Goal: Check status: Check status

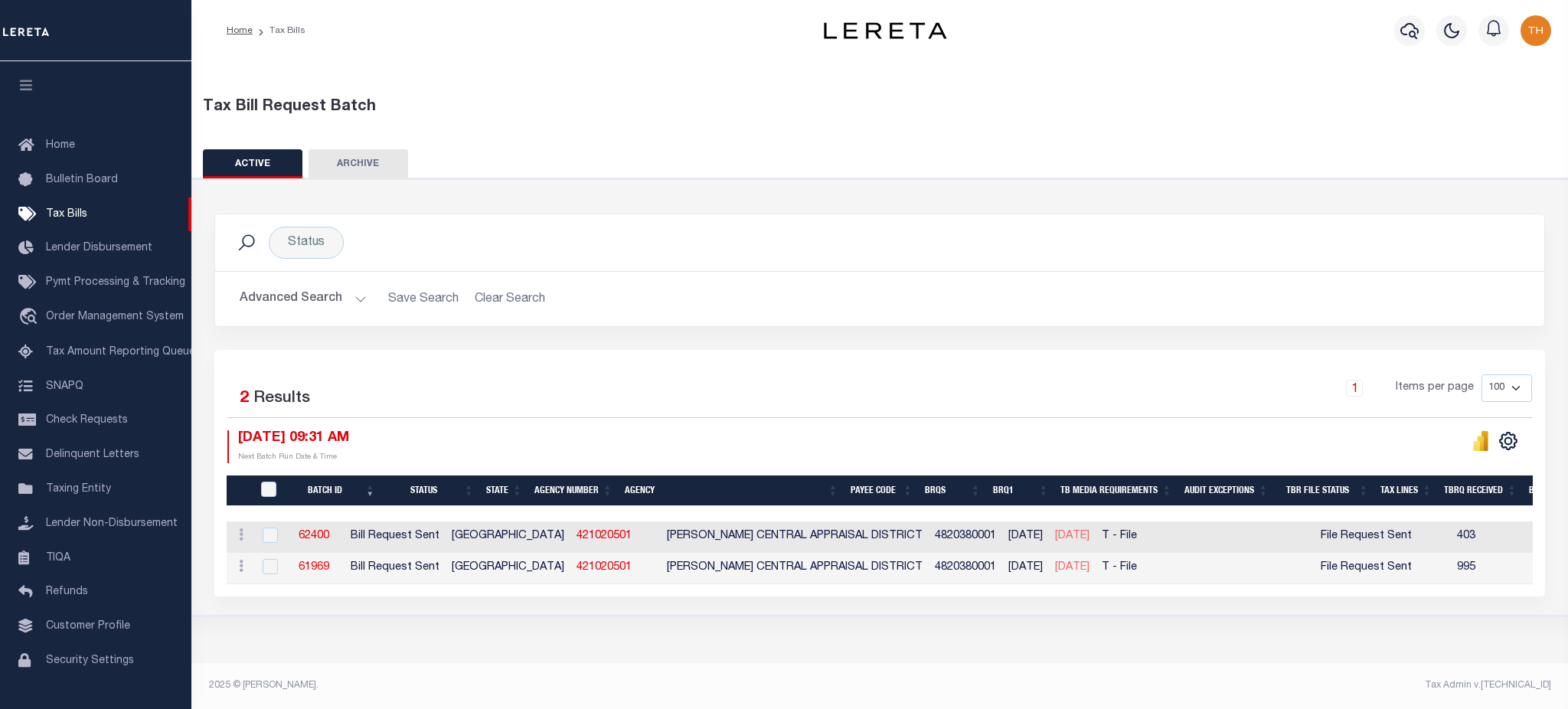
select select
drag, startPoint x: 304, startPoint y: 313, endPoint x: 583, endPoint y: 339, distance: 280.2
click at [304, 313] on button "Advanced Search" at bounding box center [303, 298] width 127 height 30
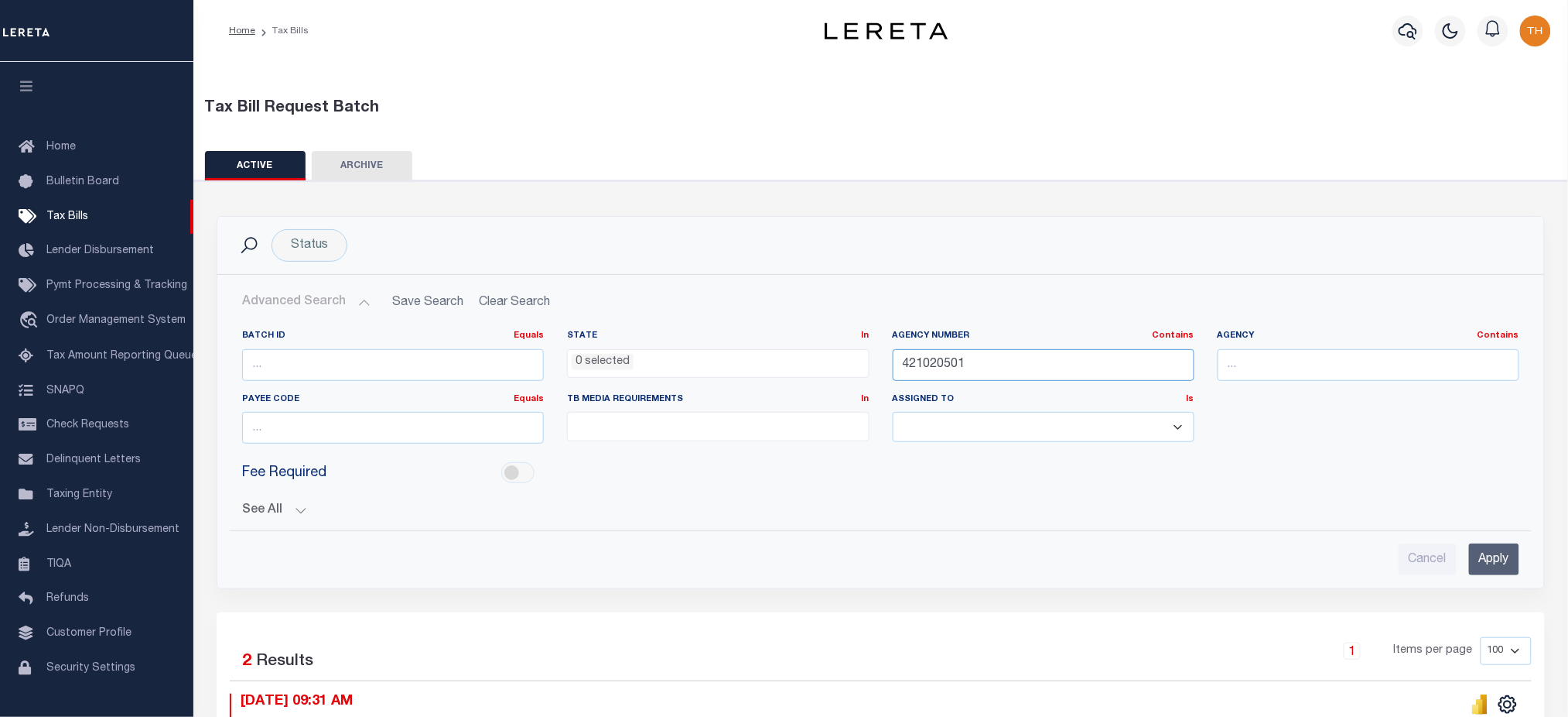
drag, startPoint x: 983, startPoint y: 360, endPoint x: 880, endPoint y: 372, distance: 103.7
click at [880, 372] on div "Batch ID Equals Equals Is Not Equal To Is Greater Than Is Less Than State In In…" at bounding box center [881, 393] width 1300 height 126
type input "370620602"
click at [1476, 543] on input "Apply" at bounding box center [1494, 559] width 50 height 32
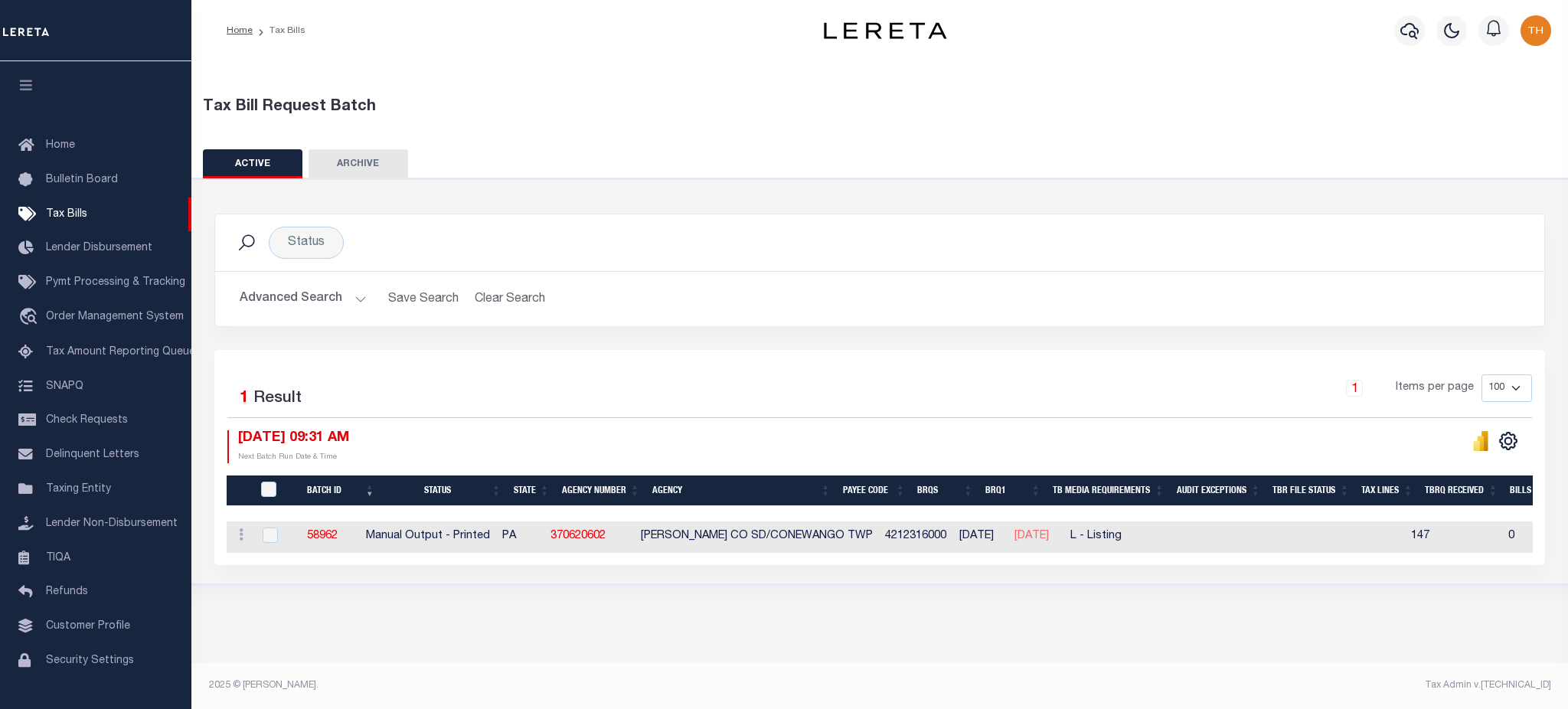
click at [596, 543] on td "370620602" at bounding box center [589, 536] width 91 height 32
checkbox input "true"
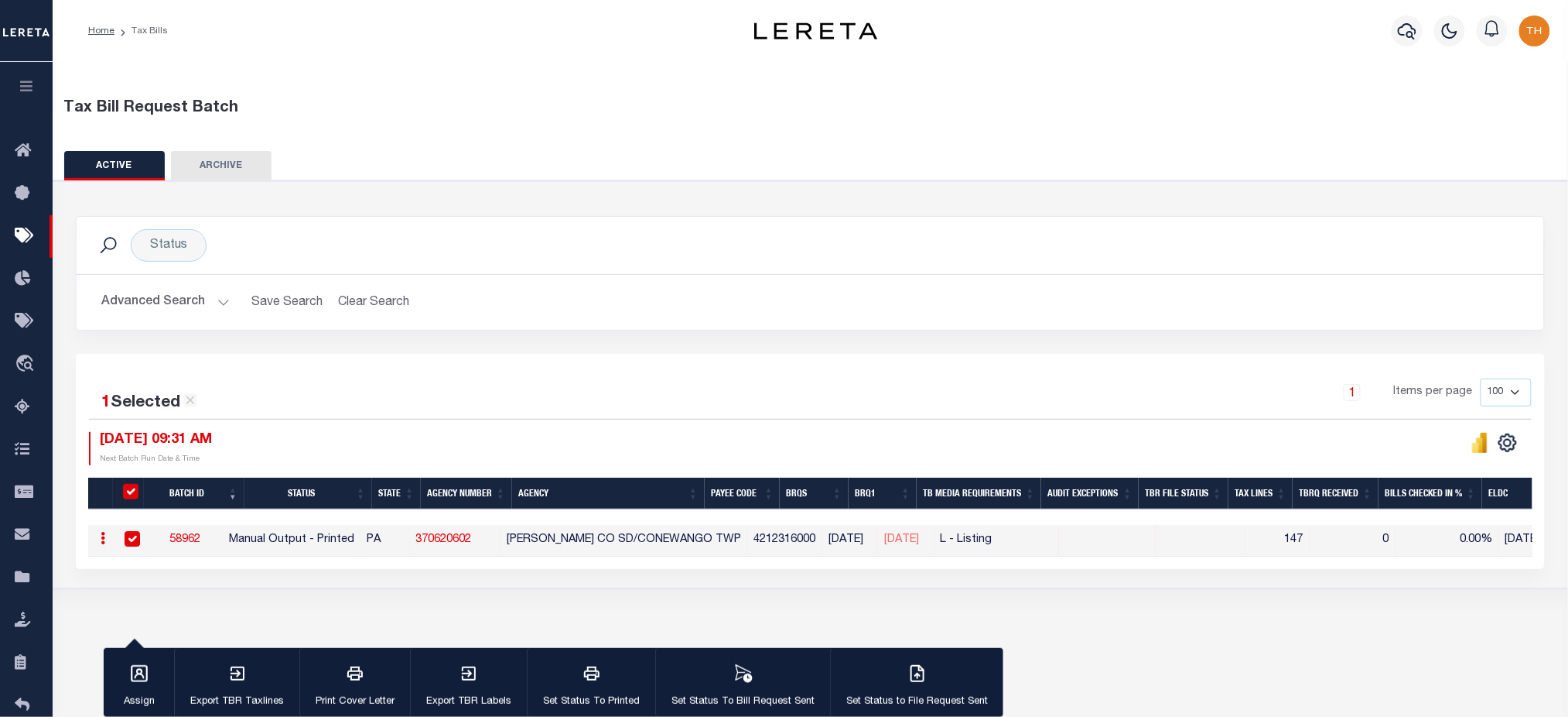
click at [471, 542] on link "370620602" at bounding box center [443, 540] width 55 height 11
checkbox input "false"
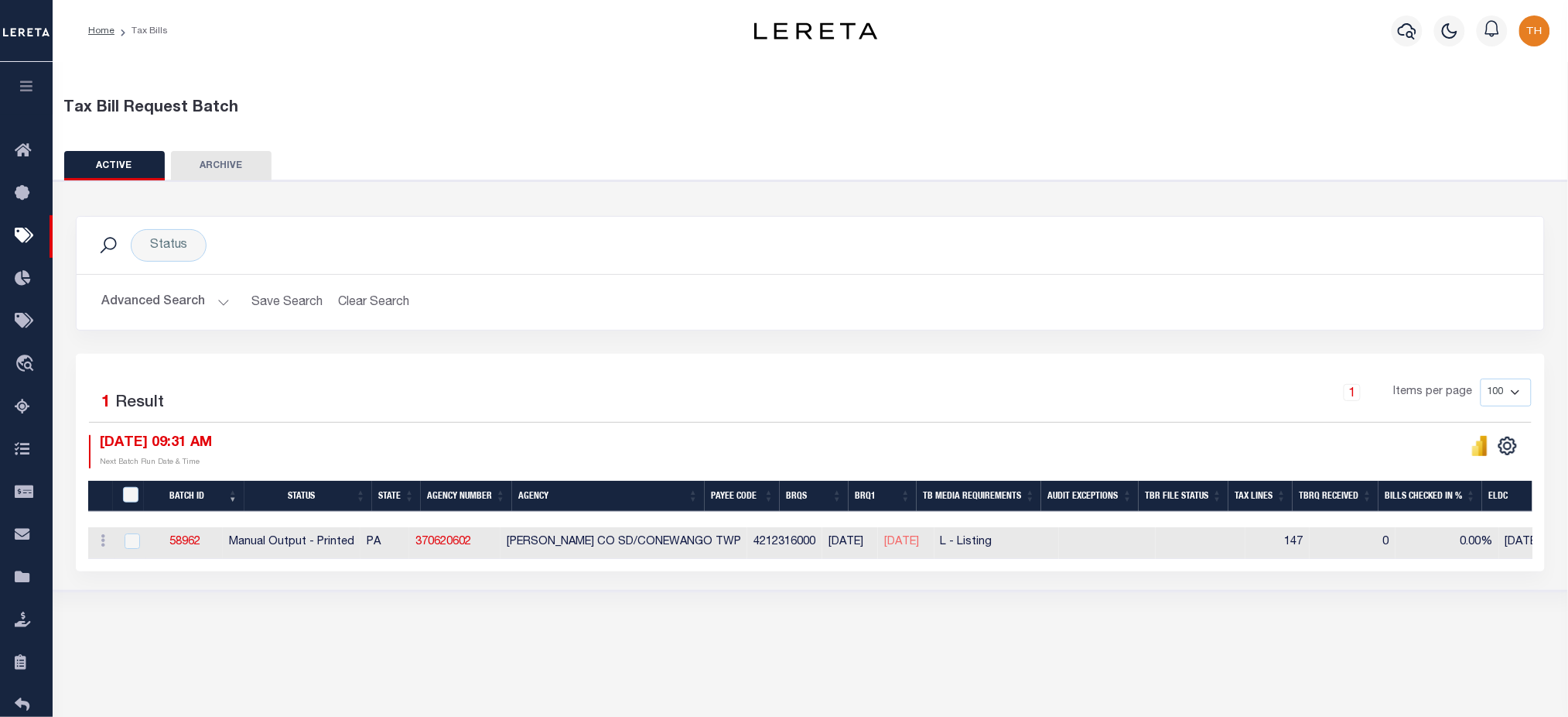
click at [20, 87] on icon "button" at bounding box center [27, 86] width 18 height 14
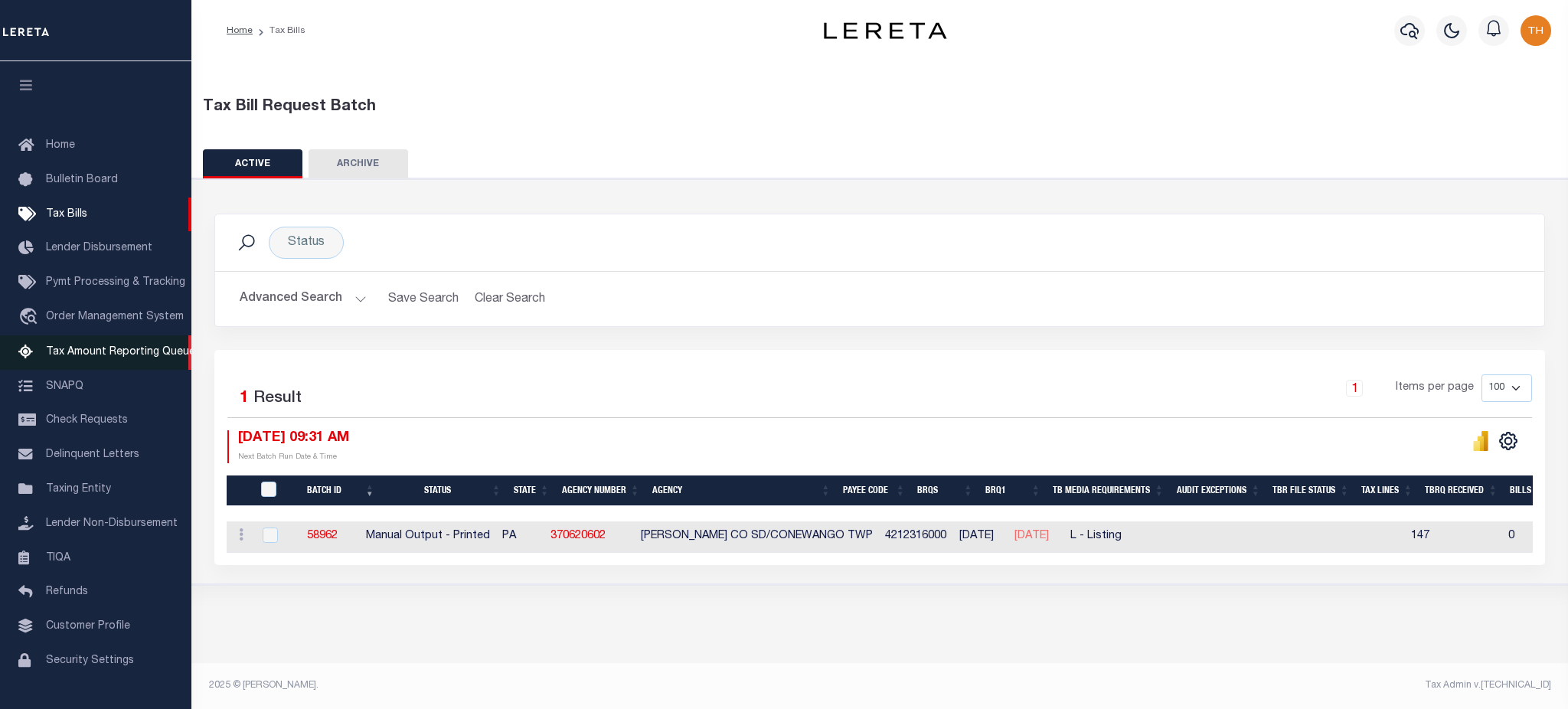
click at [135, 357] on span "Tax Amount Reporting Queue" at bounding box center [121, 352] width 150 height 11
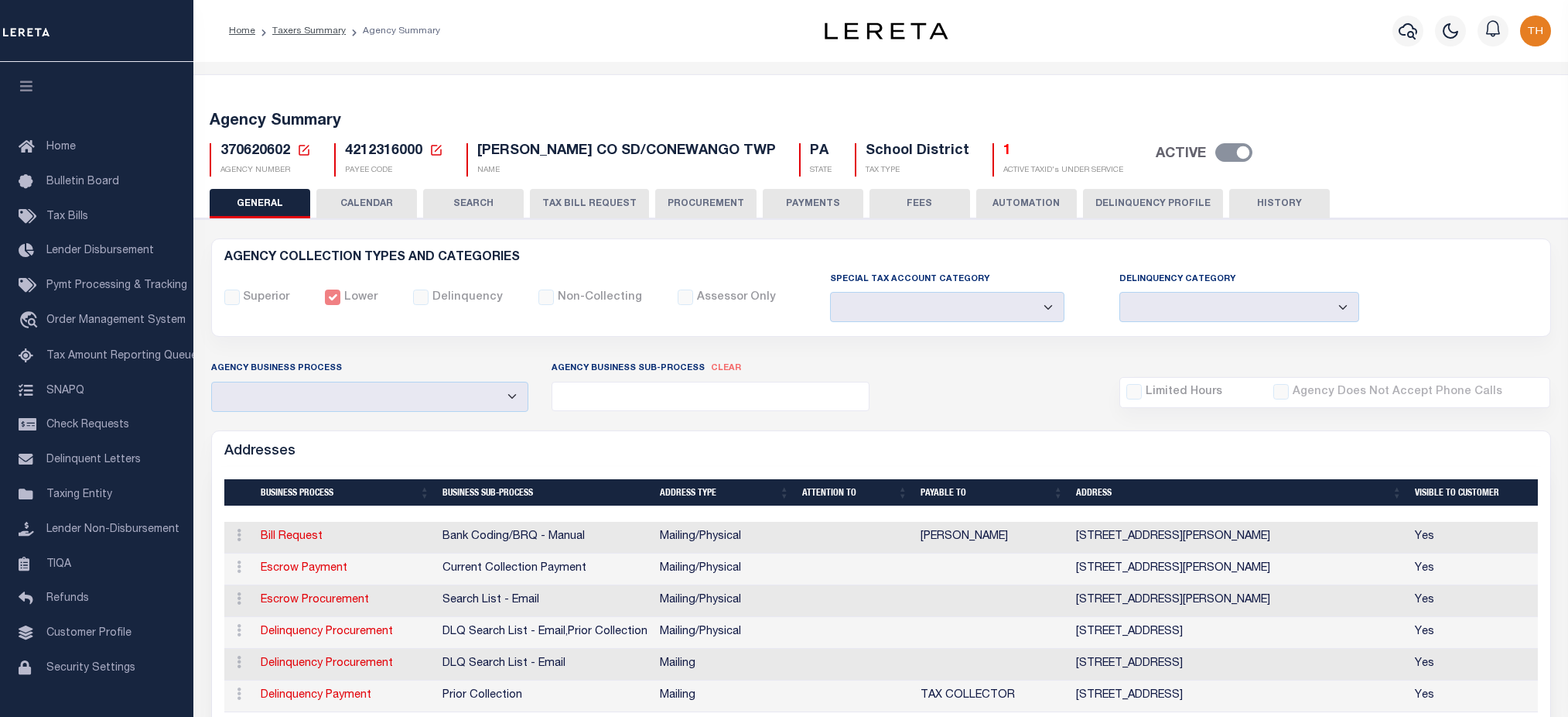
click at [375, 203] on button "CALENDAR" at bounding box center [367, 203] width 100 height 29
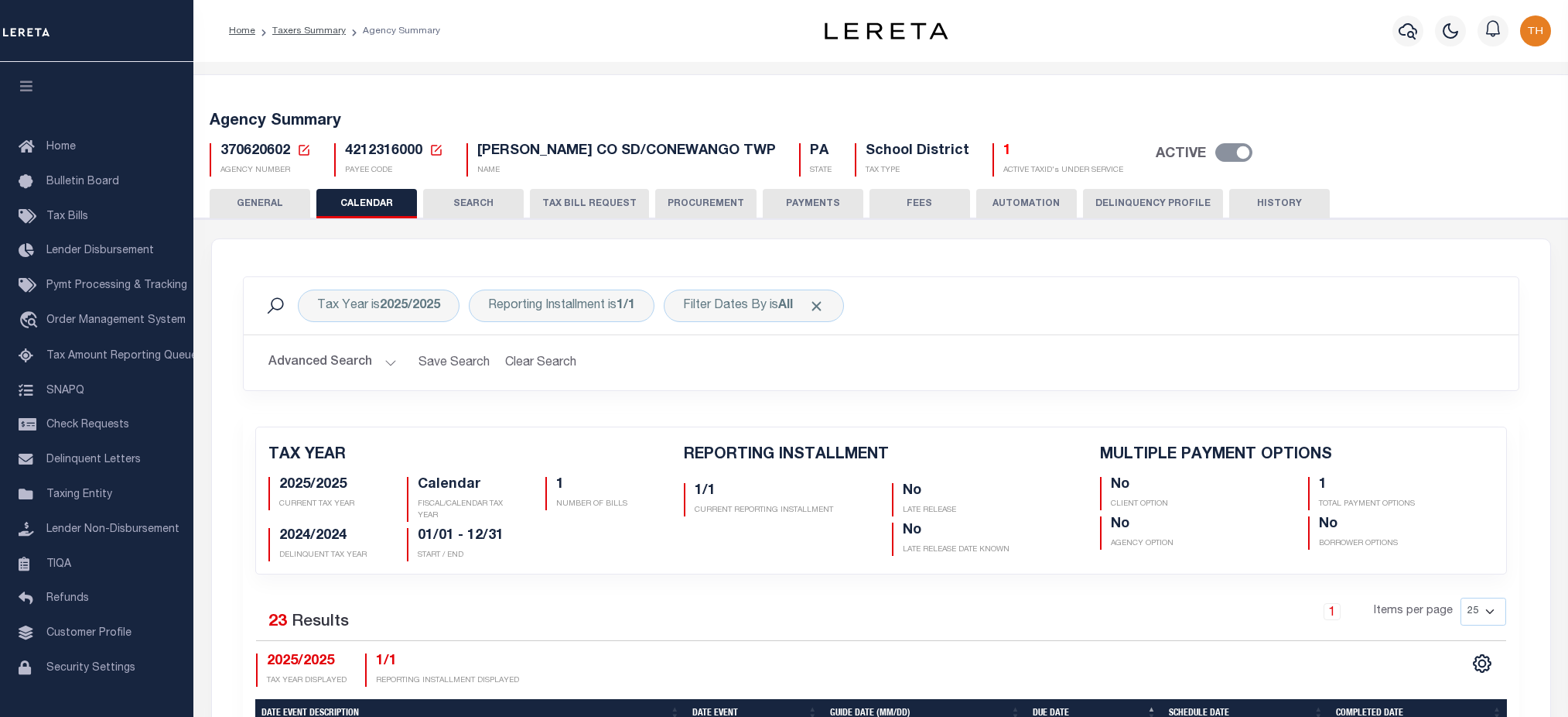
checkbox input "false"
type input "1"
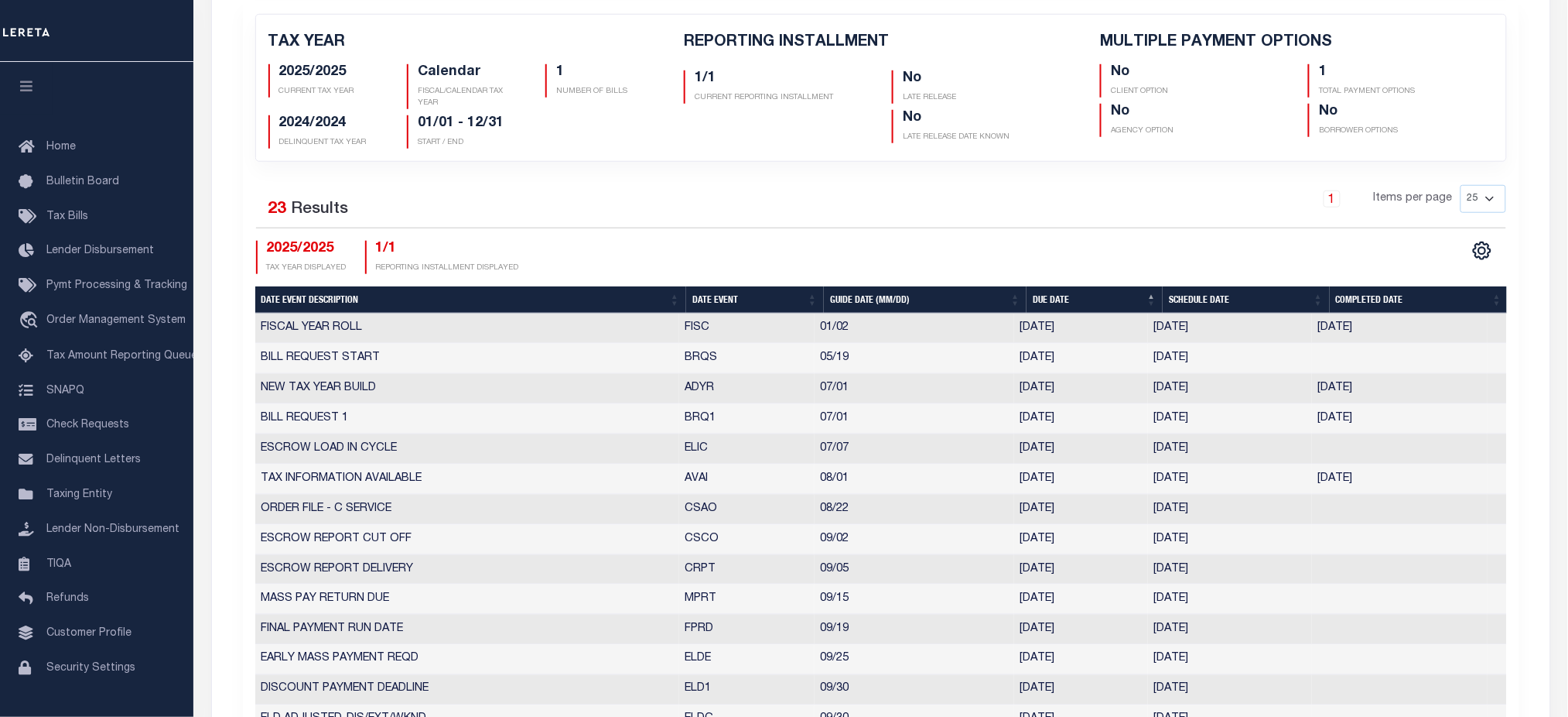
scroll to position [310, 0]
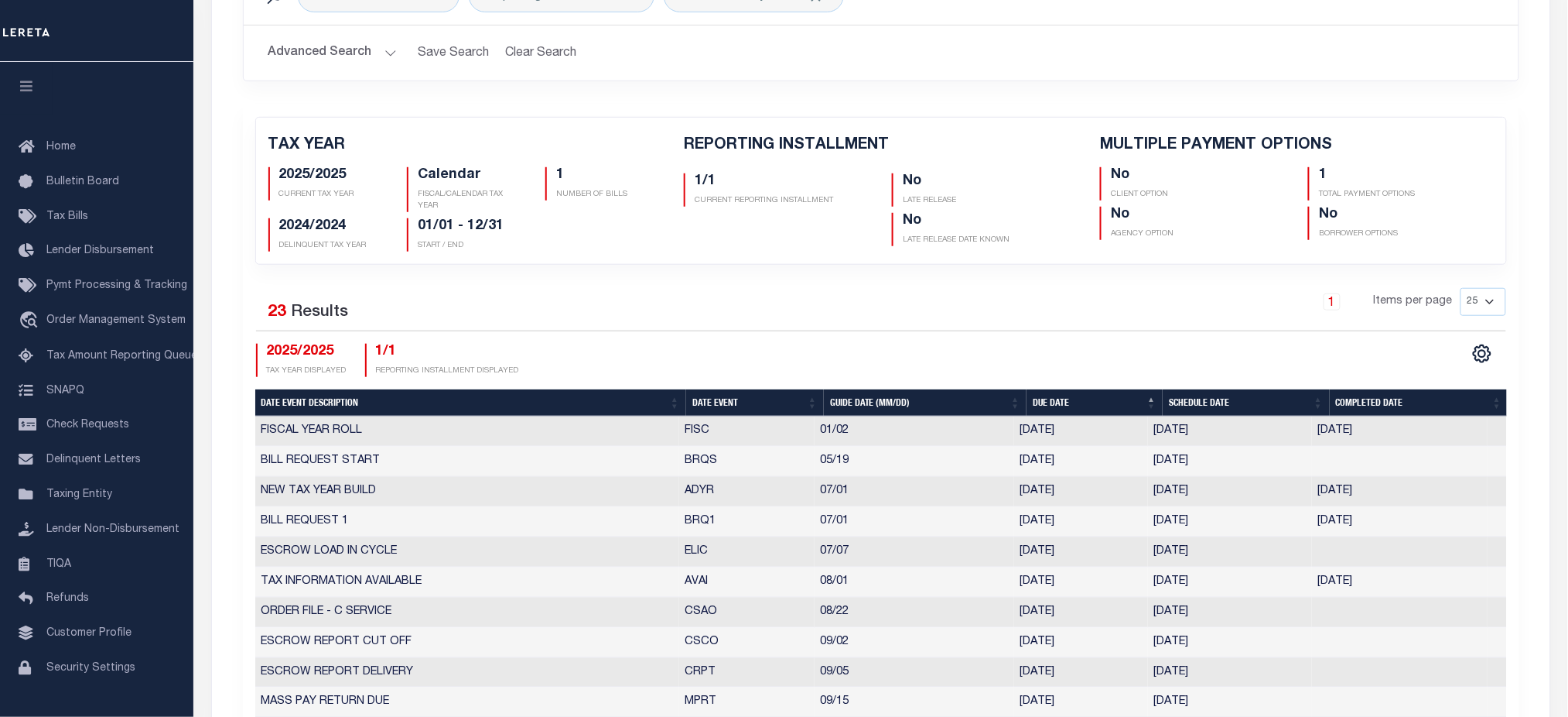
click at [946, 326] on div "1 Items per page 25 50 125 150 175 200" at bounding box center [1040, 308] width 932 height 41
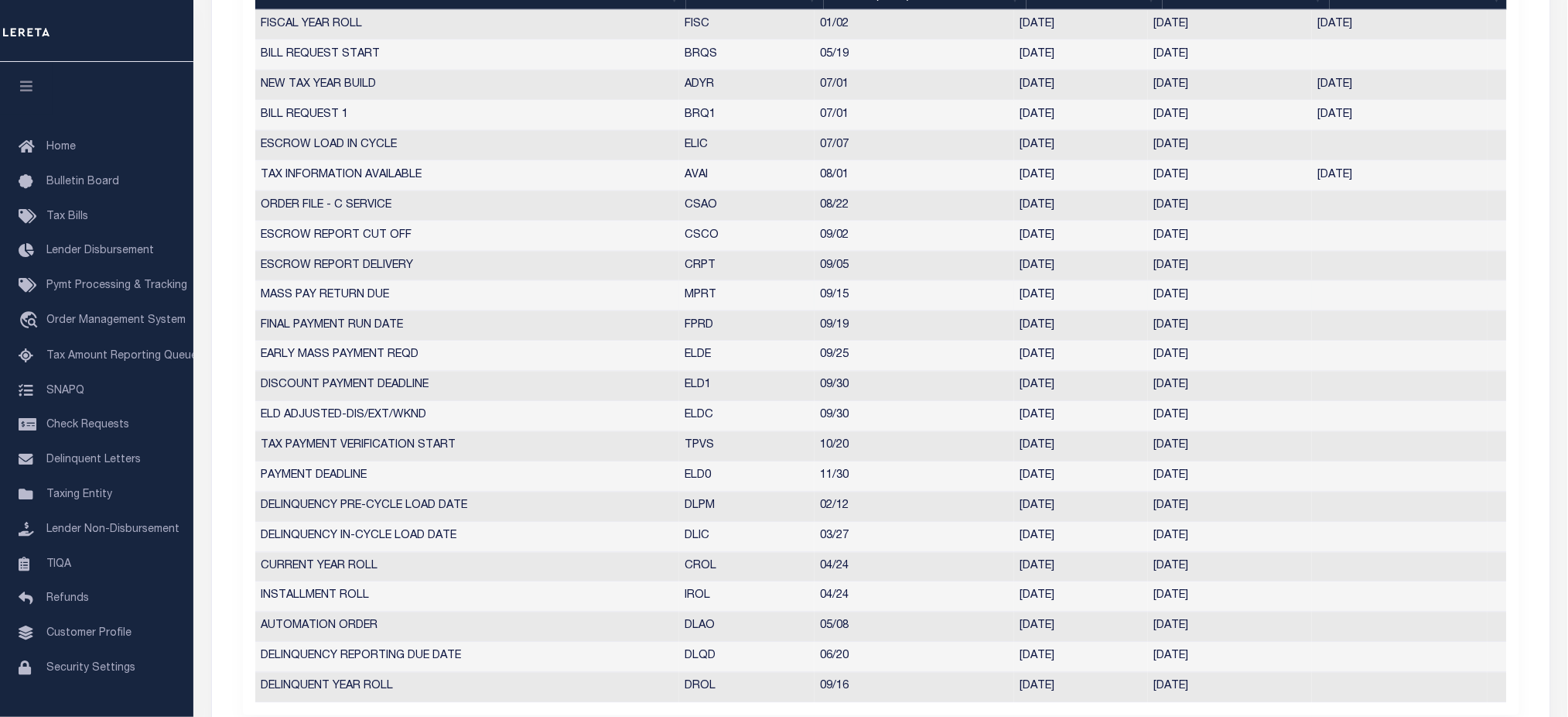
scroll to position [619, 0]
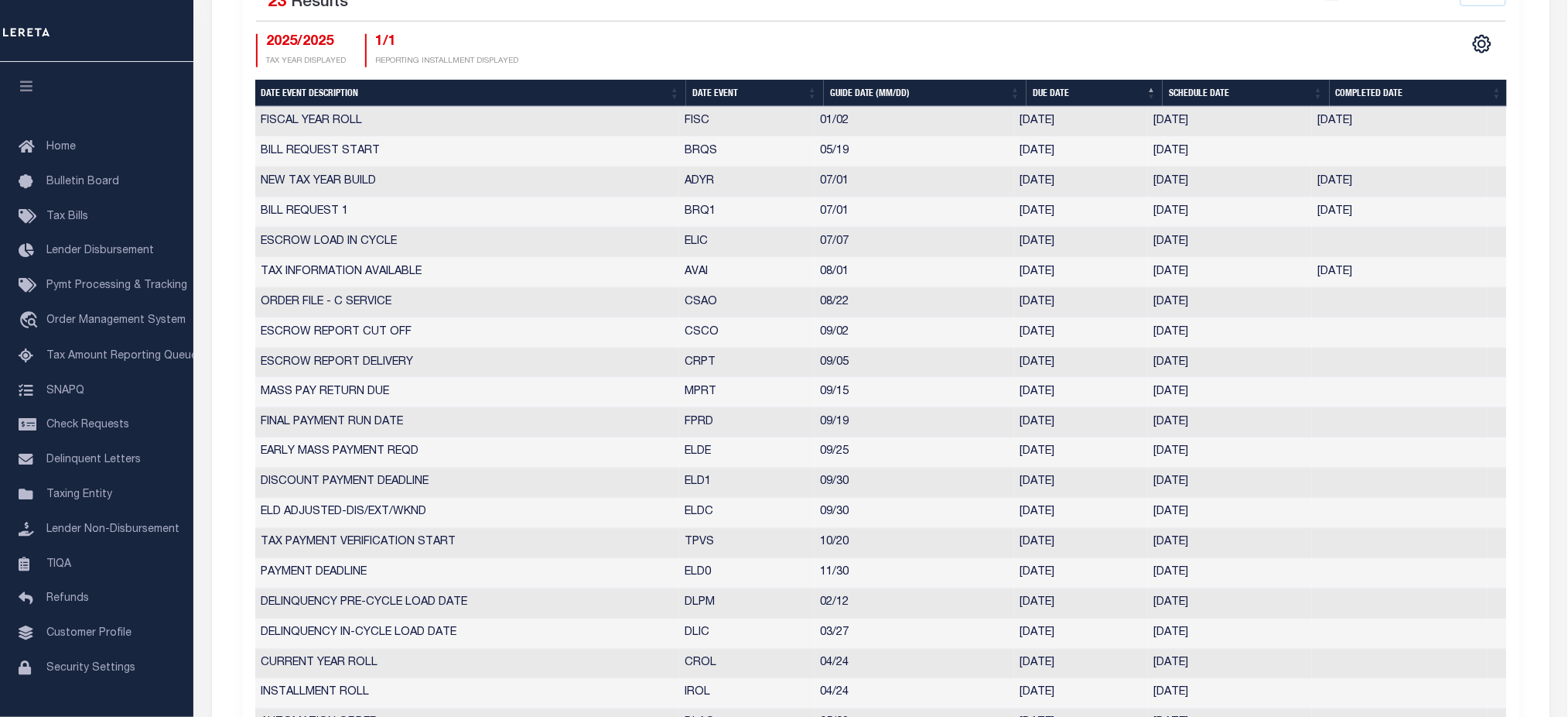
drag, startPoint x: 681, startPoint y: 212, endPoint x: 1390, endPoint y: 208, distance: 709.0
click at [1390, 208] on tr "BILL REQUEST 1 BRQ1 07/01 07/01/2025 06/24/2025 06/24/2025 4707703" at bounding box center [881, 212] width 1252 height 30
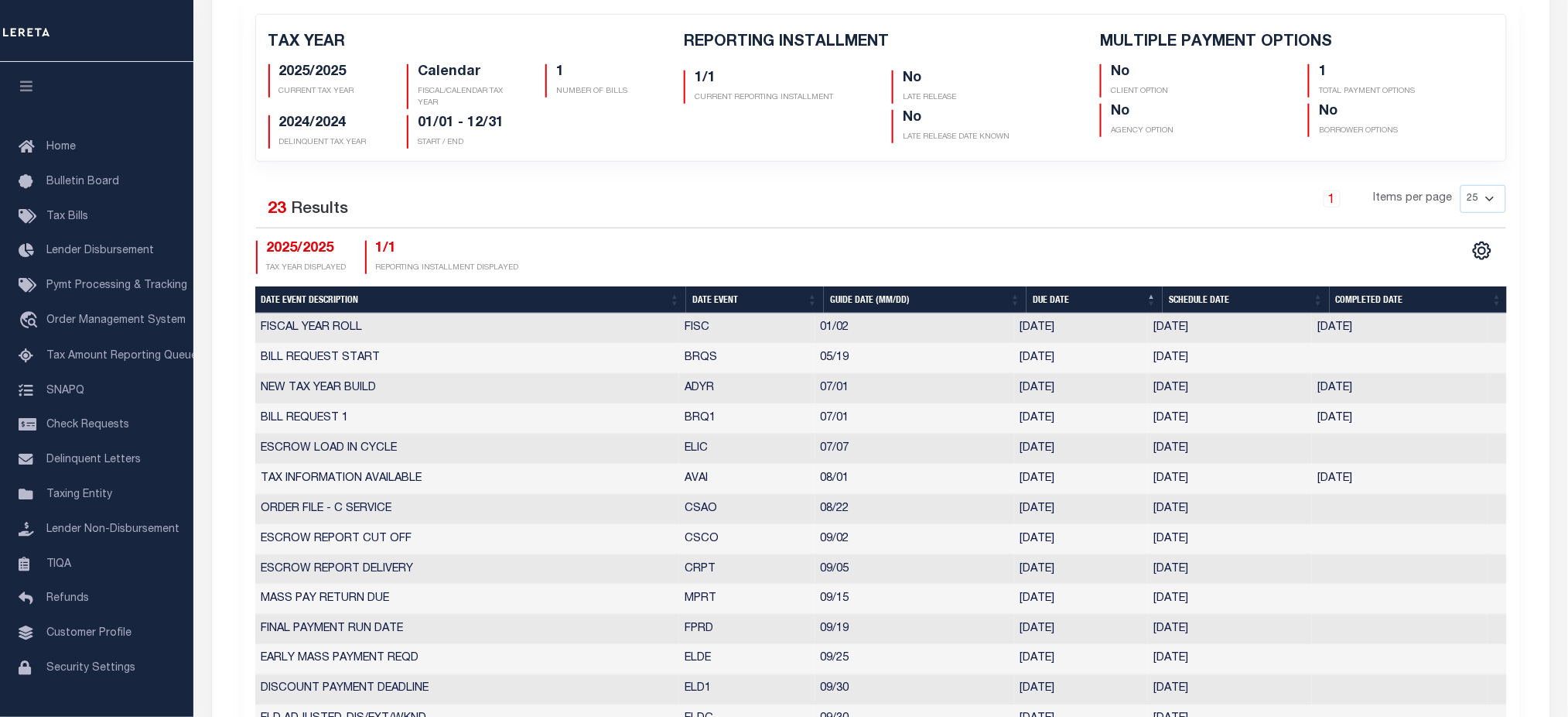
scroll to position [0, 0]
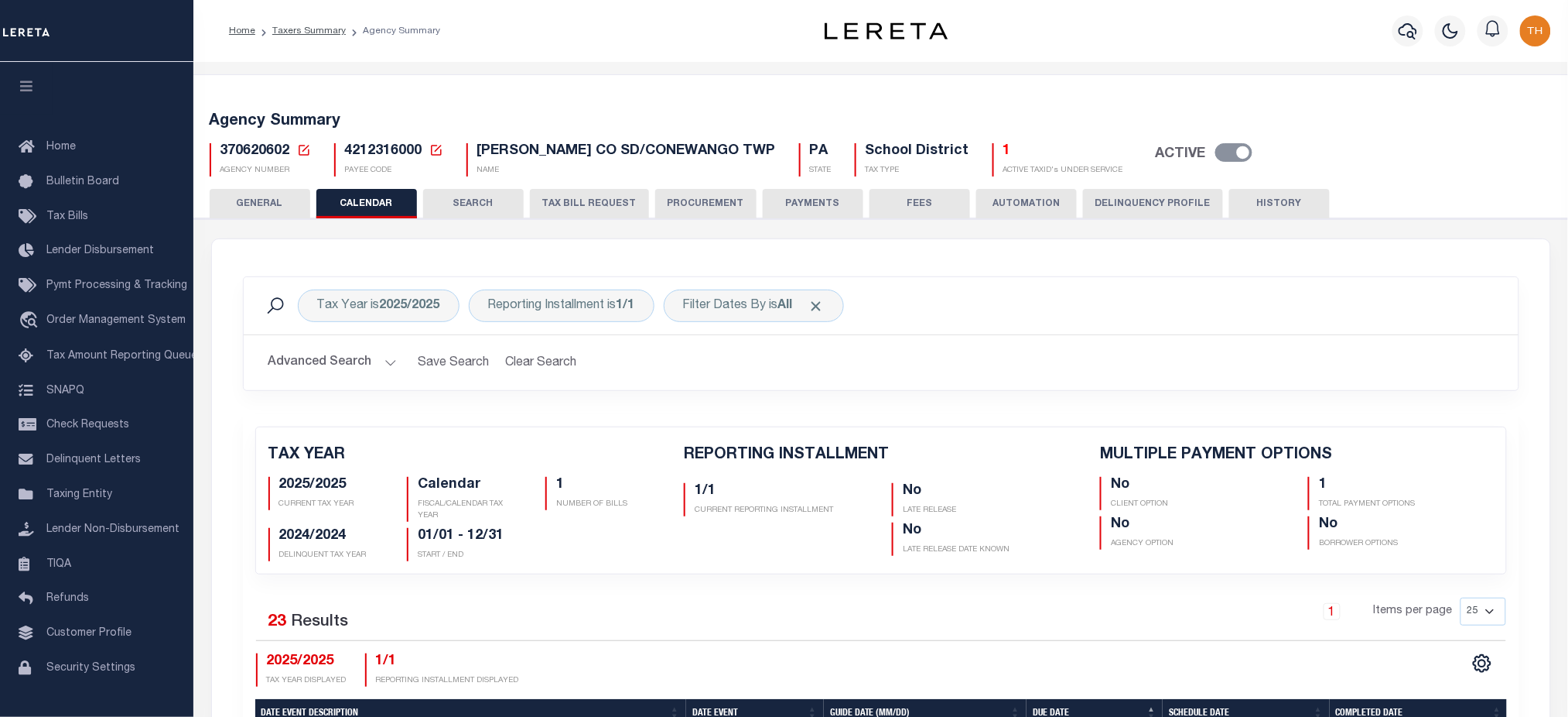
click at [303, 148] on icon at bounding box center [304, 150] width 14 height 14
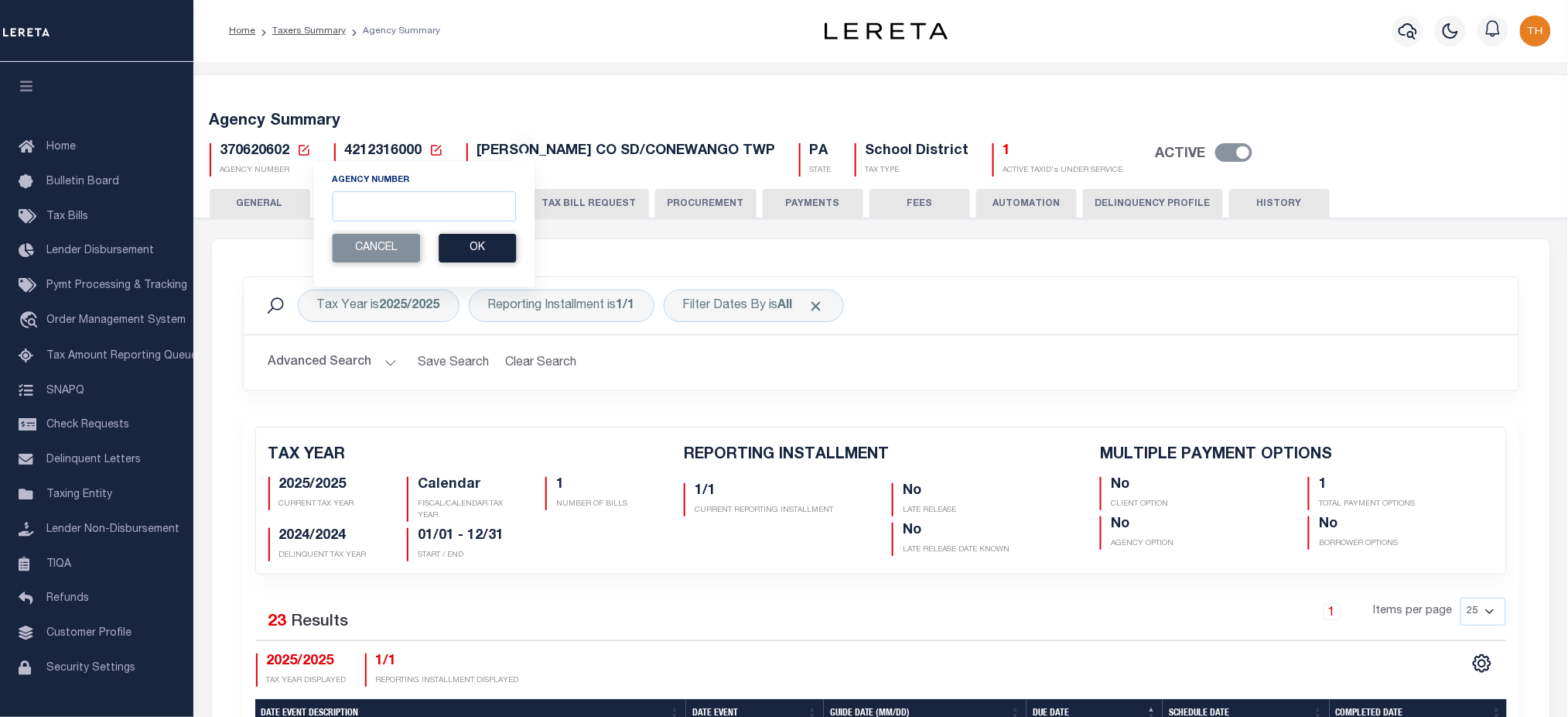
drag, startPoint x: 409, startPoint y: 224, endPoint x: 426, endPoint y: 195, distance: 33.6
click at [412, 214] on section "Agency Number Edit Cancel Ok" at bounding box center [424, 217] width 184 height 89
click at [429, 206] on input "Agency Number" at bounding box center [424, 206] width 184 height 30
click at [424, 204] on input "Agency Number" at bounding box center [424, 206] width 184 height 30
click at [388, 207] on input "Agency Number" at bounding box center [424, 206] width 184 height 30
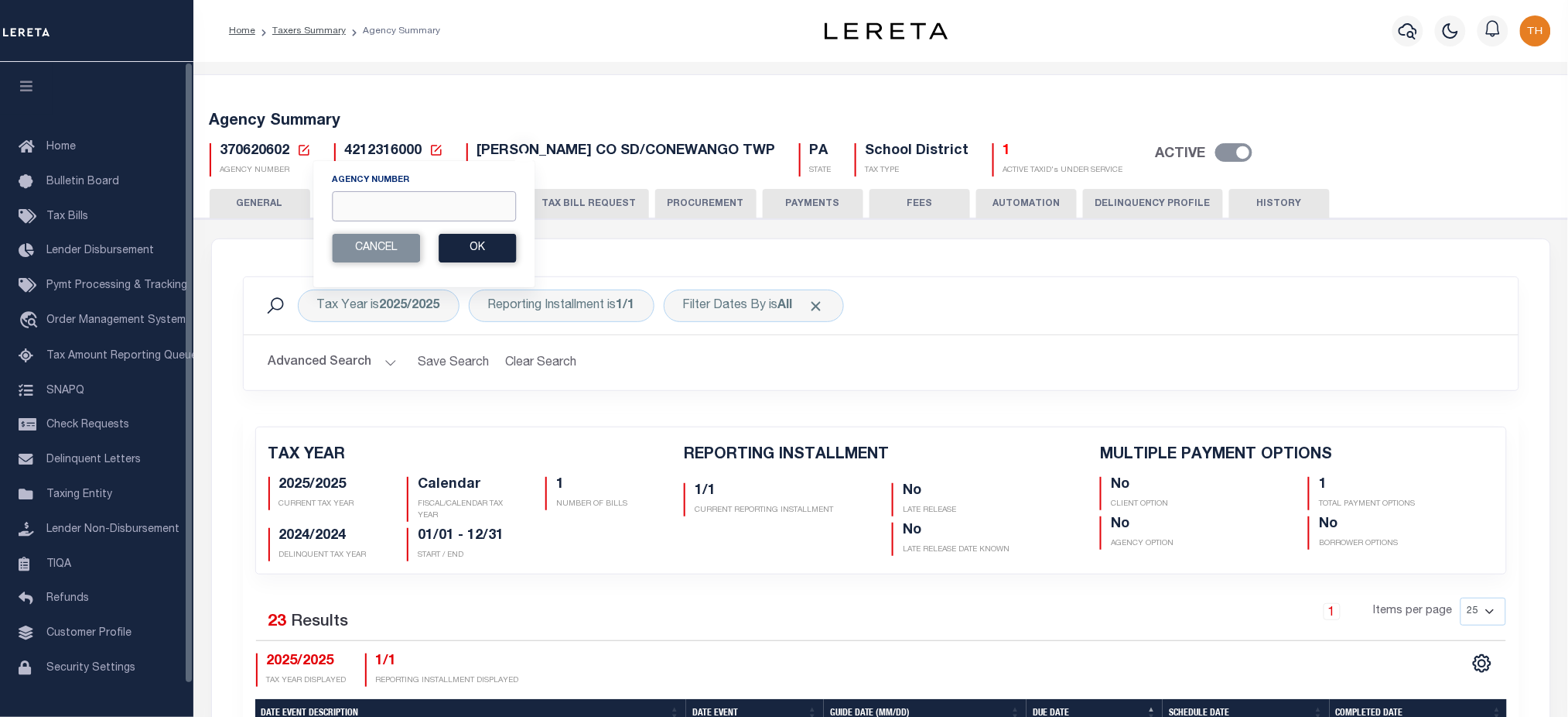
paste input "101290101"
type input "101290101"
click at [465, 249] on button "Ok" at bounding box center [476, 247] width 77 height 29
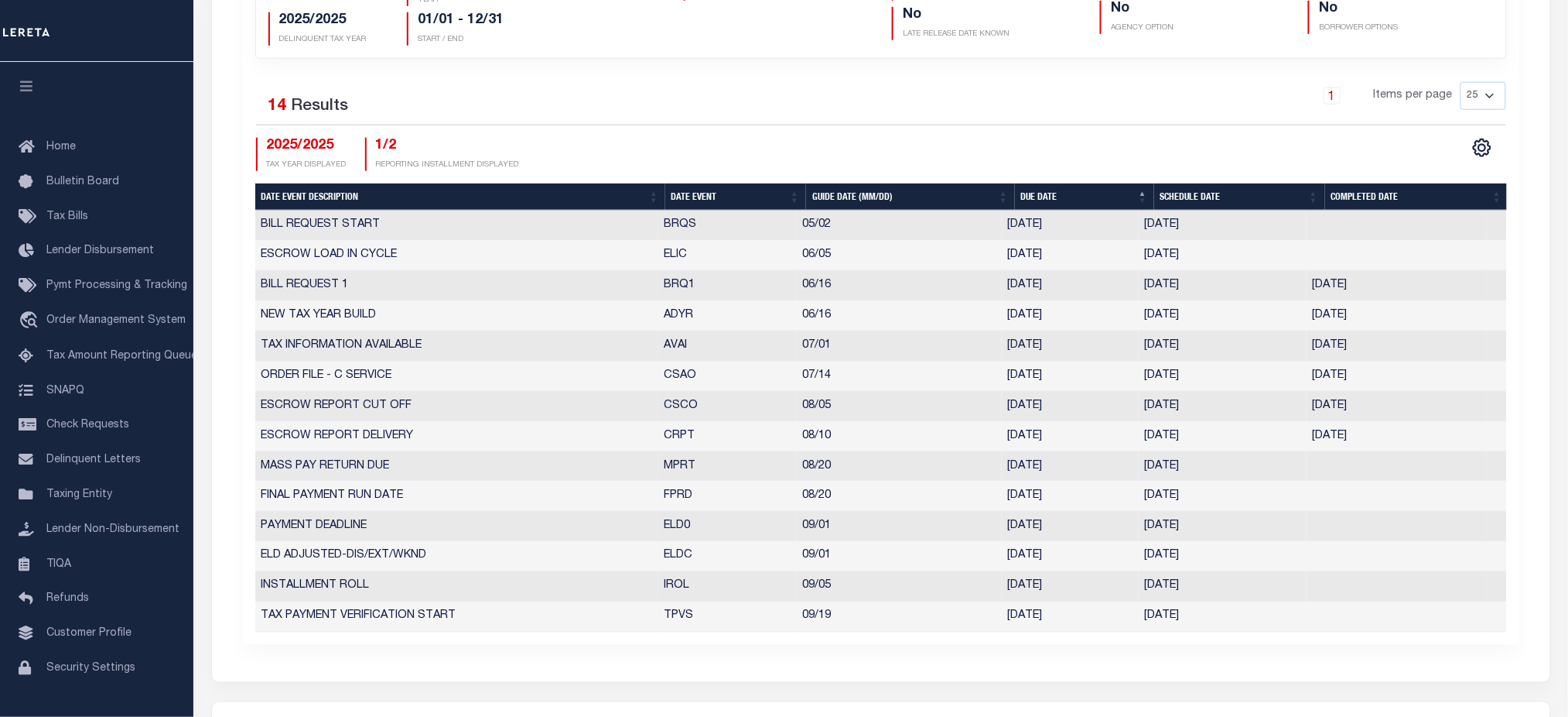
scroll to position [515, 0]
drag, startPoint x: 1405, startPoint y: 380, endPoint x: 260, endPoint y: 387, distance: 1145.0
click at [260, 387] on tr "ORDER FILE - C SERVICE CSAO 07/14 07/14/2025 07/14/2025 07/14/2025 10161567" at bounding box center [881, 376] width 1252 height 30
click at [1323, 388] on td "07/14/2025" at bounding box center [1397, 376] width 181 height 30
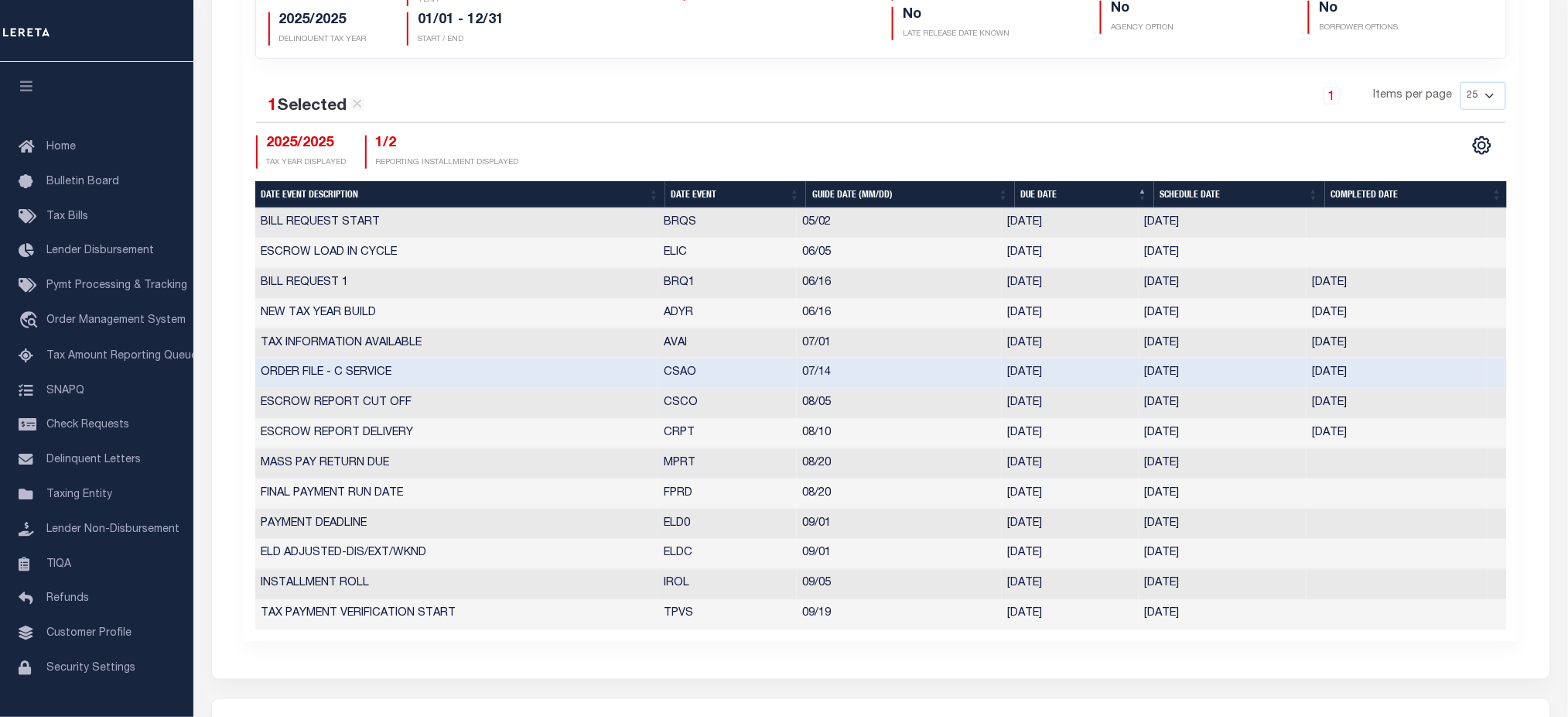
drag, startPoint x: 1377, startPoint y: 375, endPoint x: 1310, endPoint y: 378, distance: 67.1
click at [1310, 378] on td "07/14/2025" at bounding box center [1397, 373] width 181 height 30
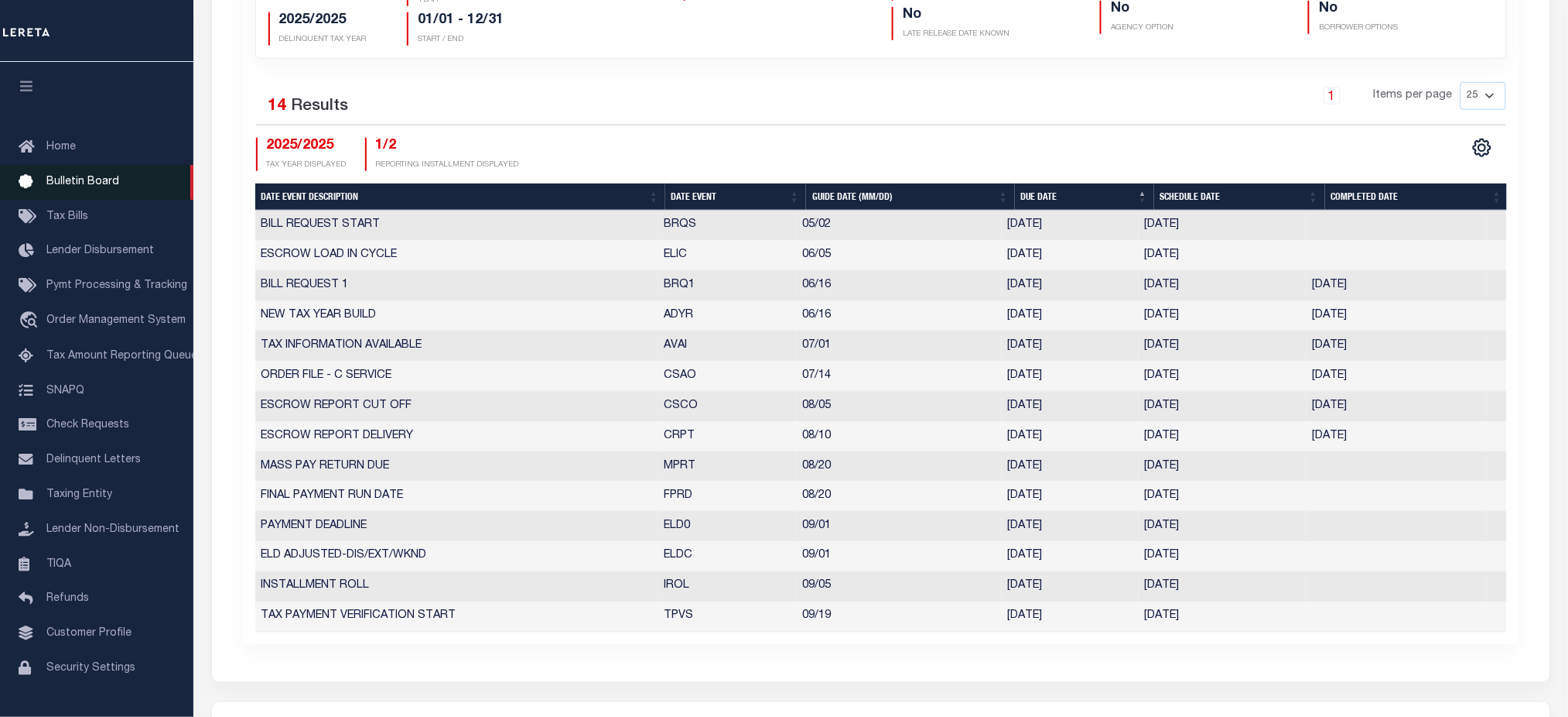
scroll to position [103, 0]
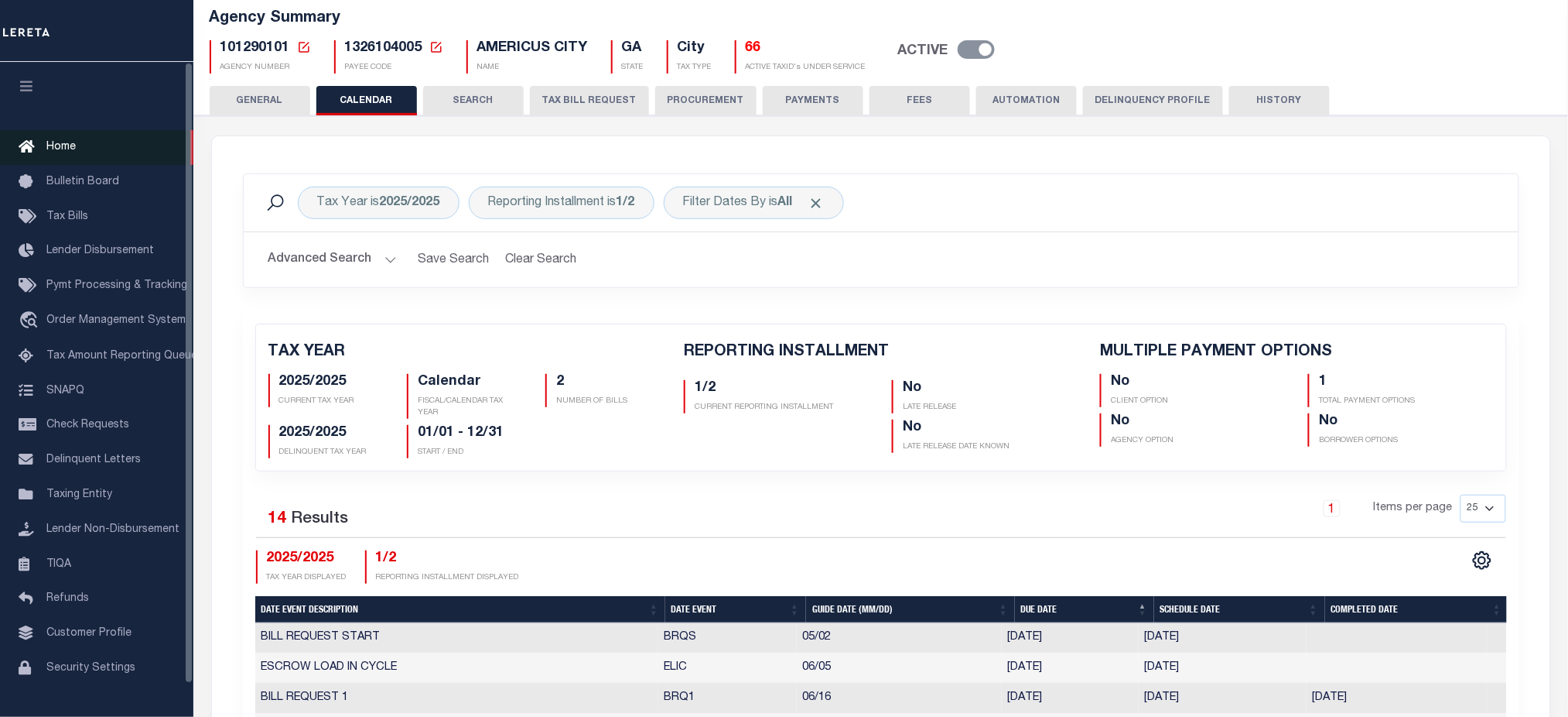
click at [56, 144] on span "Home" at bounding box center [61, 147] width 29 height 11
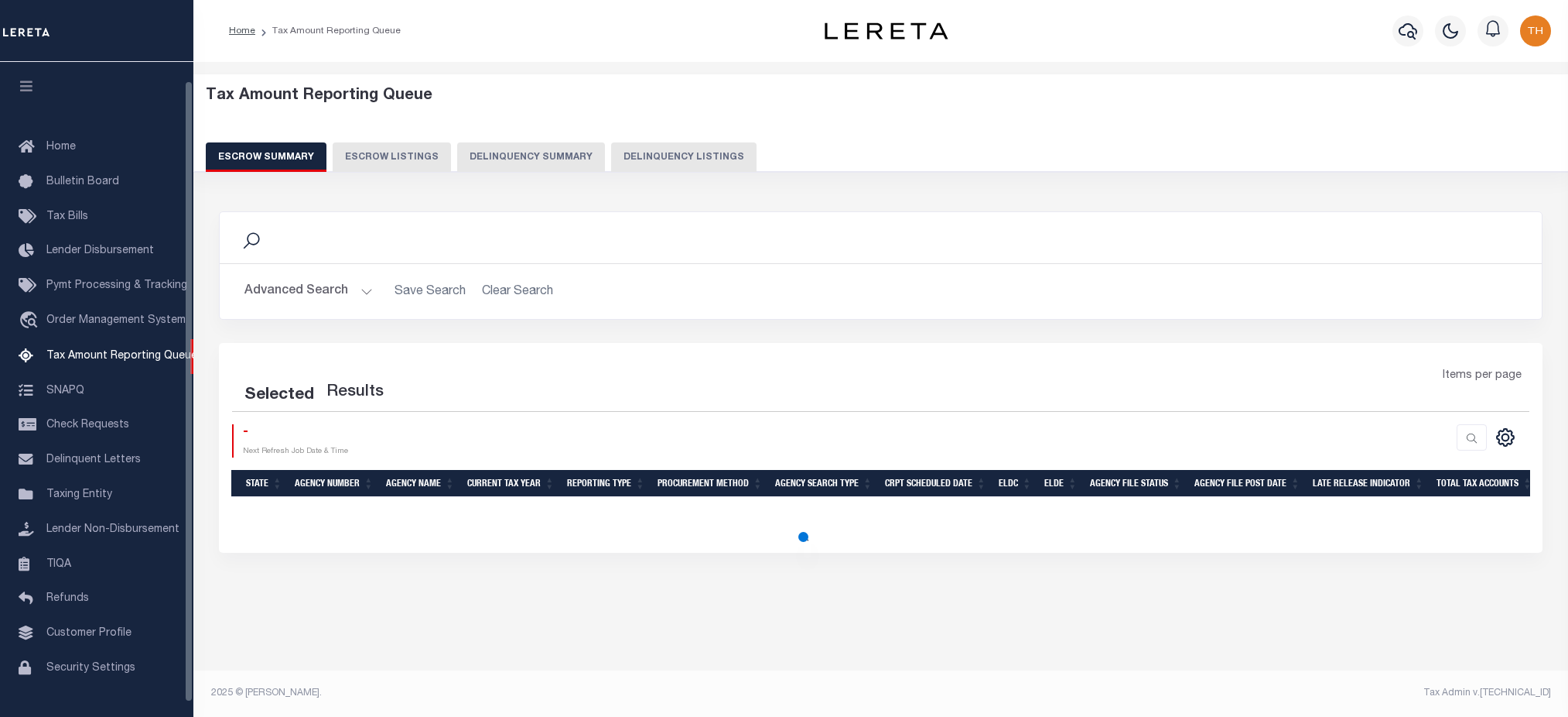
select select "100"
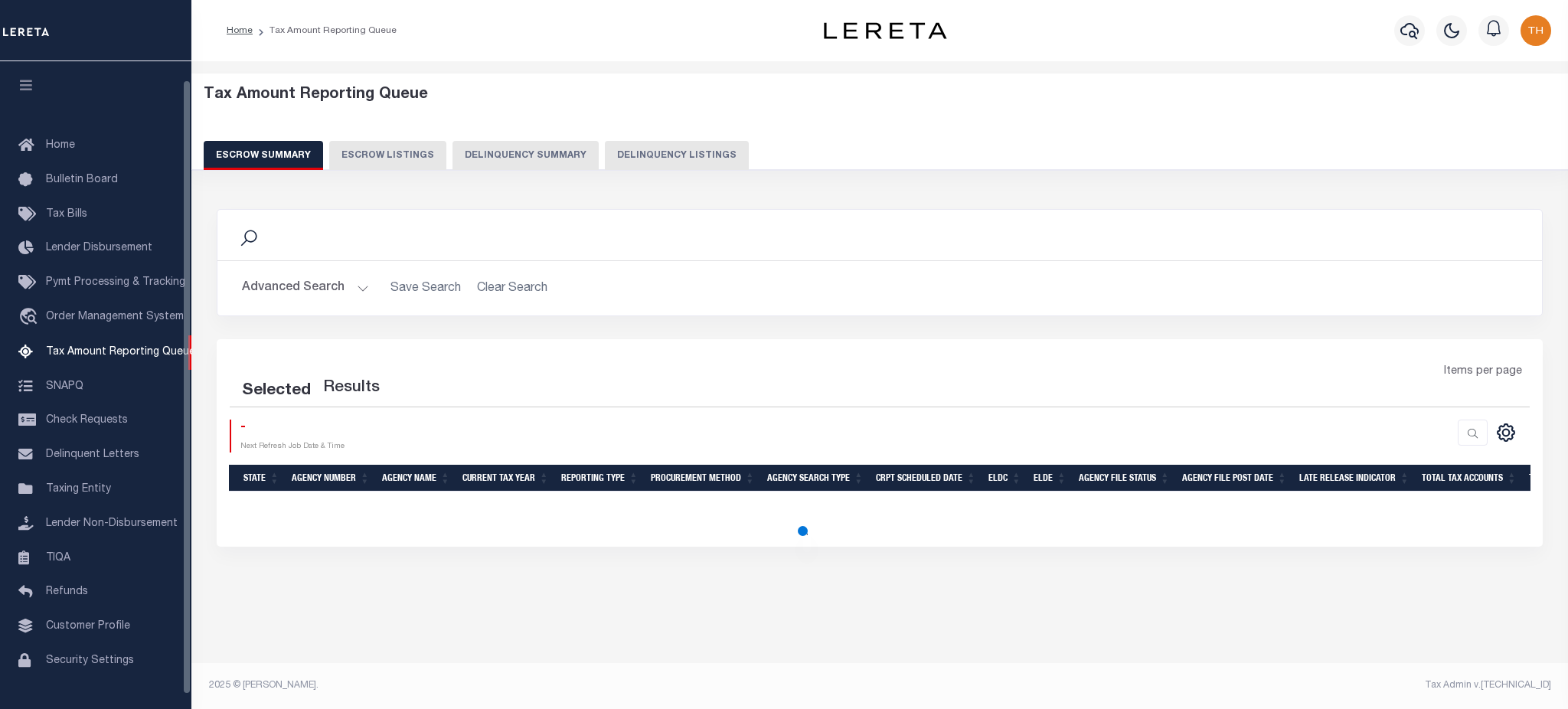
select select "100"
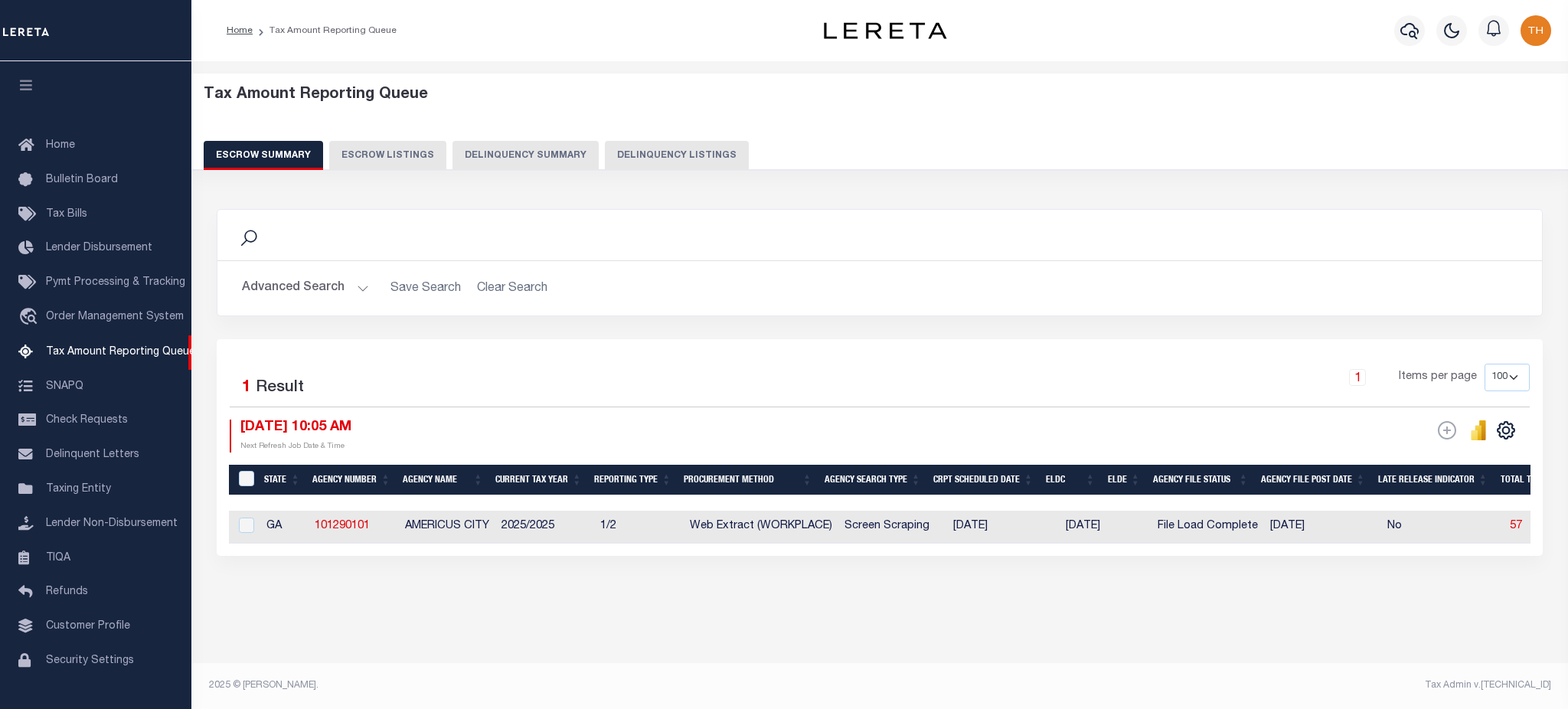
scroll to position [20, 0]
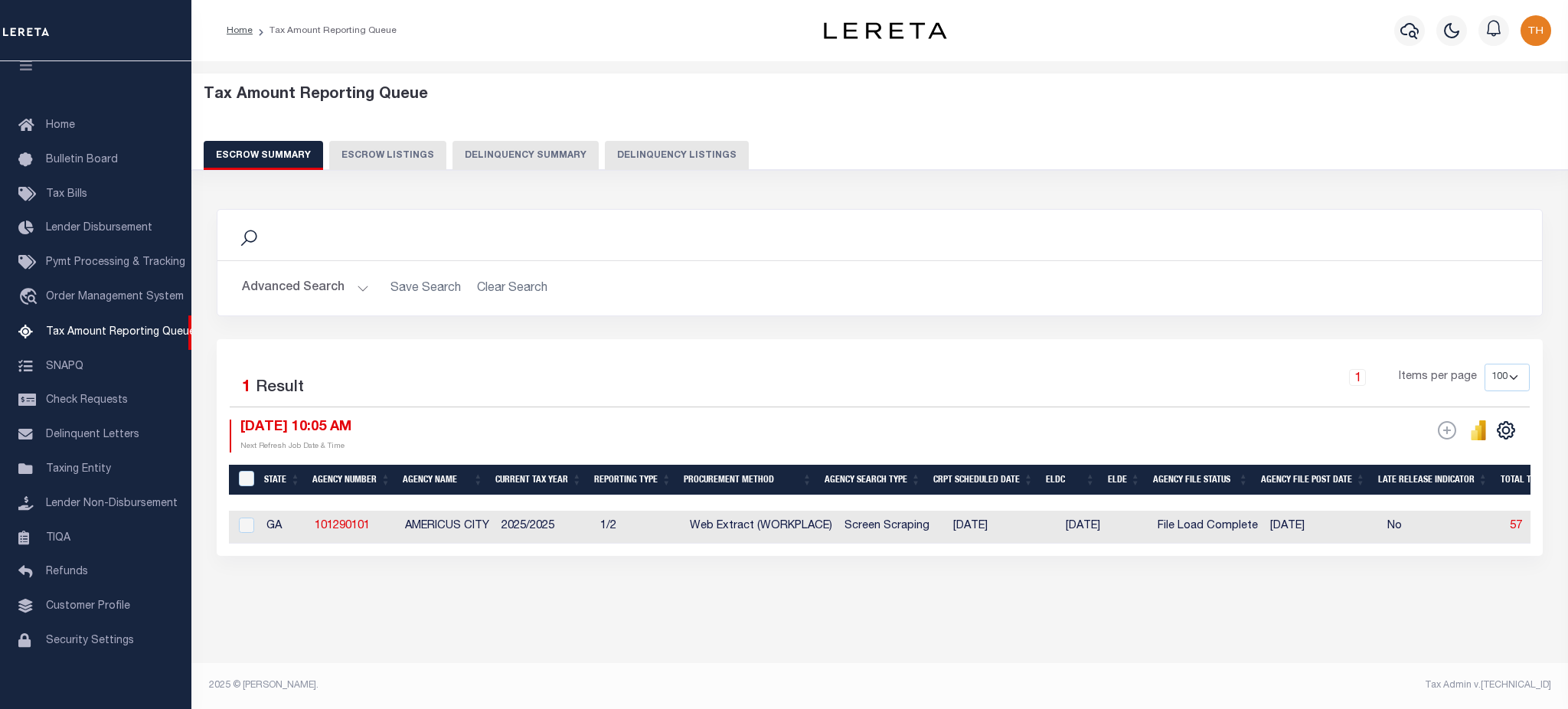
drag, startPoint x: 704, startPoint y: 554, endPoint x: 926, endPoint y: 552, distance: 222.0
click at [926, 543] on div "State Agency Number Agency Name Current Tax Year Reporting Type Procurement Met…" at bounding box center [879, 527] width 1301 height 32
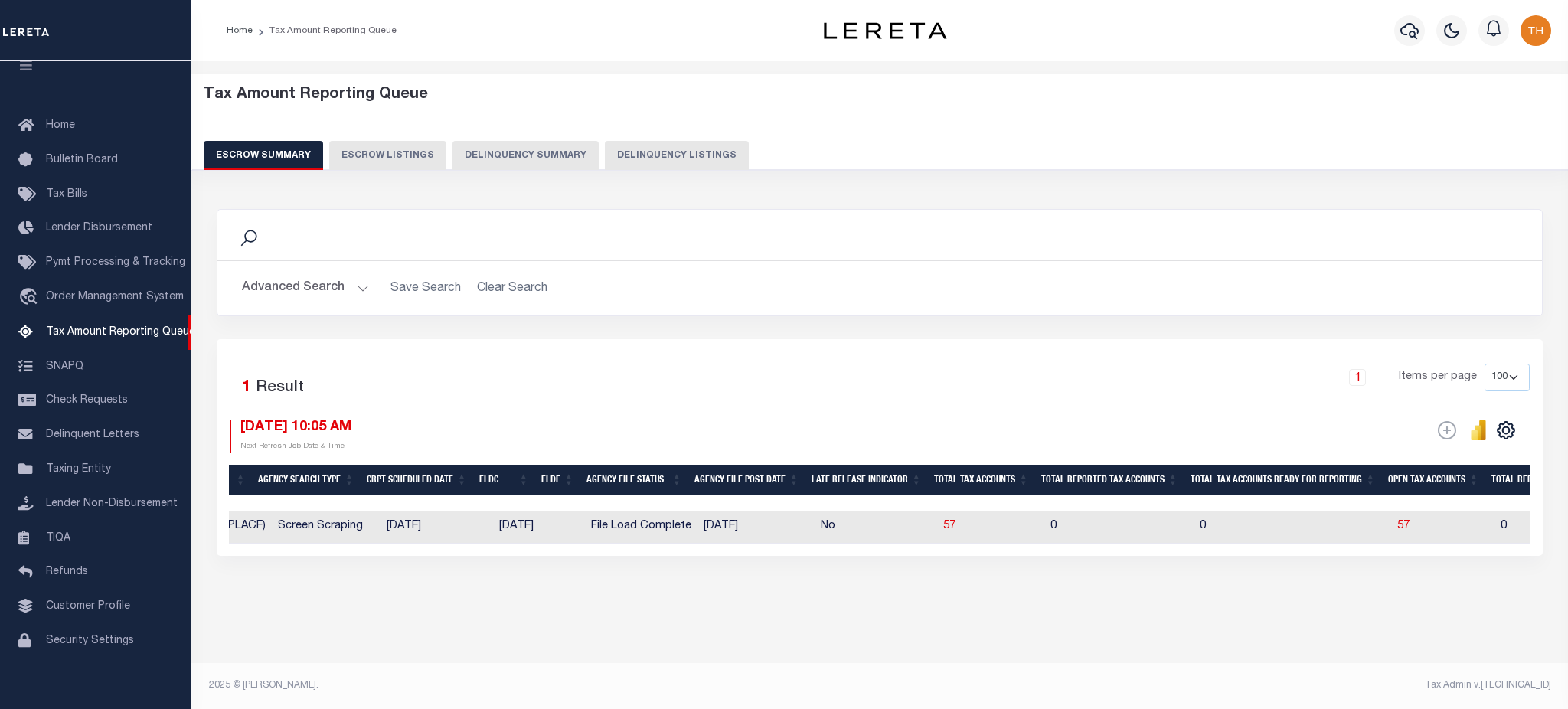
scroll to position [0, 684]
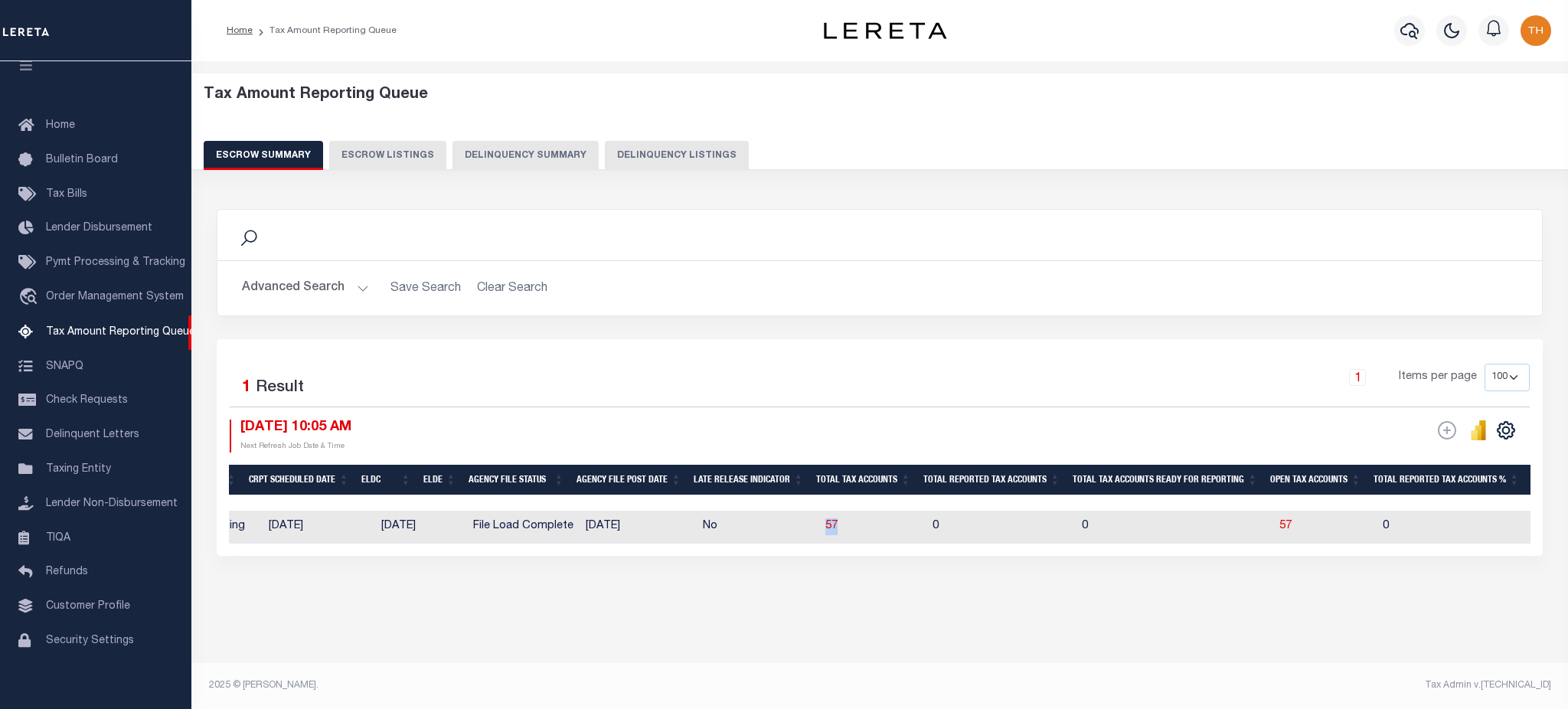
drag, startPoint x: 825, startPoint y: 530, endPoint x: 861, endPoint y: 530, distance: 36.0
click at [861, 530] on tr "GA 101290101 AMERICUS CITY 2025/2025 1/2 Web Extract (WORKPLACE) Screen Scrapin…" at bounding box center [1116, 527] width 3144 height 32
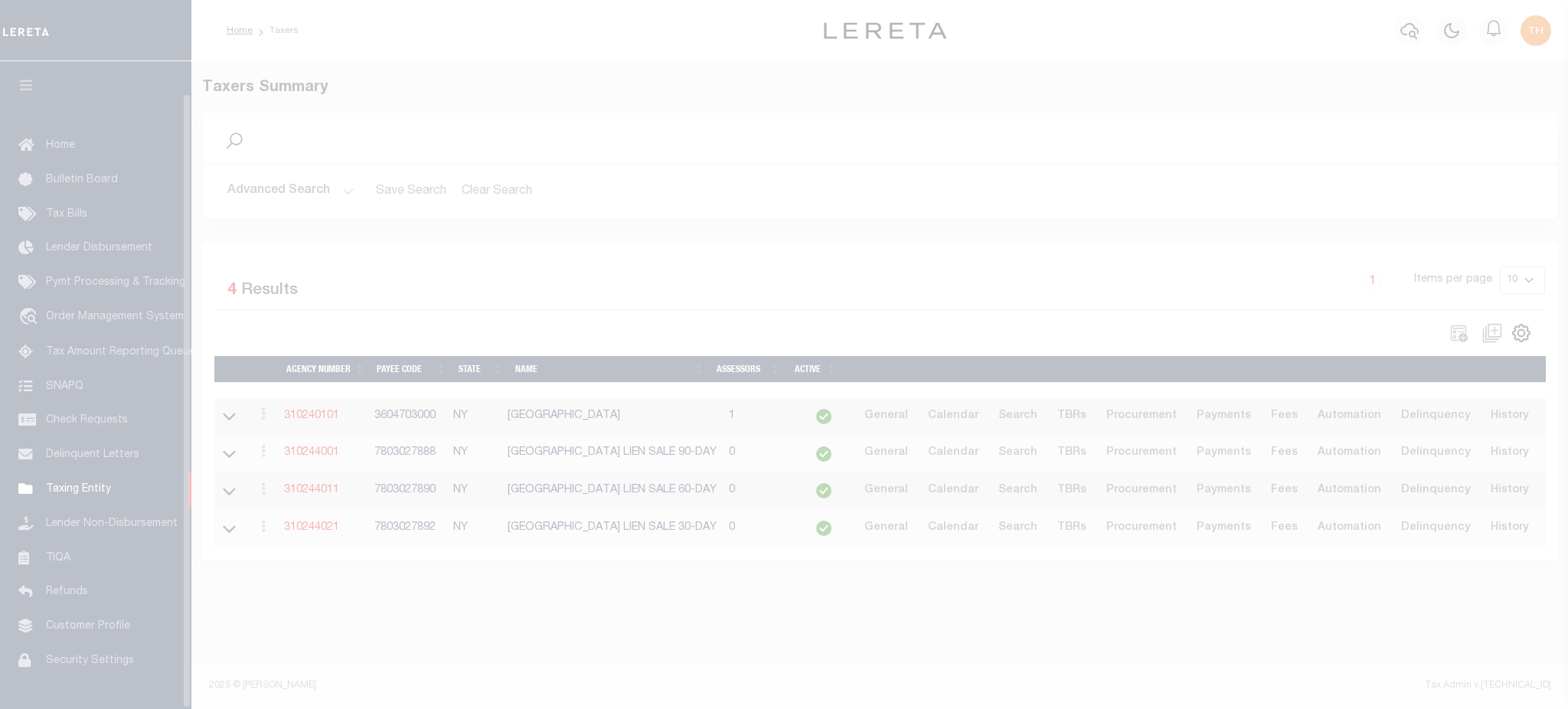
scroll to position [34, 0]
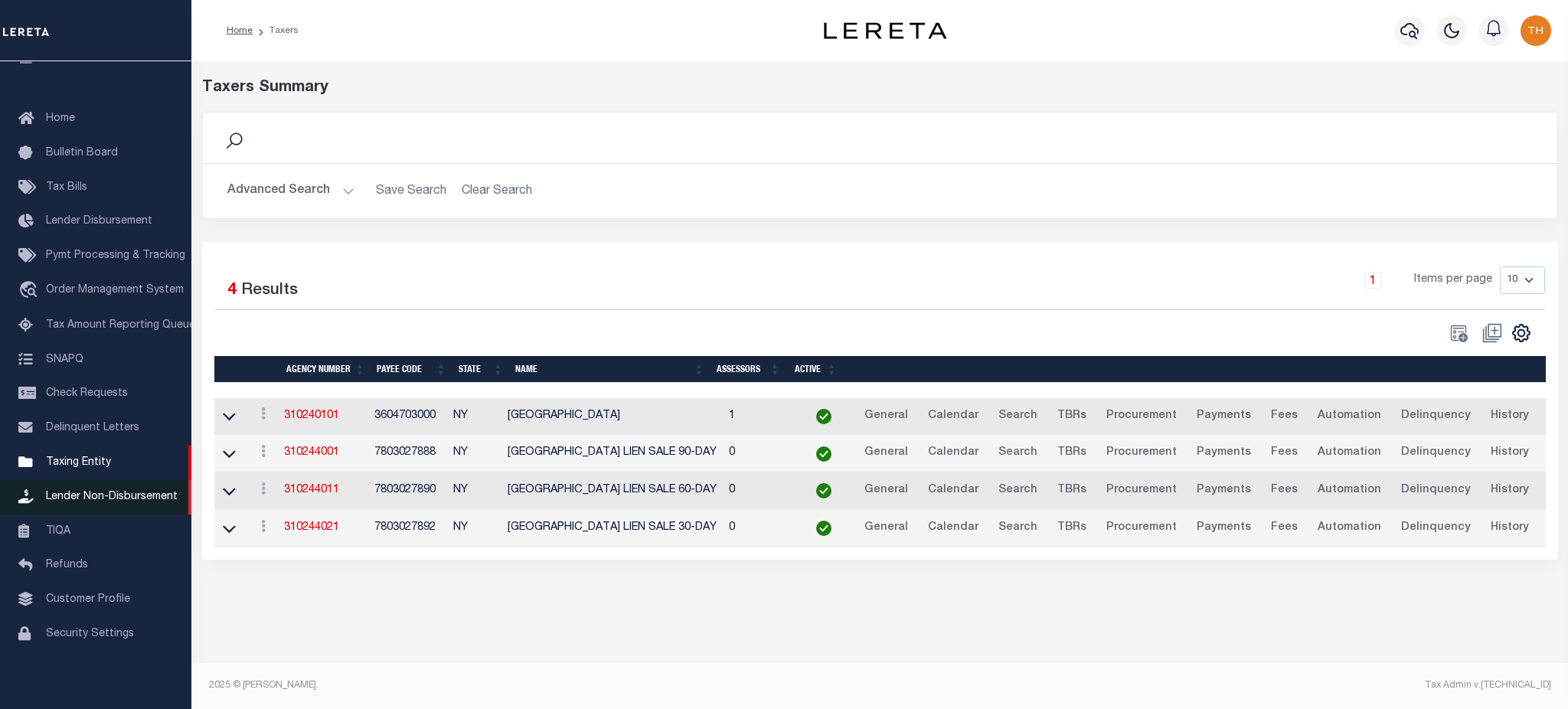
click at [111, 492] on span "Lender Non-Disbursement" at bounding box center [112, 497] width 132 height 11
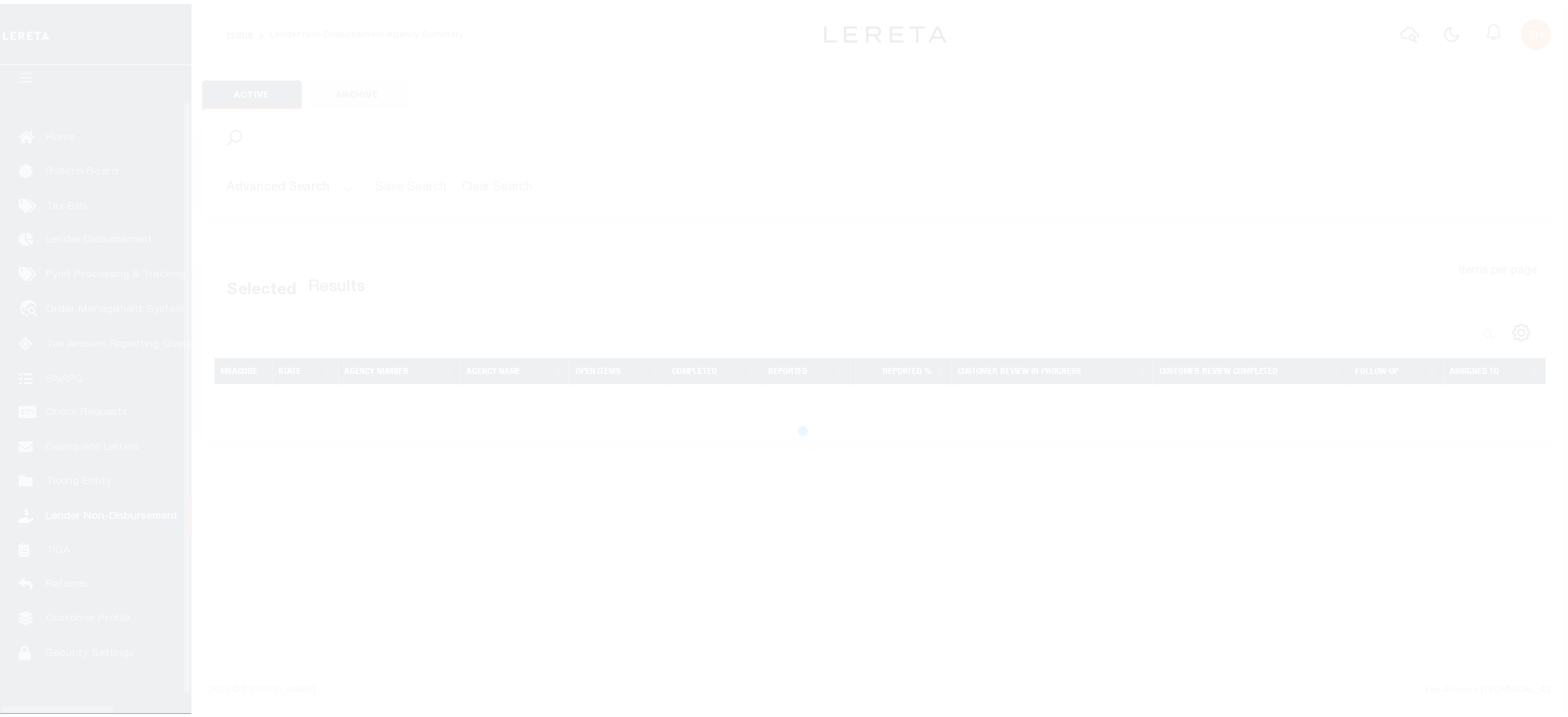
scroll to position [35, 0]
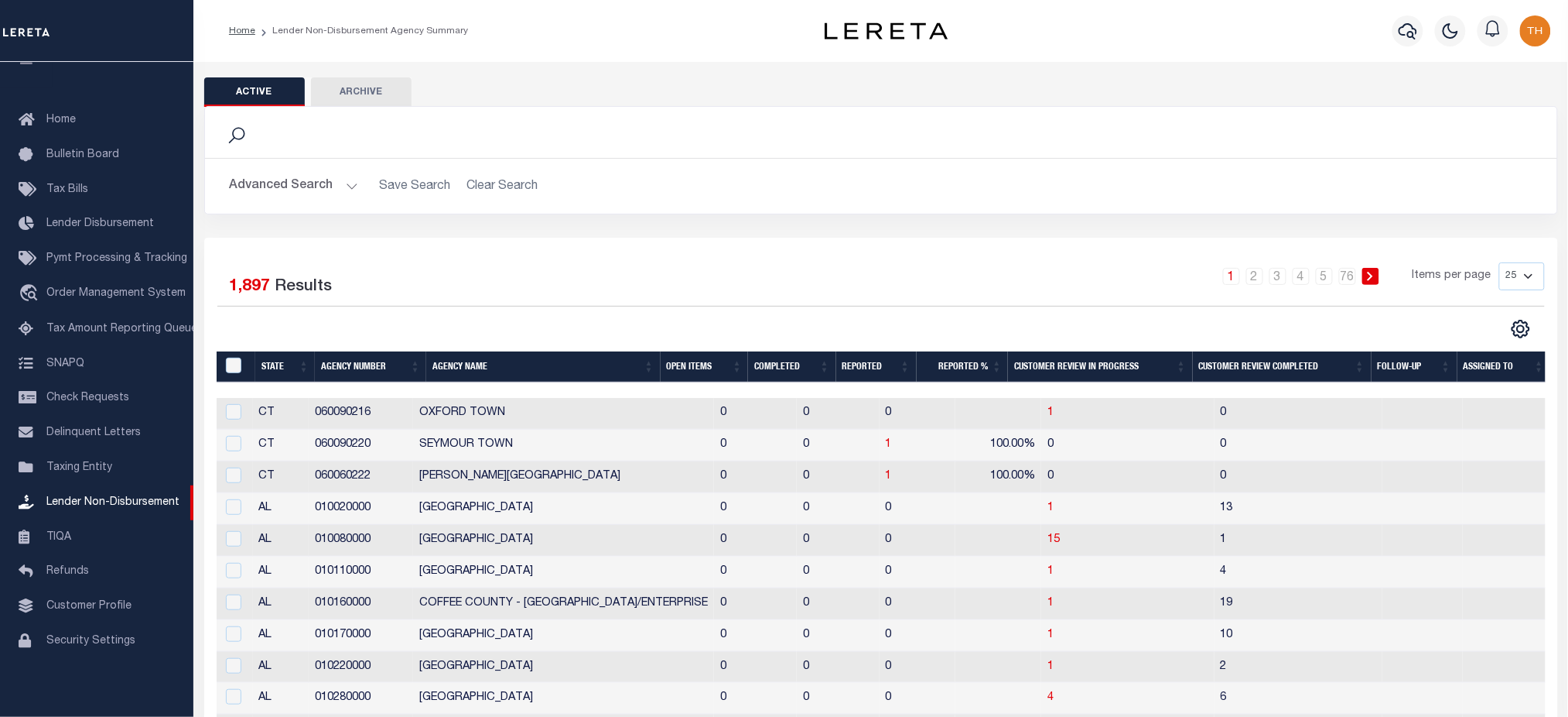
click at [696, 367] on th "Open Items" at bounding box center [704, 367] width 88 height 32
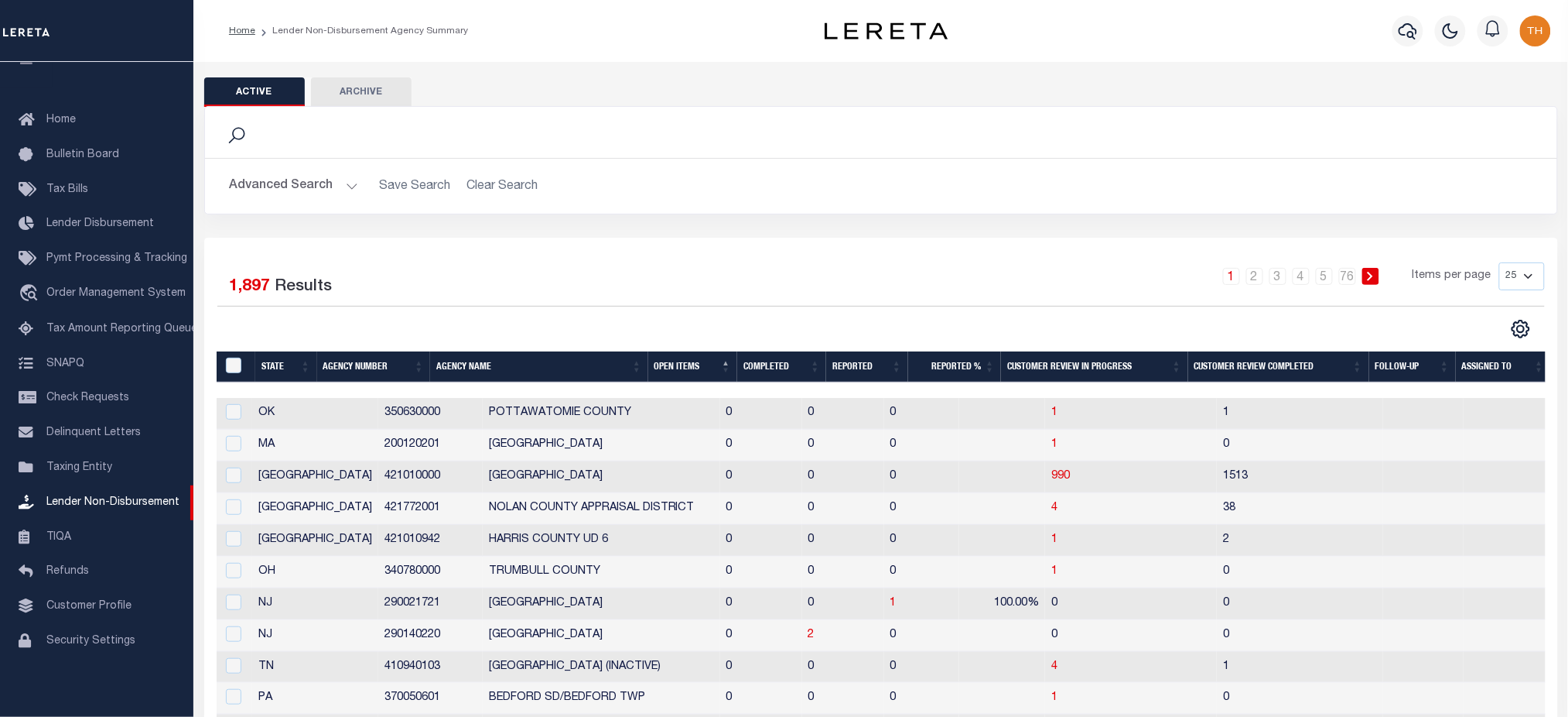
click at [696, 367] on th "Open Items" at bounding box center [692, 367] width 89 height 32
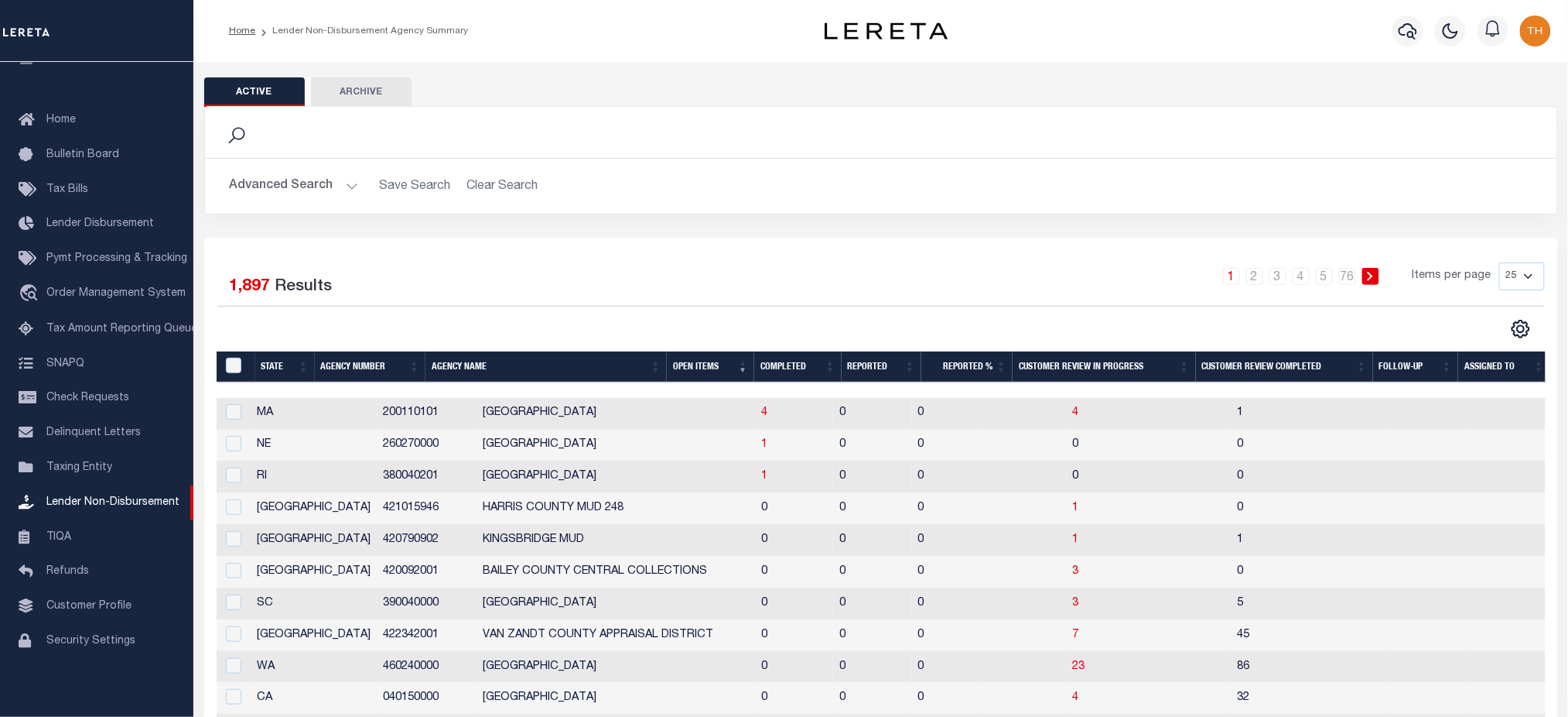
drag, startPoint x: 628, startPoint y: 216, endPoint x: 641, endPoint y: 332, distance: 116.7
click at [628, 216] on div "Search Advanced Search Save Search Clear Search In In" at bounding box center [881, 172] width 1377 height 131
click at [762, 475] on span "1" at bounding box center [764, 476] width 6 height 11
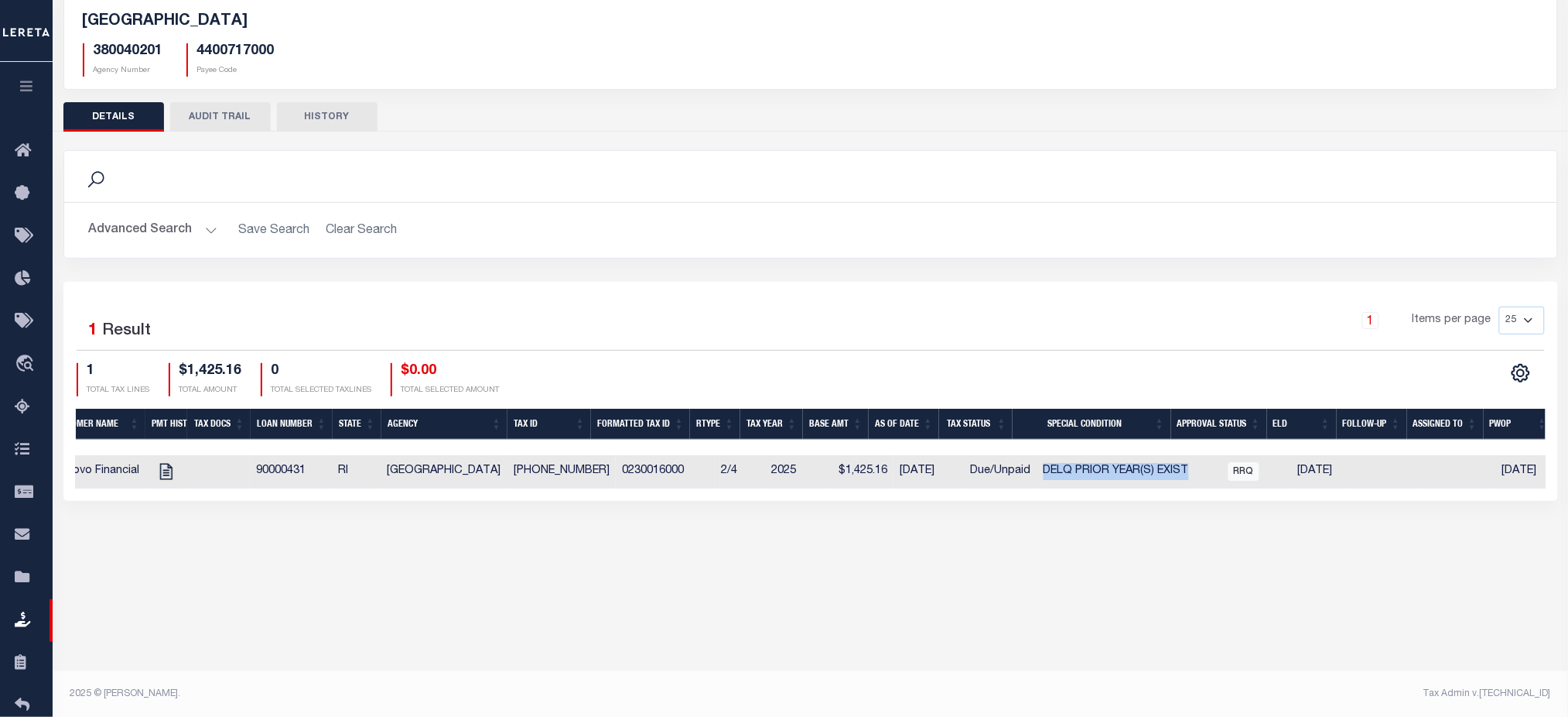
drag, startPoint x: 1018, startPoint y: 469, endPoint x: 1165, endPoint y: 475, distance: 147.1
click at [1165, 475] on td "DELQ PRIOR YEAR(S) EXIST" at bounding box center [1116, 471] width 158 height 33
checkbox input "true"
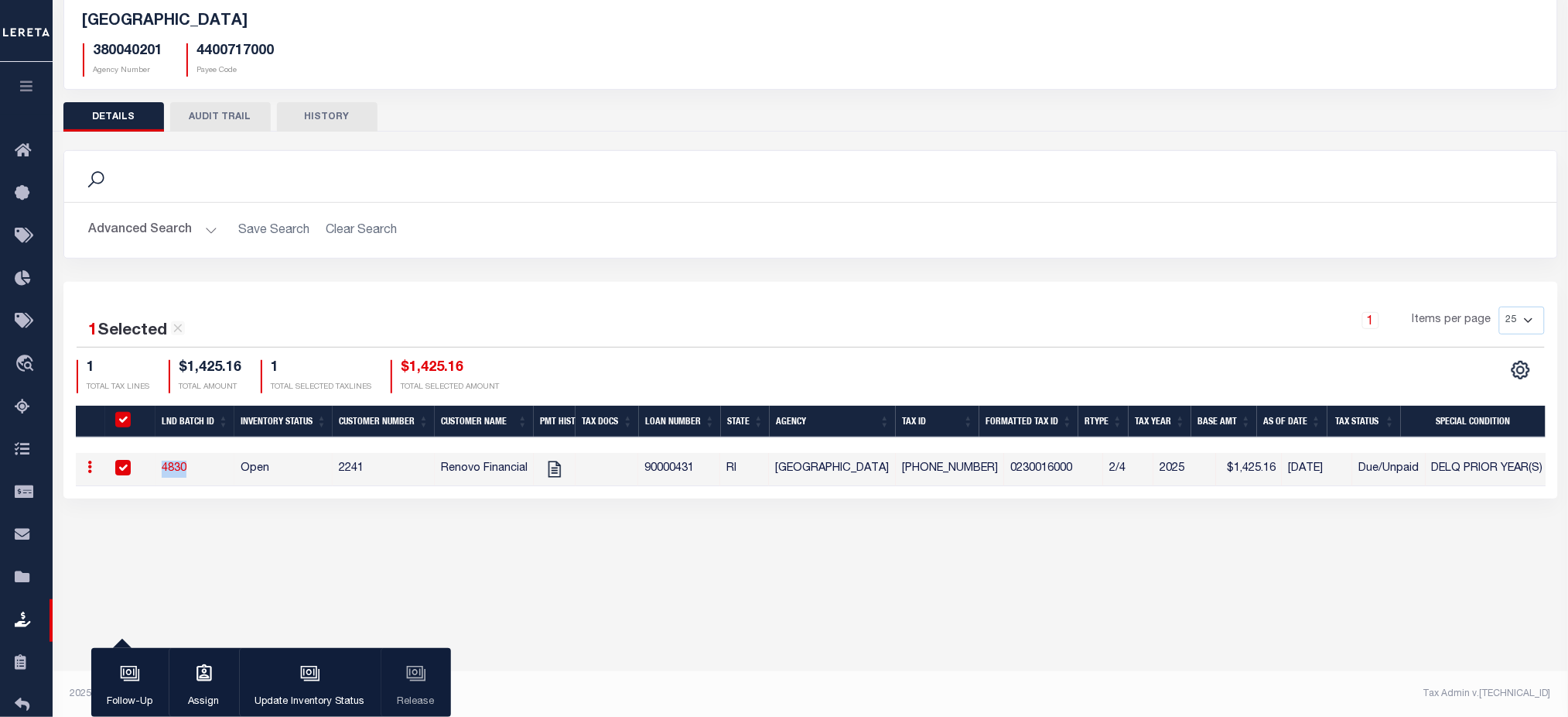
drag, startPoint x: 146, startPoint y: 466, endPoint x: 193, endPoint y: 470, distance: 47.2
click at [193, 470] on tr "ACTIONS View Tax Line Detail Internal Comments 4830 Open 2241 Renovo Financial …" at bounding box center [1009, 470] width 1866 height 33
drag, startPoint x: 240, startPoint y: 470, endPoint x: 274, endPoint y: 468, distance: 34.1
click at [274, 468] on td "Open" at bounding box center [284, 470] width 99 height 33
checkbox input "false"
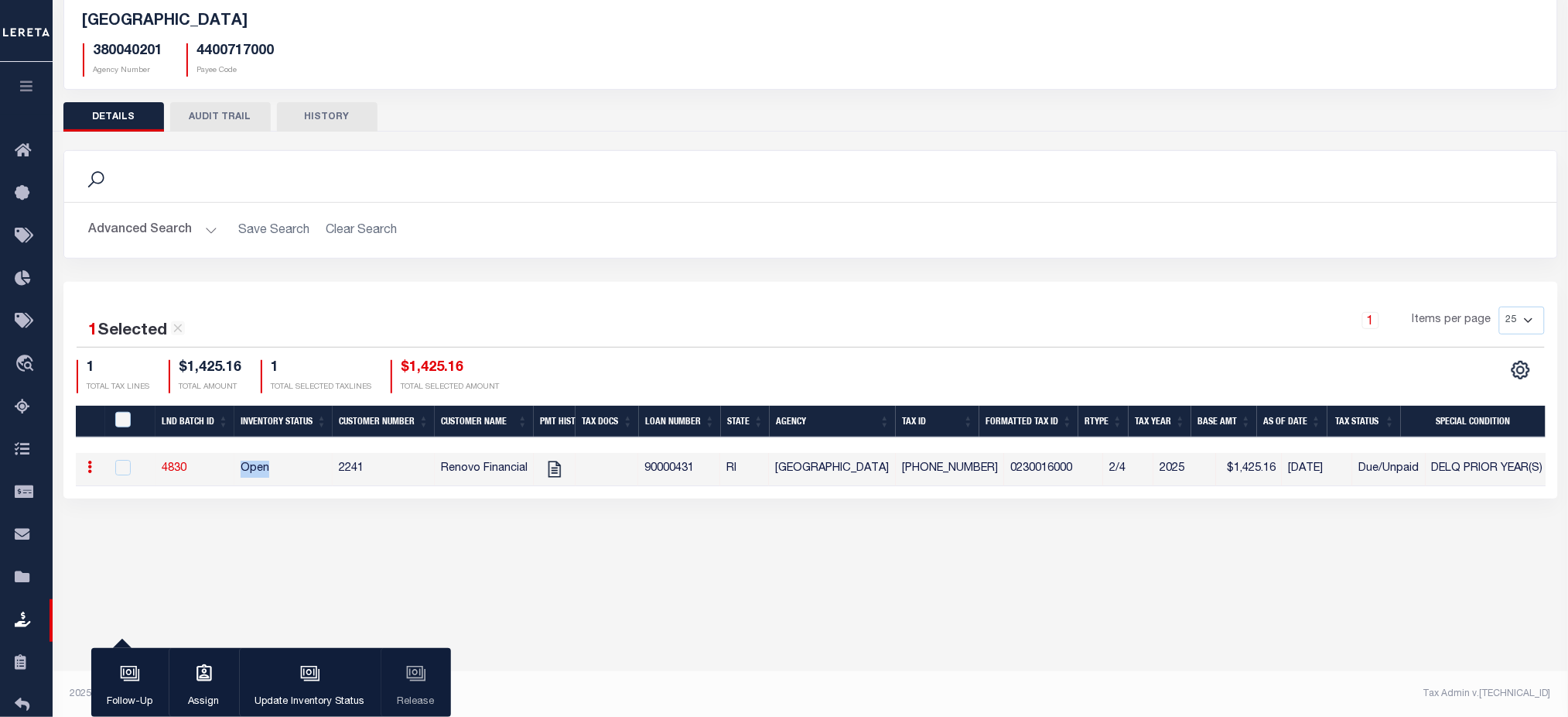
checkbox input "false"
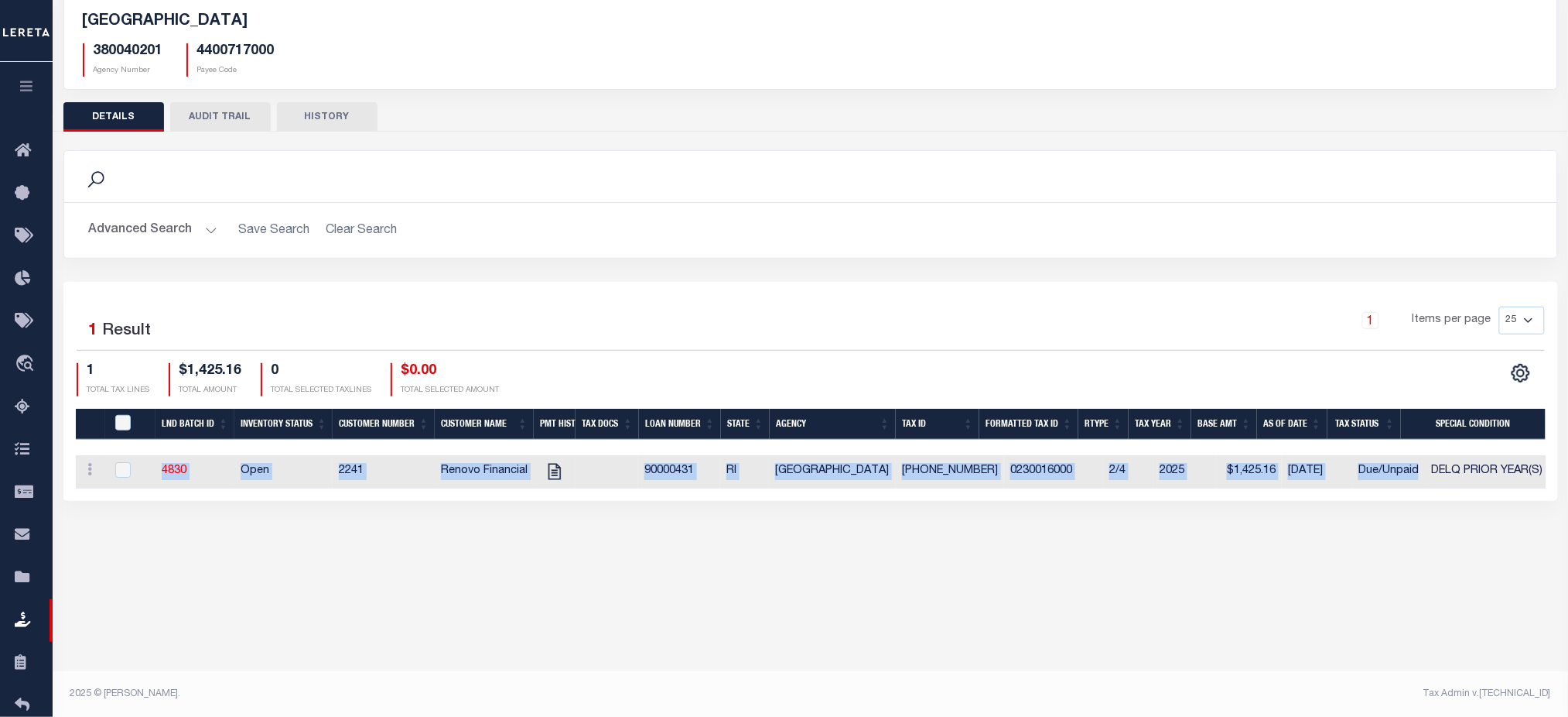
drag, startPoint x: 150, startPoint y: 477, endPoint x: 1393, endPoint y: 475, distance: 1243.0
click at [1393, 475] on tr "ACTIONS View Tax Line Detail Internal Comments 4830 Open 2241 Renovo Financial …" at bounding box center [1009, 471] width 1866 height 33
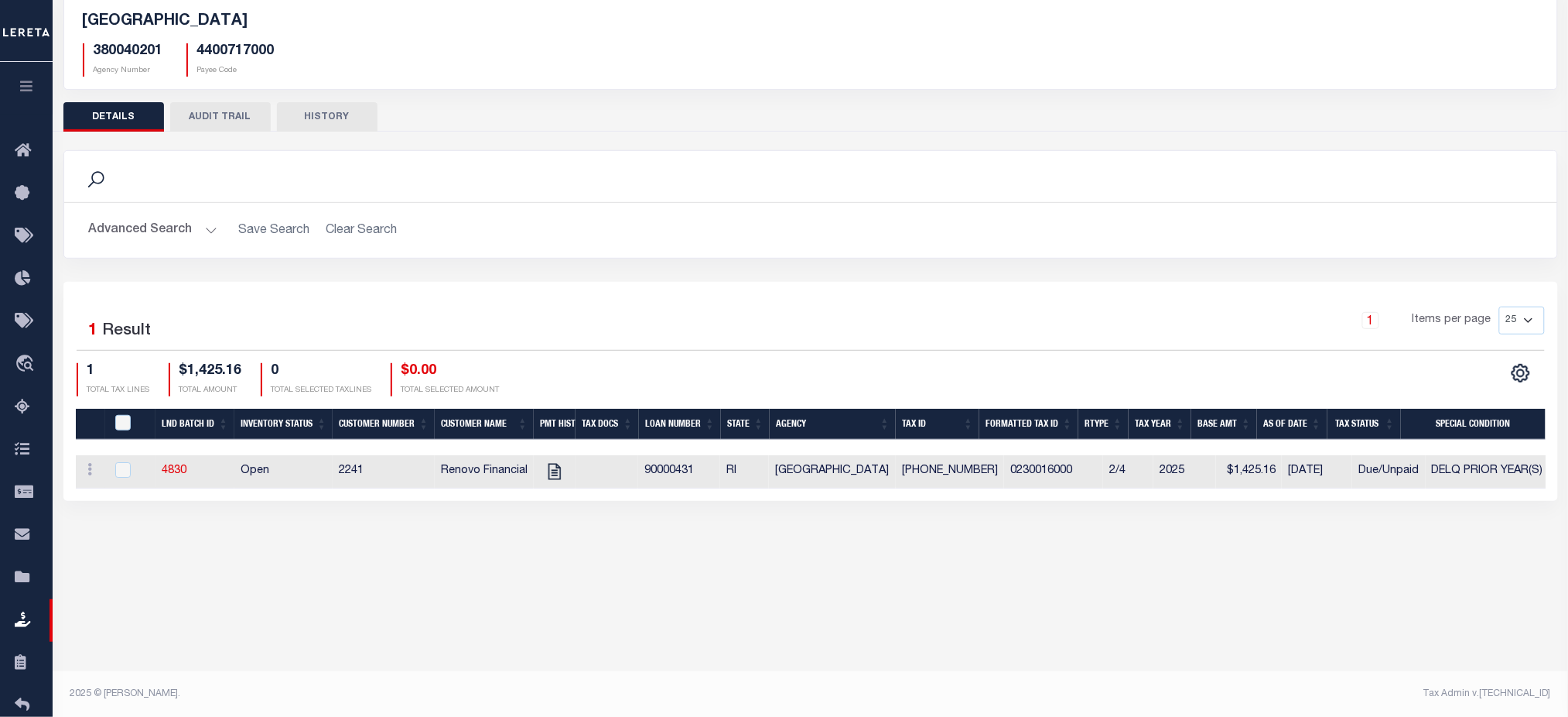
click at [324, 589] on div "Active Archive Search Advanced Search Save Search Clear Search In In AK AL AR AZ" at bounding box center [810, 281] width 1515 height 644
drag, startPoint x: 154, startPoint y: 477, endPoint x: 192, endPoint y: 477, distance: 38.0
click at [192, 477] on tr "ACTIONS View Tax Line Detail Internal Comments 4830 Open 2241 Renovo Financial …" at bounding box center [1009, 471] width 1866 height 33
drag, startPoint x: 681, startPoint y: 470, endPoint x: 1331, endPoint y: 476, distance: 650.0
click at [1331, 476] on tr "ACTIONS View Tax Line Detail Internal Comments 4830 Open 2241 Renovo Financial …" at bounding box center [1009, 471] width 1866 height 33
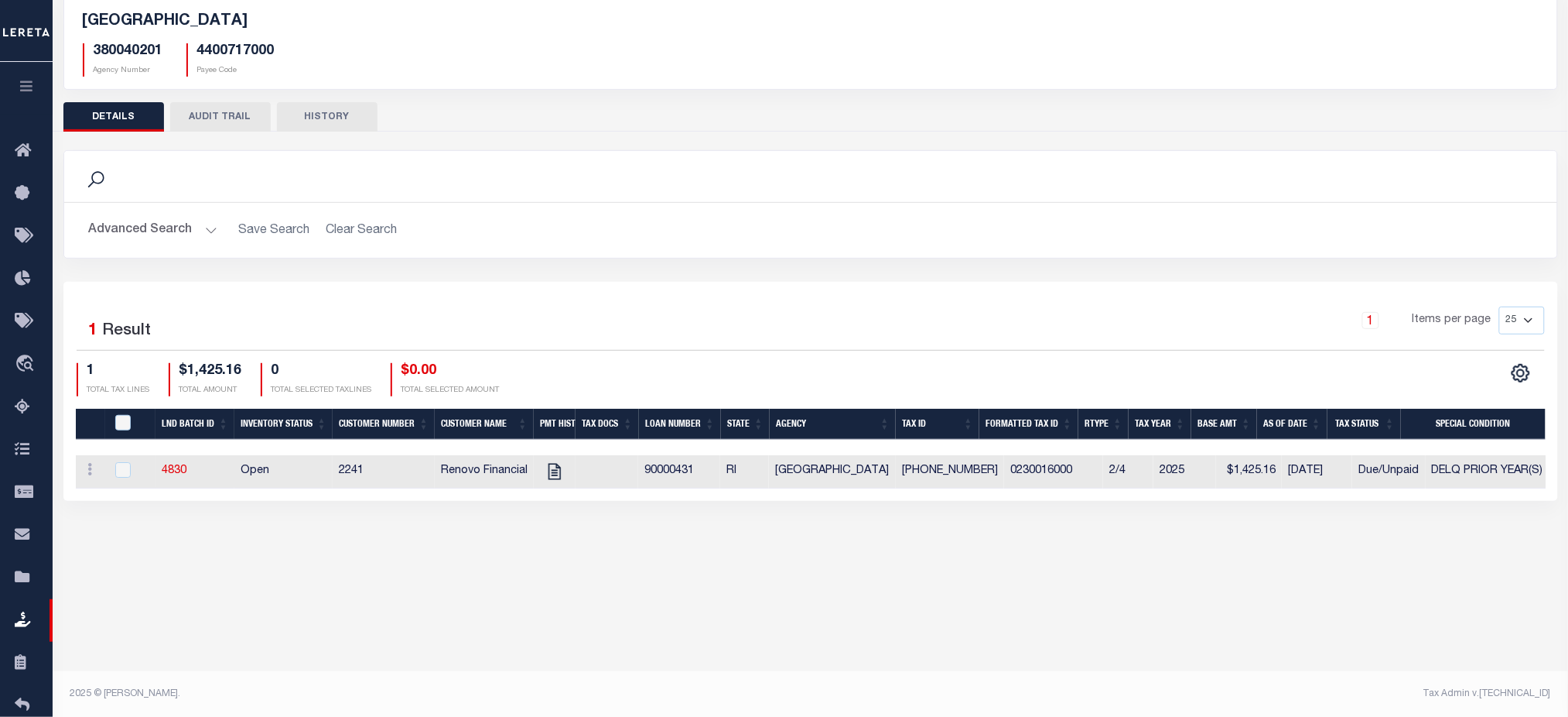
click at [537, 342] on div "1 Items per page 25 50 100 200" at bounding box center [997, 326] width 1095 height 41
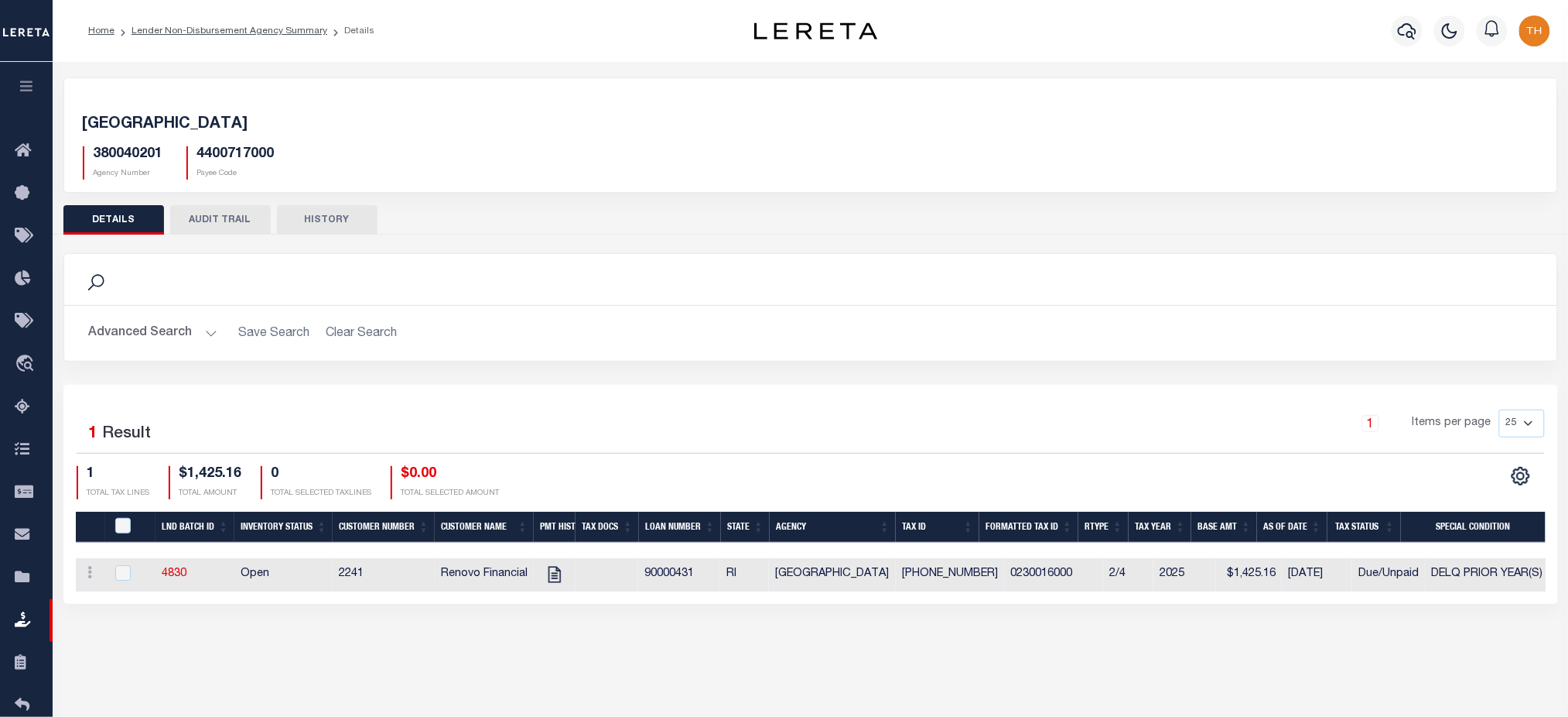
scroll to position [103, 0]
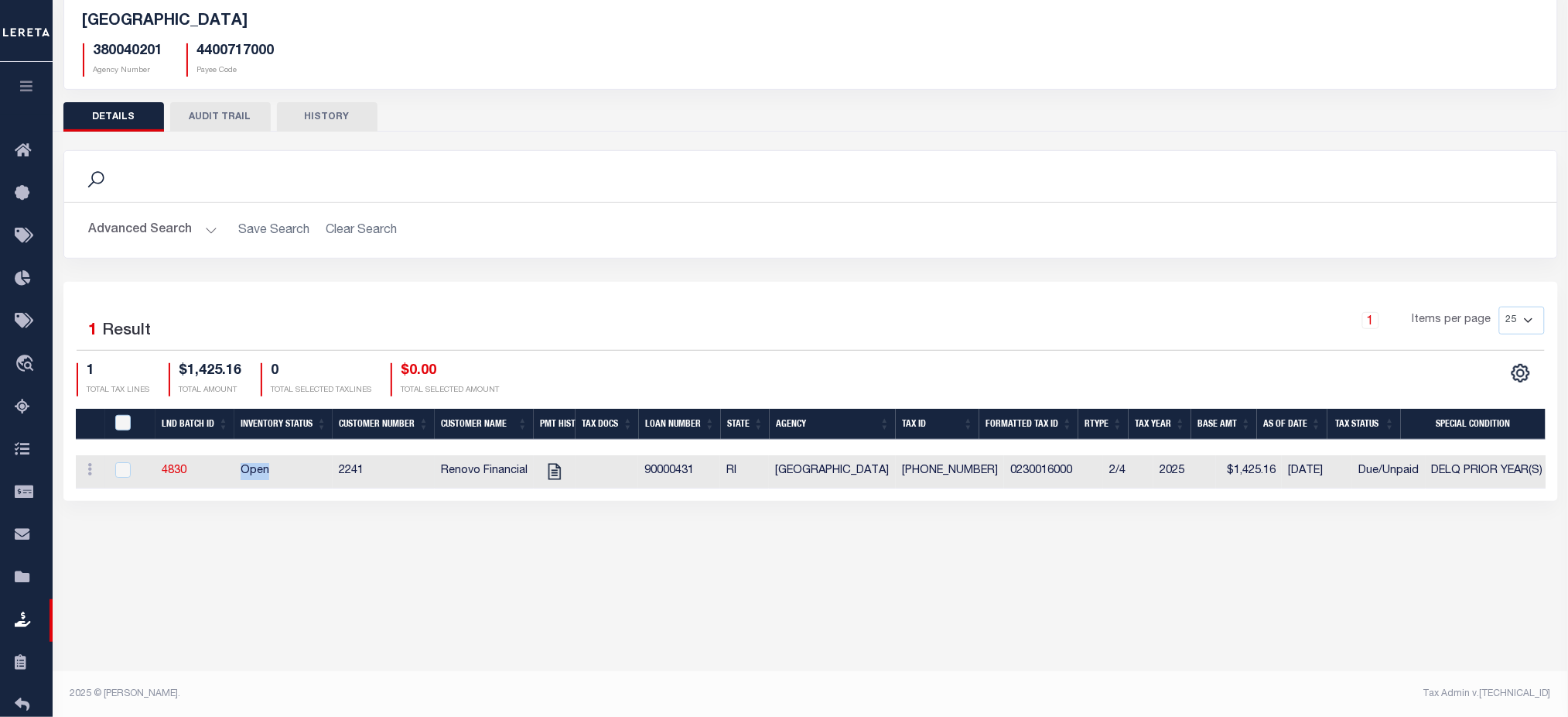
drag, startPoint x: 233, startPoint y: 470, endPoint x: 267, endPoint y: 470, distance: 34.0
click at [267, 470] on td "Open" at bounding box center [284, 471] width 99 height 33
checkbox input "true"
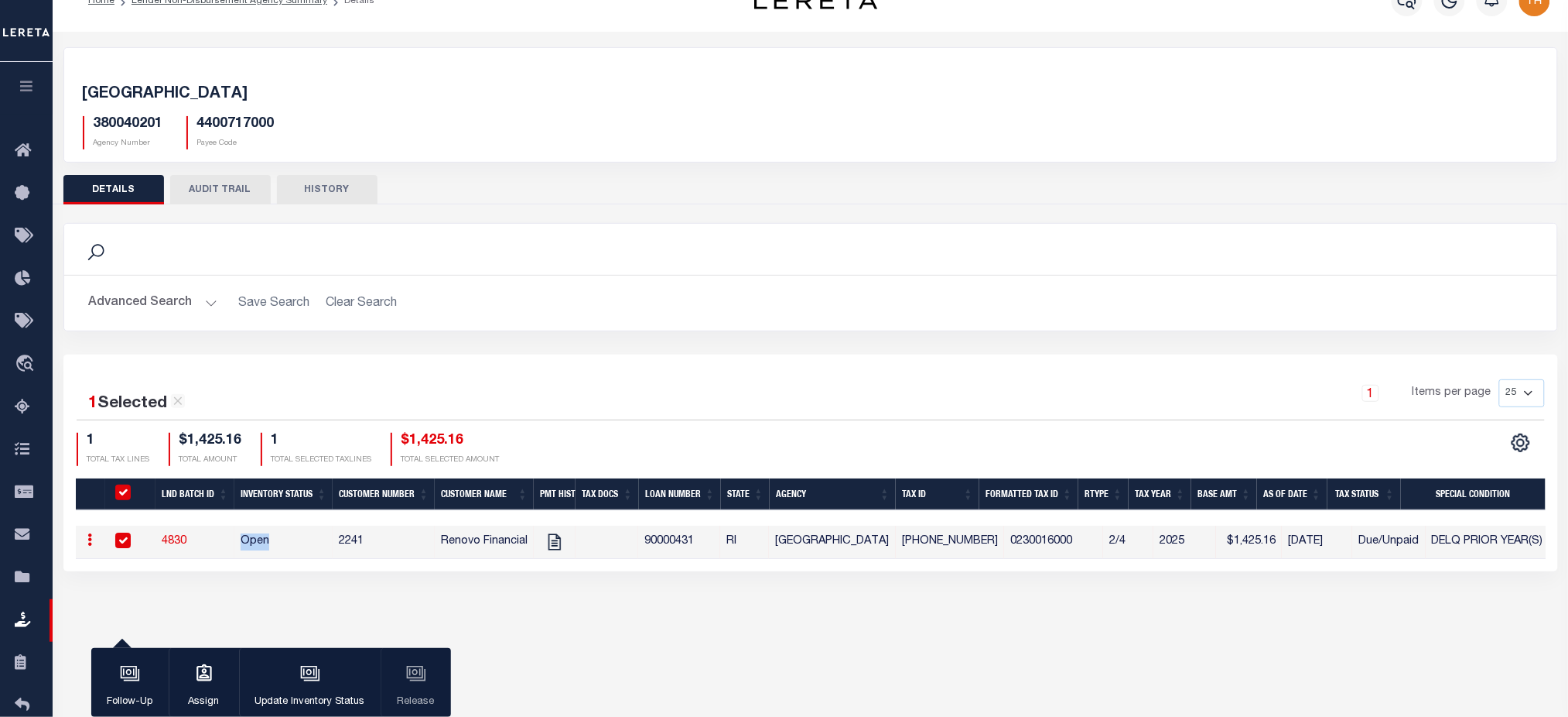
scroll to position [0, 0]
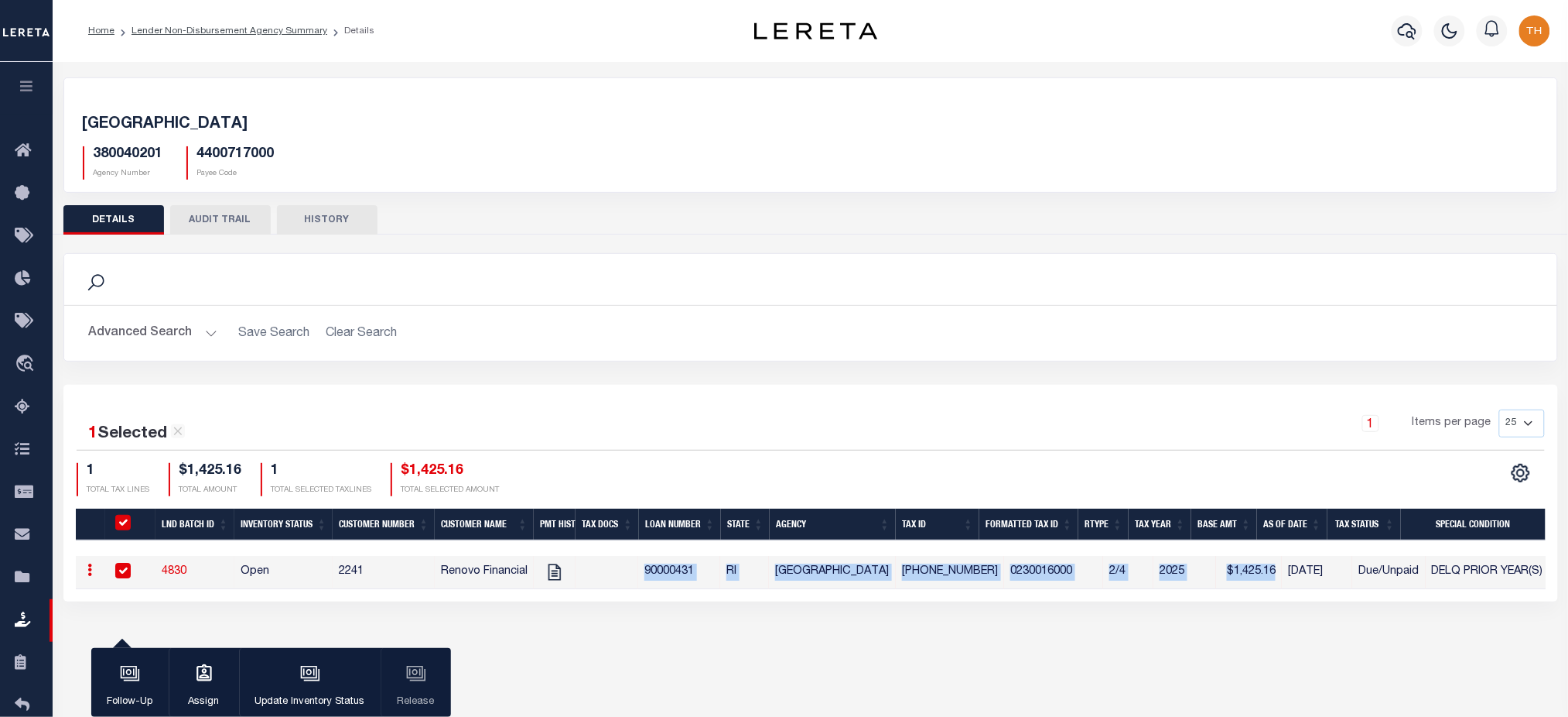
drag, startPoint x: 1248, startPoint y: 573, endPoint x: 635, endPoint y: 569, distance: 613.0
click at [635, 569] on tr "ACTIONS View Tax Line Detail Internal Comments 4830 Open 2241 Renovo Financial …" at bounding box center [1009, 573] width 1866 height 33
click at [1111, 623] on div "CUMBERLAND TOWN 380040201 Agency Number 4400717000 Payee Code Search Is 1" at bounding box center [810, 355] width 1515 height 586
drag, startPoint x: 1252, startPoint y: 575, endPoint x: 644, endPoint y: 579, distance: 608.0
click at [644, 579] on tr "ACTIONS View Tax Line Detail Internal Comments 4830 Open 2241 Renovo Financial …" at bounding box center [1009, 573] width 1866 height 33
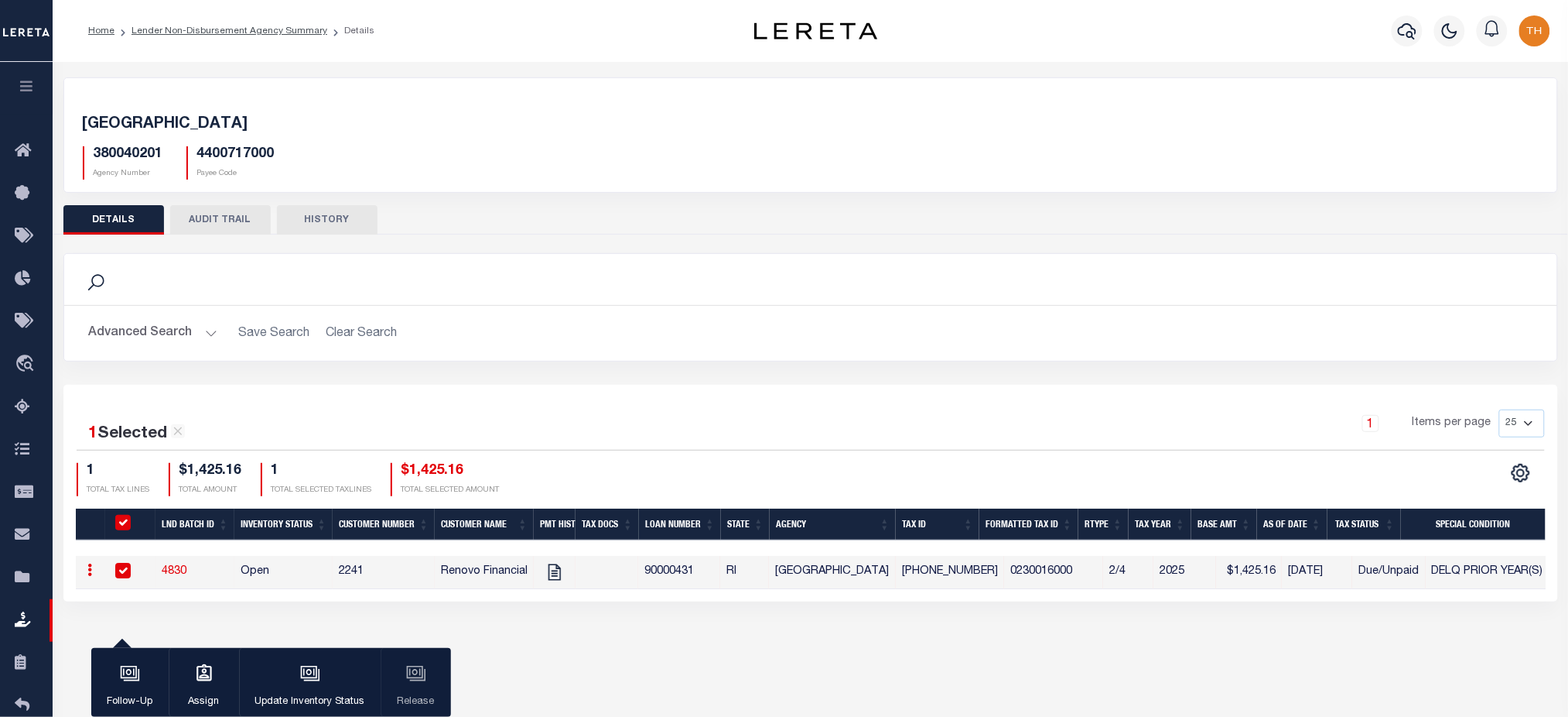
click at [385, 421] on div "1 Selected 1 Result" at bounding box center [252, 427] width 350 height 37
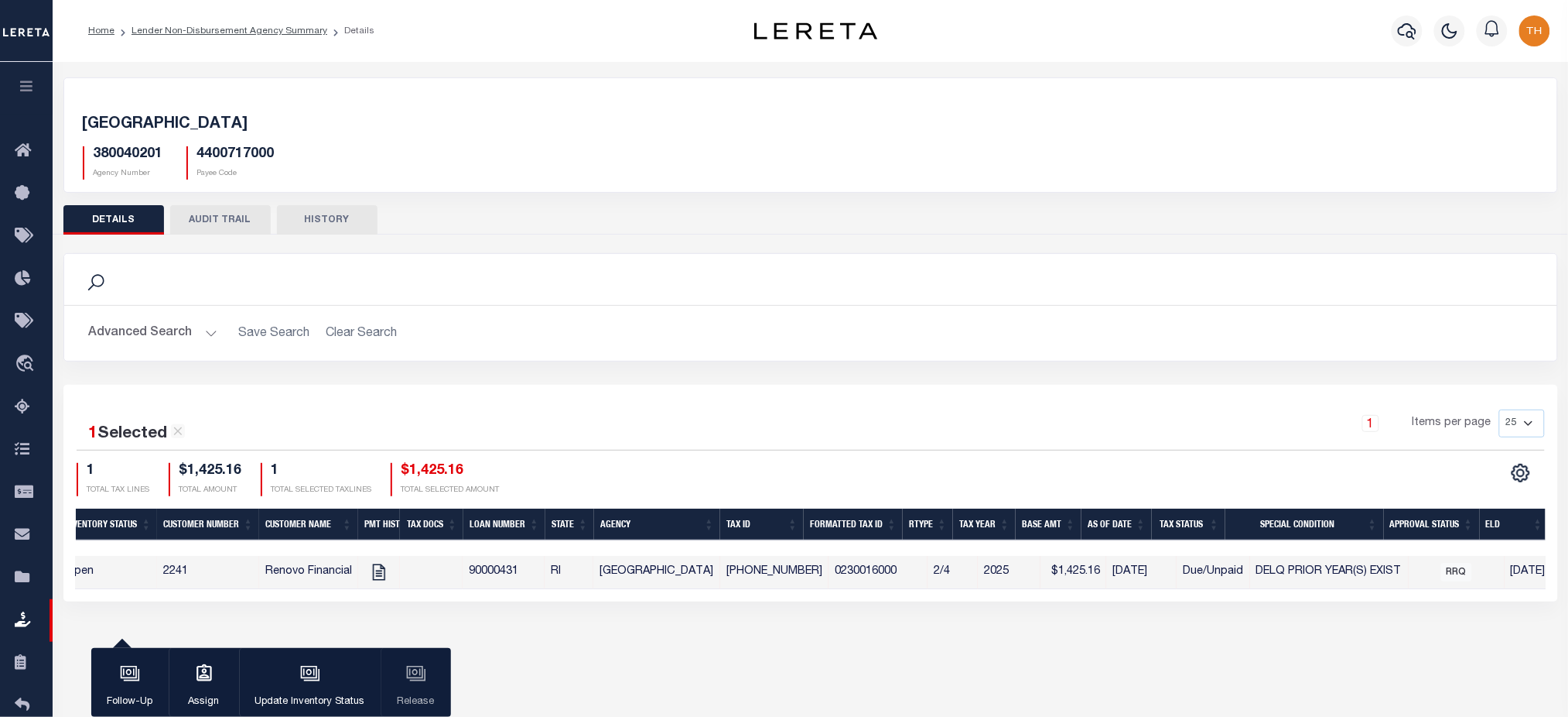
scroll to position [0, 175]
drag, startPoint x: 1384, startPoint y: 569, endPoint x: 1233, endPoint y: 567, distance: 151.0
click at [1233, 567] on tr "ACTIONS View Tax Line Detail Internal Comments 4830 Open 2241 Renovo Financial …" at bounding box center [833, 573] width 1866 height 33
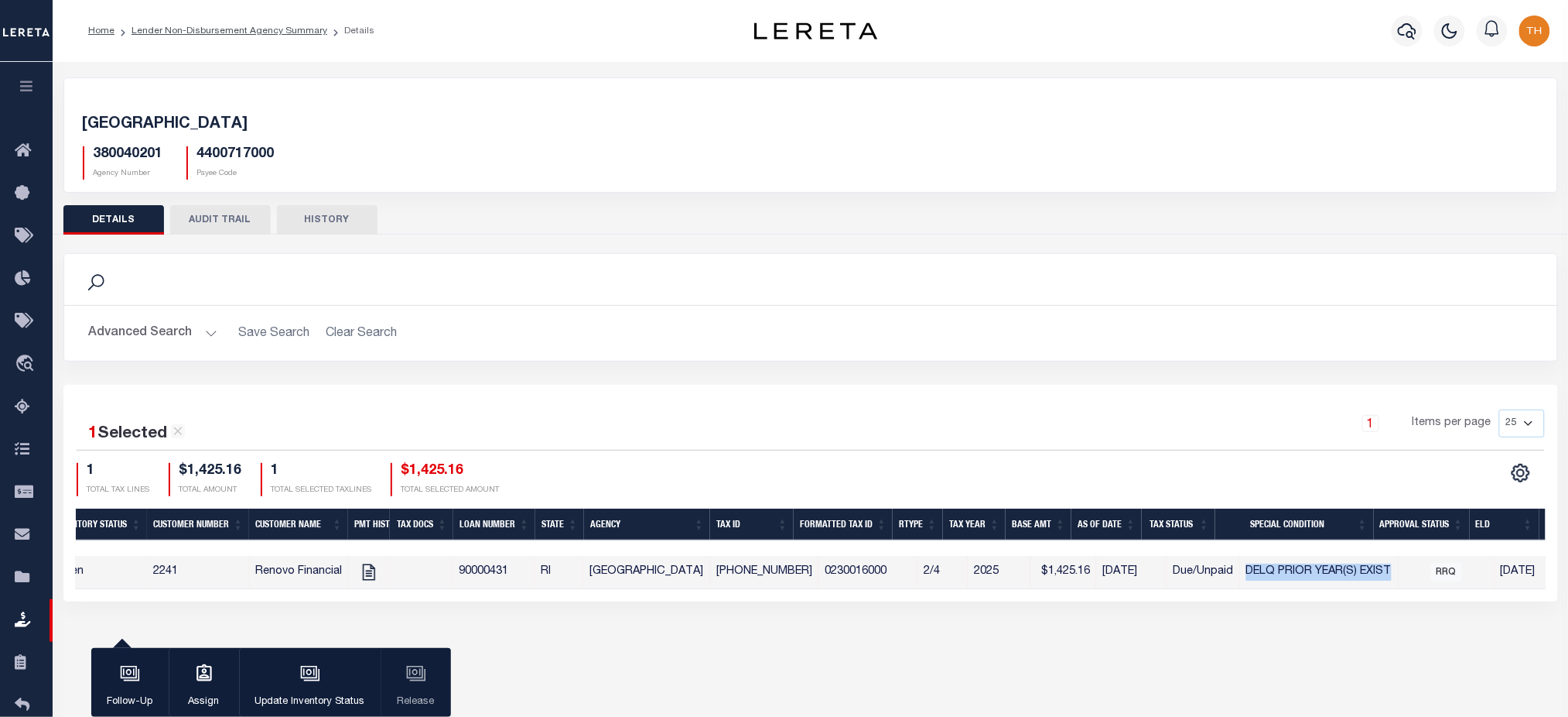
scroll to position [0, 0]
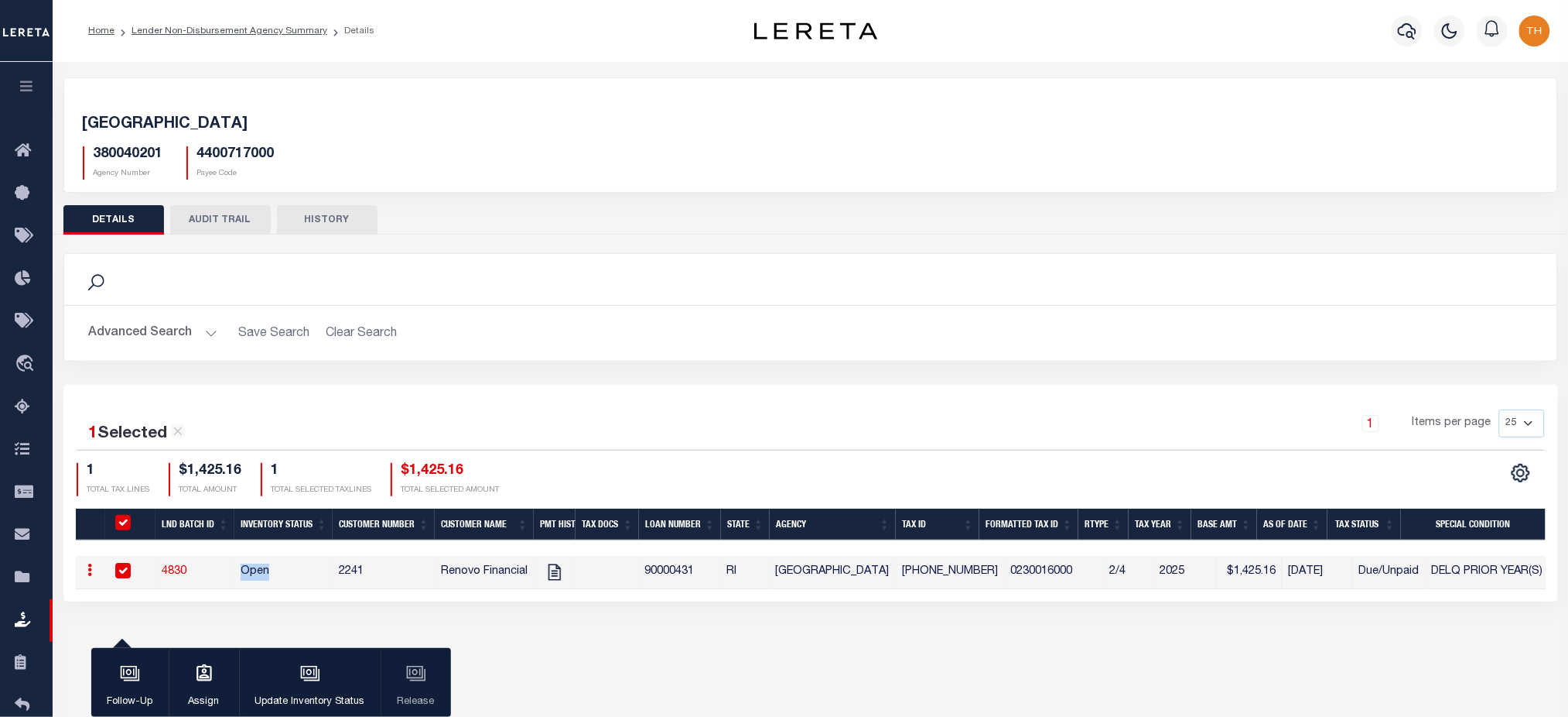
drag, startPoint x: 238, startPoint y: 567, endPoint x: 277, endPoint y: 577, distance: 40.3
click at [277, 577] on td "Open" at bounding box center [284, 573] width 99 height 33
checkbox input "false"
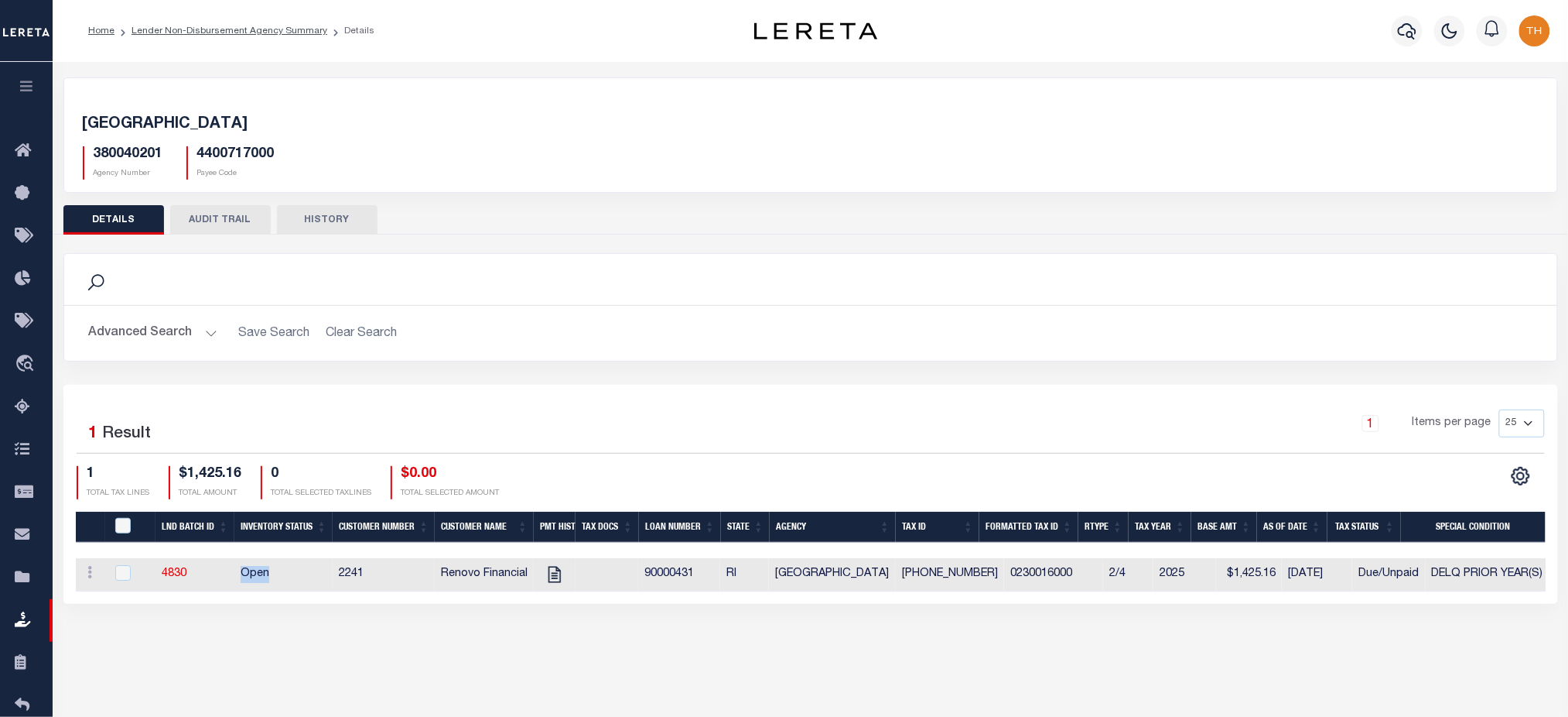
scroll to position [0, 99]
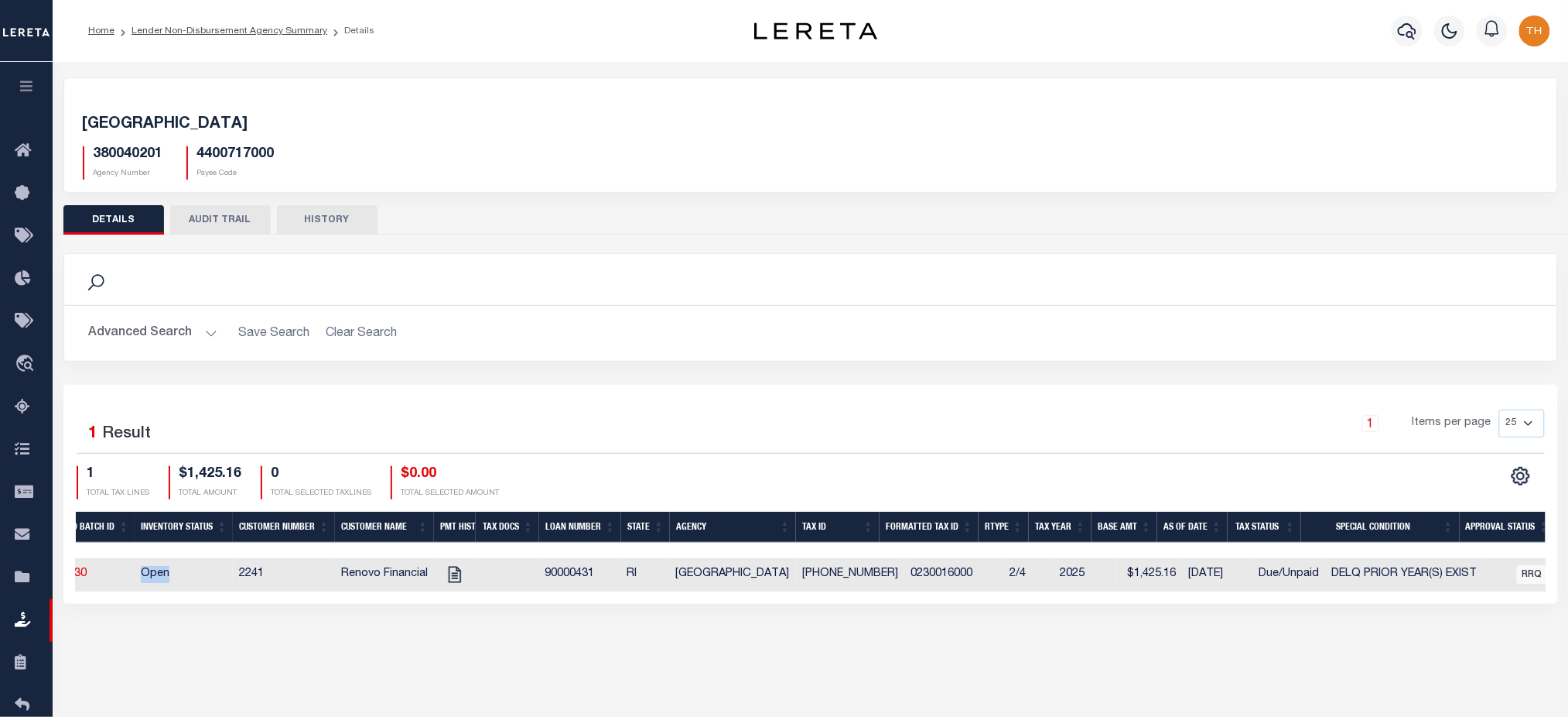
drag, startPoint x: 681, startPoint y: 577, endPoint x: 1219, endPoint y: 580, distance: 538.0
click at [1219, 580] on tr "ACTIONS View Tax Line Detail Internal Comments 4830 Open 2241 Renovo Financial …" at bounding box center [908, 574] width 1866 height 33
click at [799, 650] on div "CUMBERLAND TOWN 380040201 Agency Number 4400717000 Payee Code Search Is 1" at bounding box center [810, 356] width 1515 height 588
drag, startPoint x: 972, startPoint y: 579, endPoint x: 999, endPoint y: 579, distance: 27.0
click at [999, 579] on tr "ACTIONS View Tax Line Detail Internal Comments 4830 Open 2241 Renovo Financial …" at bounding box center [908, 574] width 1866 height 33
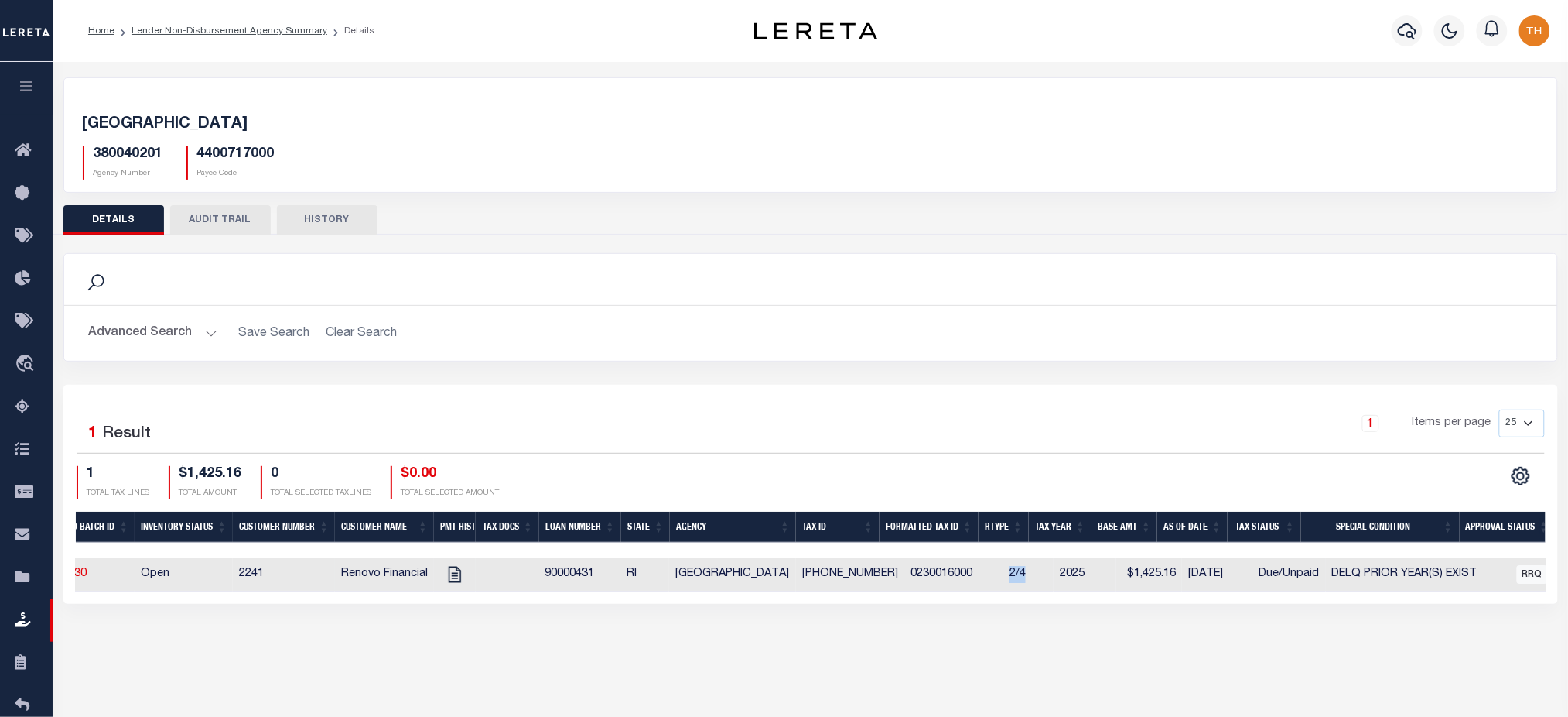
drag, startPoint x: 719, startPoint y: 573, endPoint x: 1221, endPoint y: 574, distance: 502.0
click at [1221, 574] on tr "ACTIONS View Tax Line Detail Internal Comments 4830 Open 2241 Renovo Financial …" at bounding box center [908, 574] width 1866 height 33
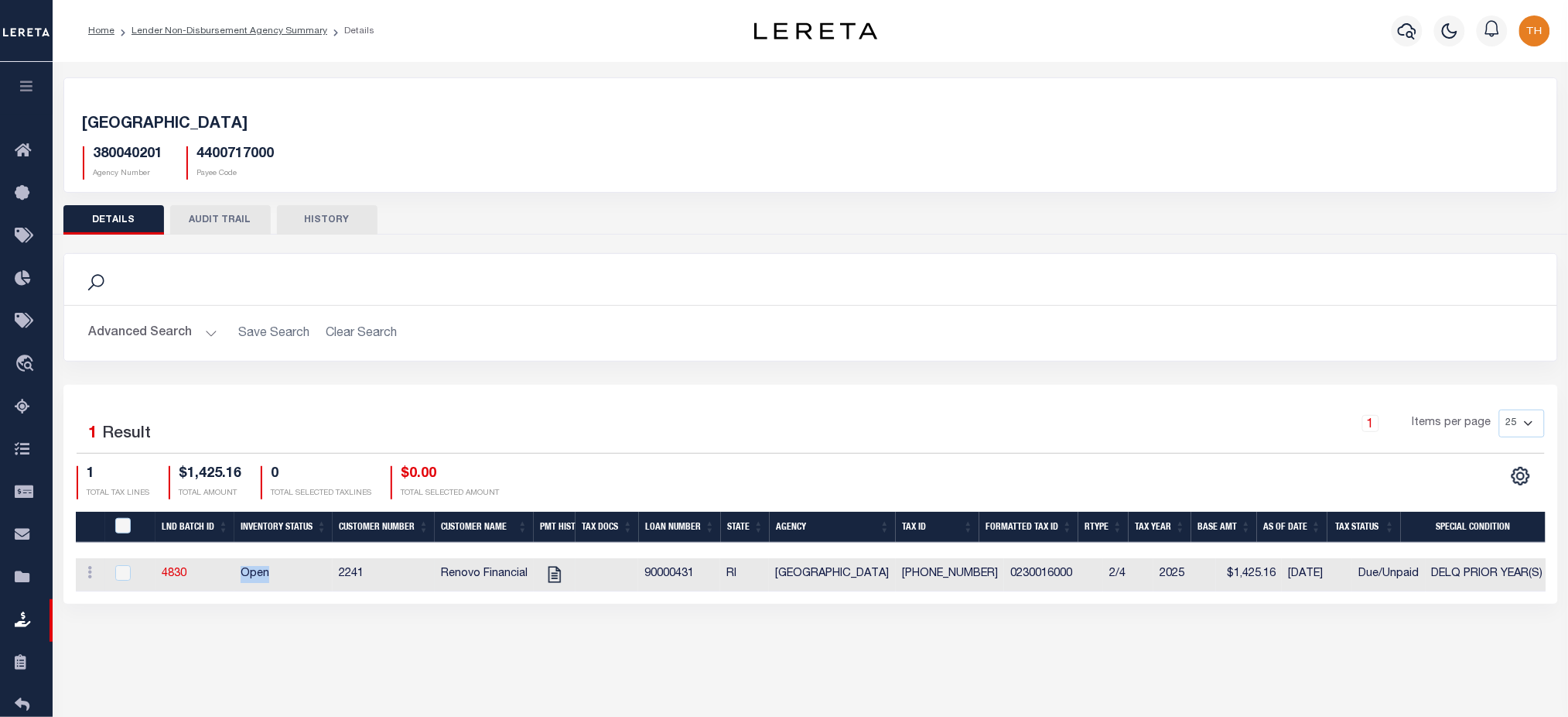
drag, startPoint x: 221, startPoint y: 580, endPoint x: 277, endPoint y: 579, distance: 56.0
click at [277, 579] on tr "ACTIONS View Tax Line Detail Internal Comments 4830 Open 2241 Renovo Financial …" at bounding box center [1009, 574] width 1866 height 33
click at [277, 579] on td "Open" at bounding box center [284, 574] width 99 height 33
checkbox input "true"
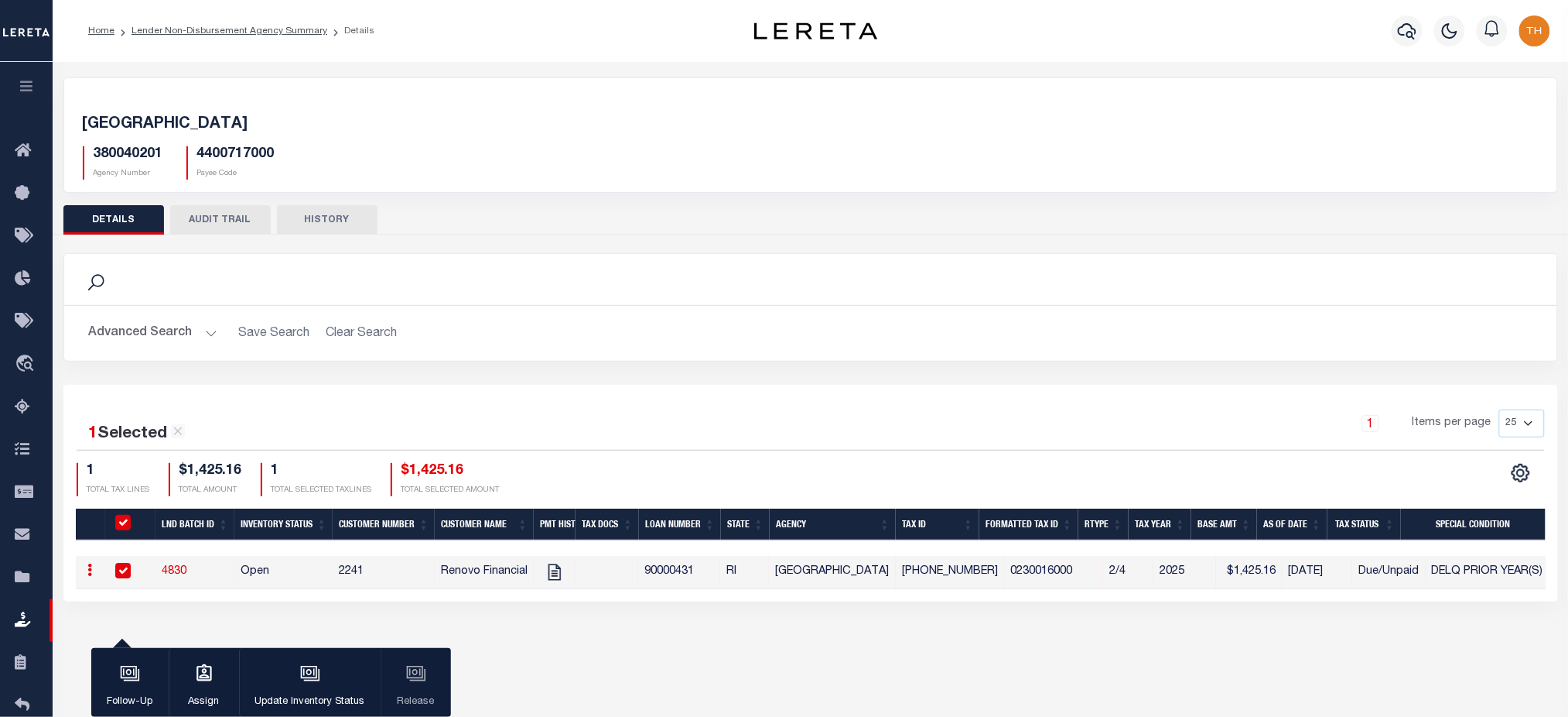
click at [245, 568] on td "Open" at bounding box center [284, 573] width 99 height 33
checkbox input "false"
click at [245, 568] on td "Open" at bounding box center [284, 573] width 99 height 33
checkbox input "true"
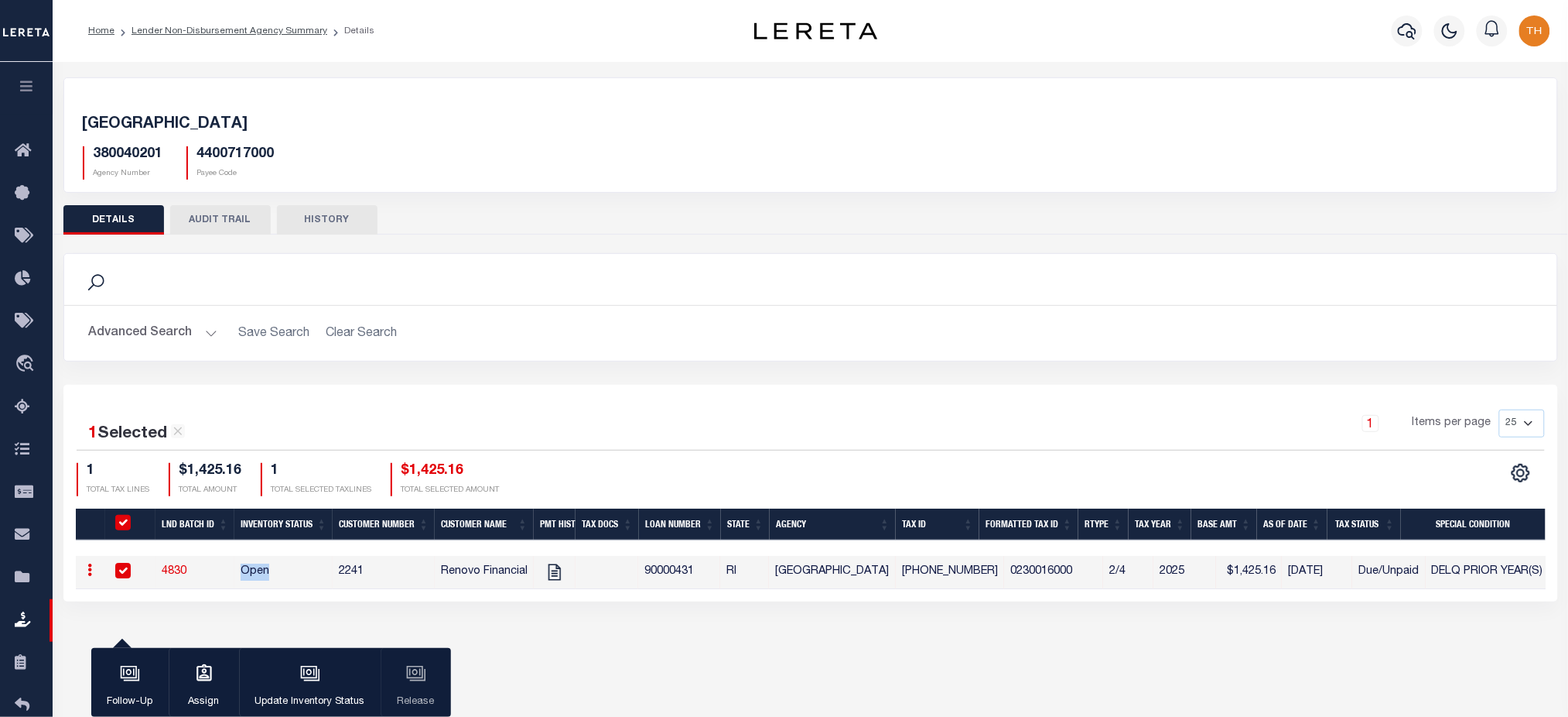
checkbox input "true"
drag, startPoint x: 983, startPoint y: 570, endPoint x: 1394, endPoint y: 575, distance: 411.0
click at [1394, 575] on tr "ACTIONS View Tax Line Detail Internal Comments 4830 Open 2241 Renovo Financial …" at bounding box center [1009, 573] width 1866 height 33
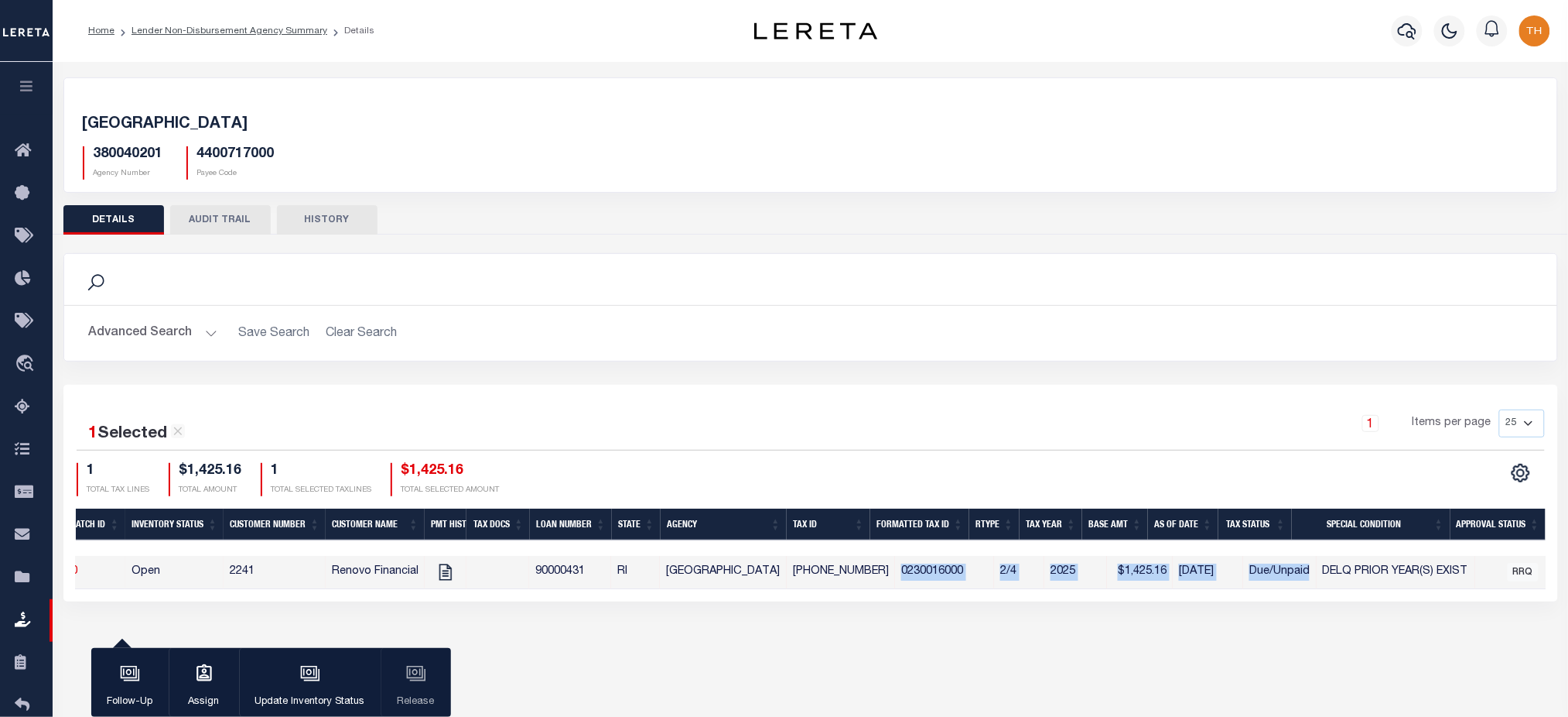
scroll to position [0, 116]
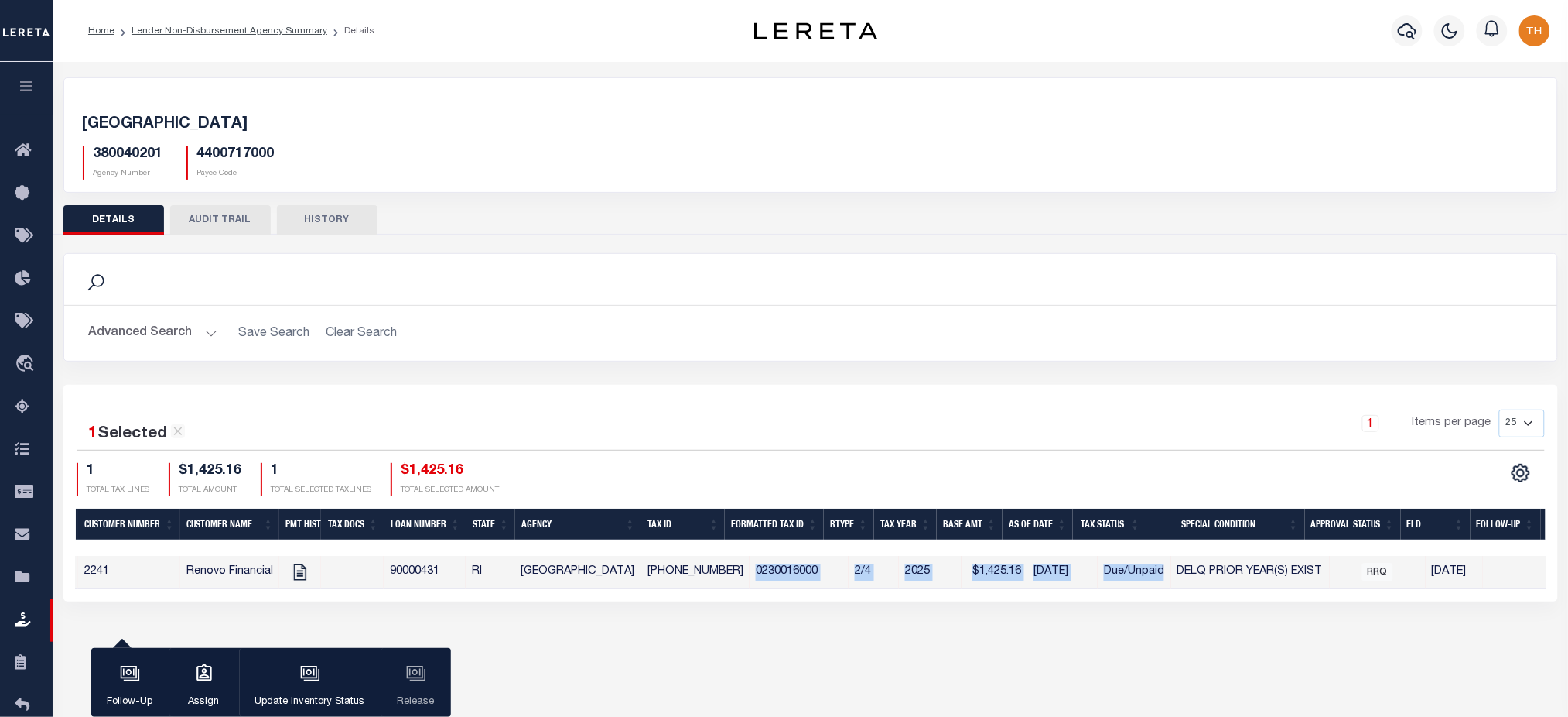
drag, startPoint x: 1413, startPoint y: 600, endPoint x: 1505, endPoint y: 603, distance: 92.0
click at [1505, 601] on div "1 Selected 1 Result 1 Items per page 25 50 100 200 1 $1,425.16 1" at bounding box center [810, 493] width 1495 height 217
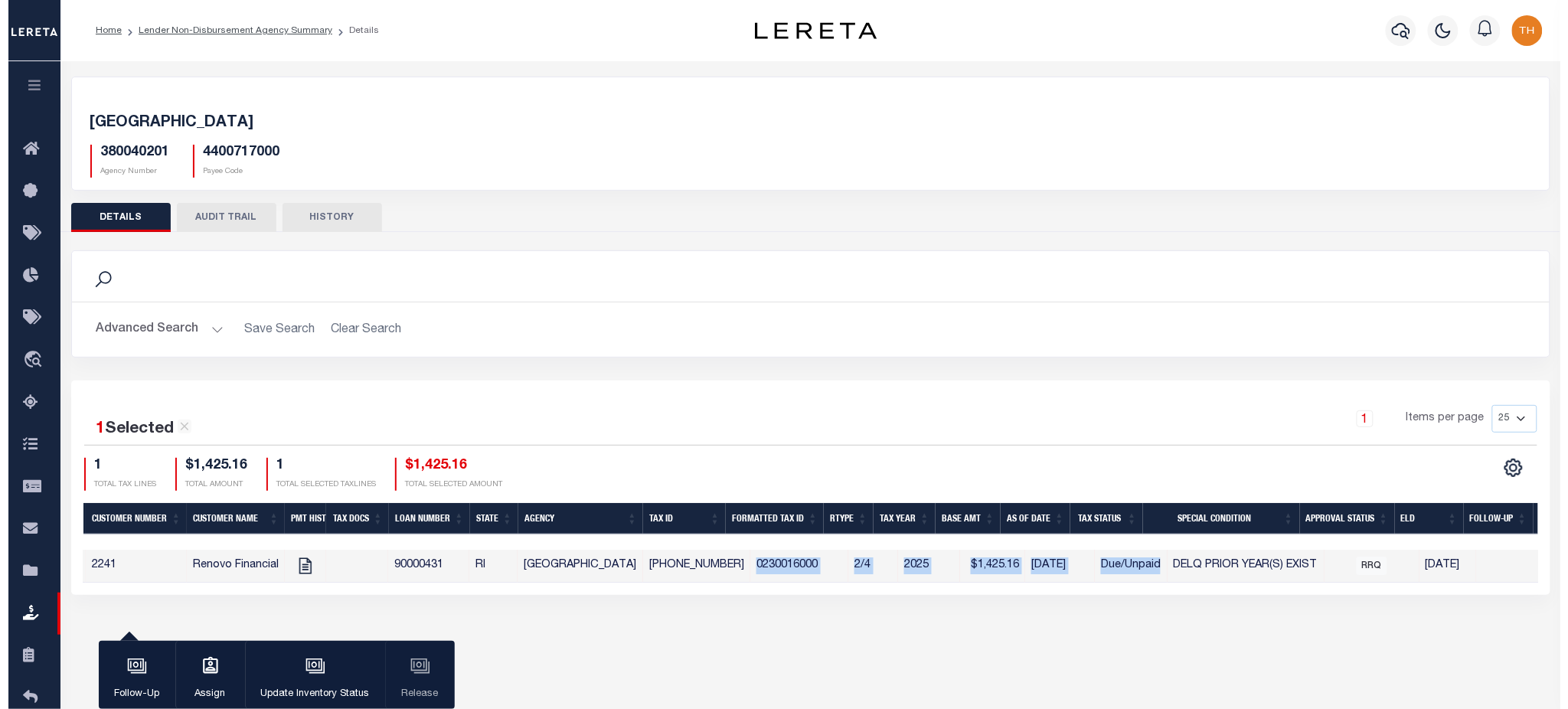
scroll to position [0, 392]
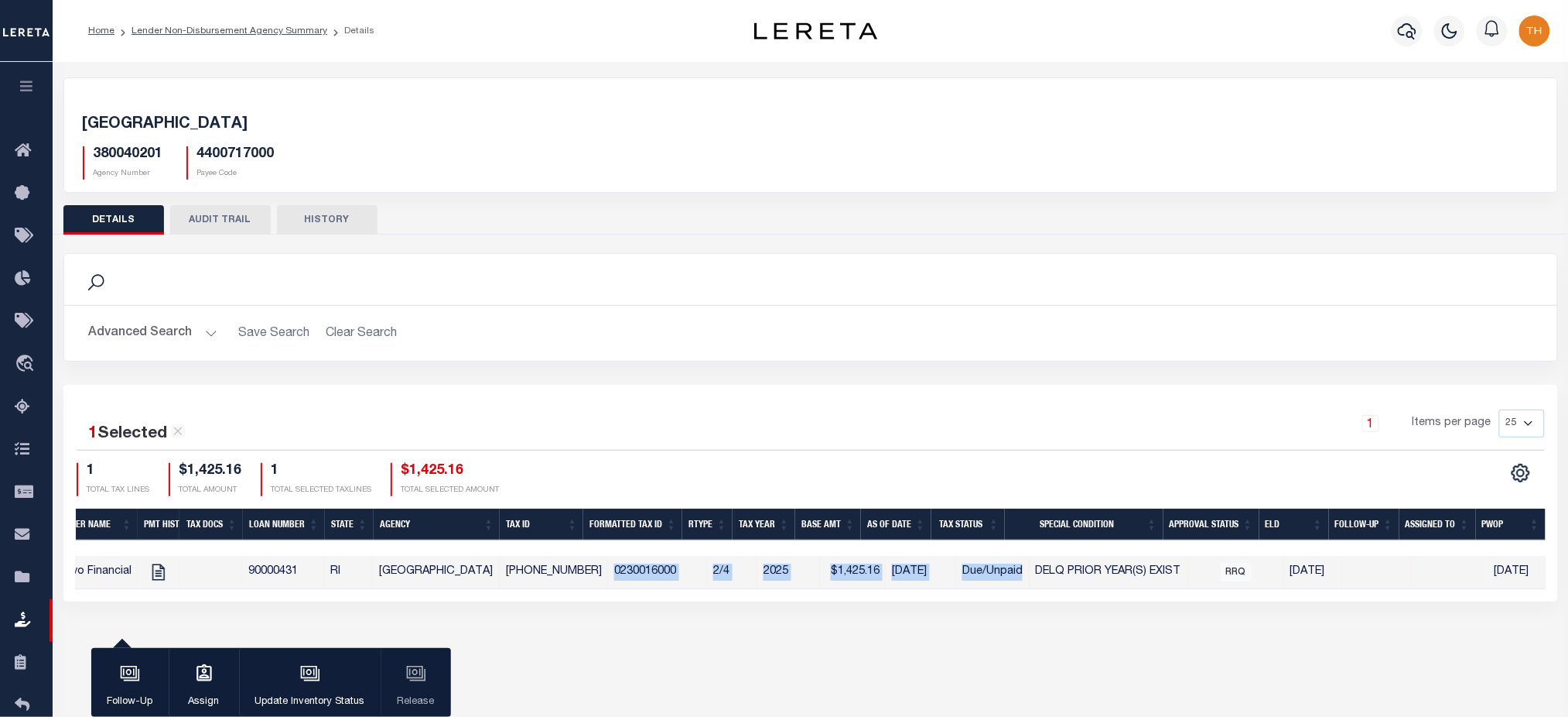
click at [16, 80] on button "button" at bounding box center [26, 88] width 53 height 53
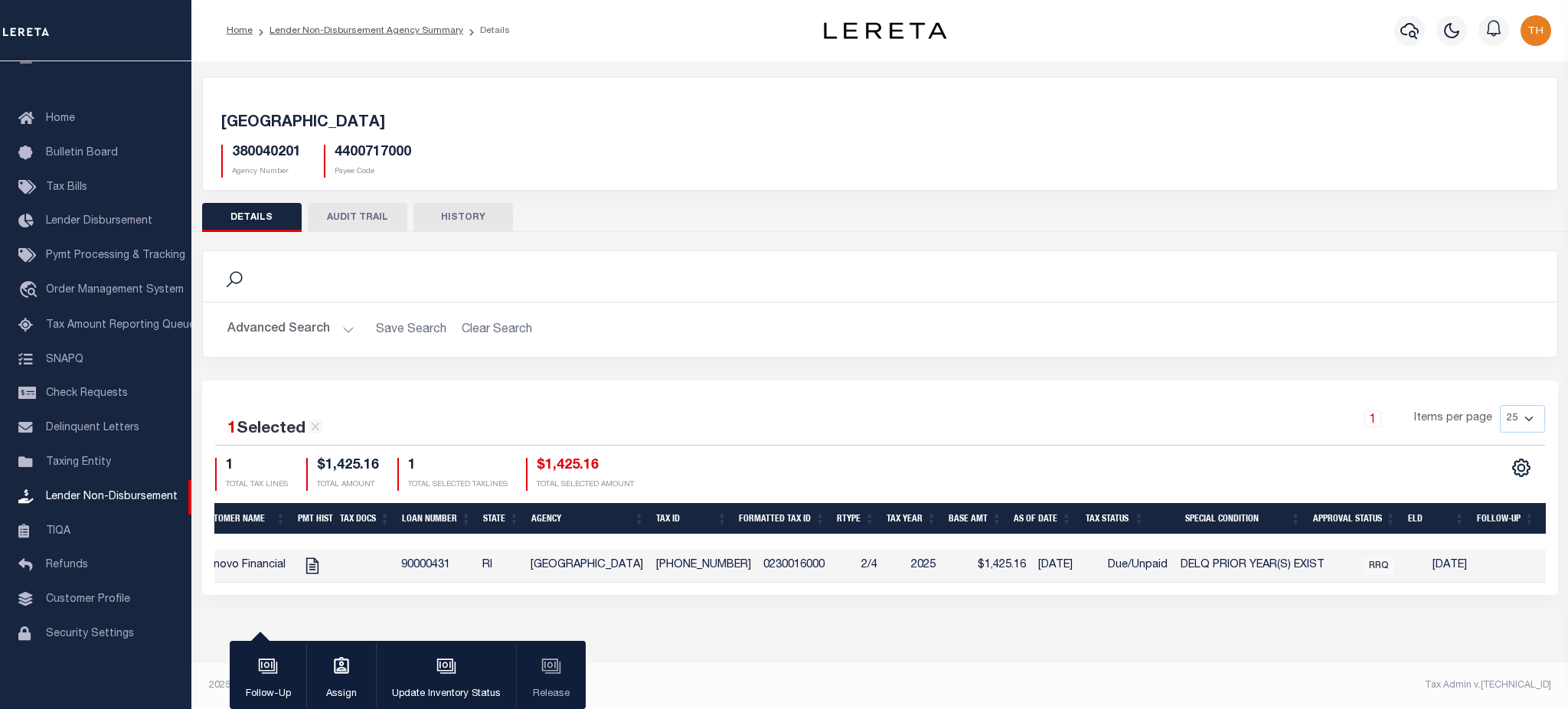
click at [1133, 594] on div "1 Selected 1 Result 1 Items per page 25 50 100 200 1 $1,425.16 1" at bounding box center [879, 487] width 1356 height 215
drag, startPoint x: 1311, startPoint y: 564, endPoint x: 950, endPoint y: 569, distance: 361.0
click at [950, 569] on tr "ACTIONS View Tax Line Detail Internal Comments 4830 Open 2241 Renovo Financial …" at bounding box center [761, 566] width 1847 height 32
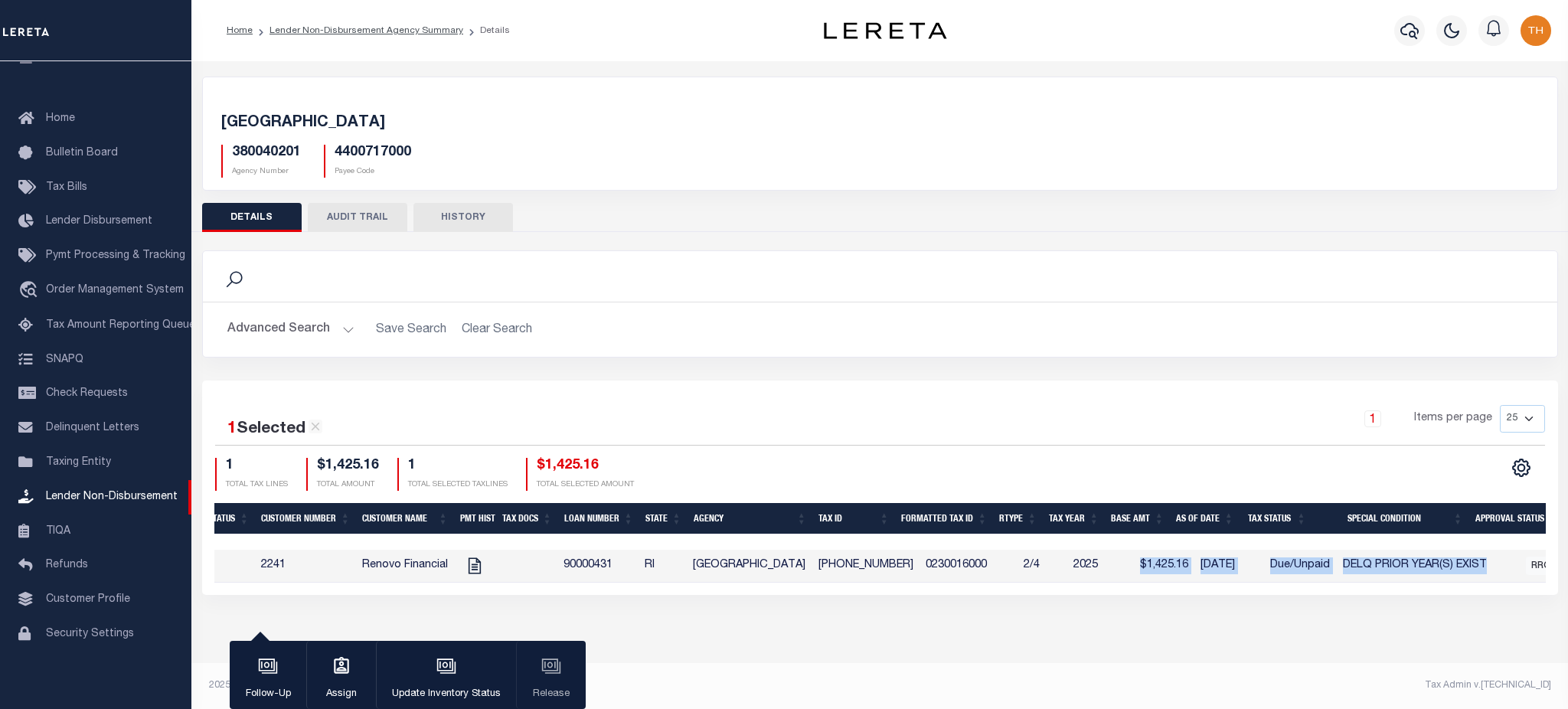
scroll to position [0, 222]
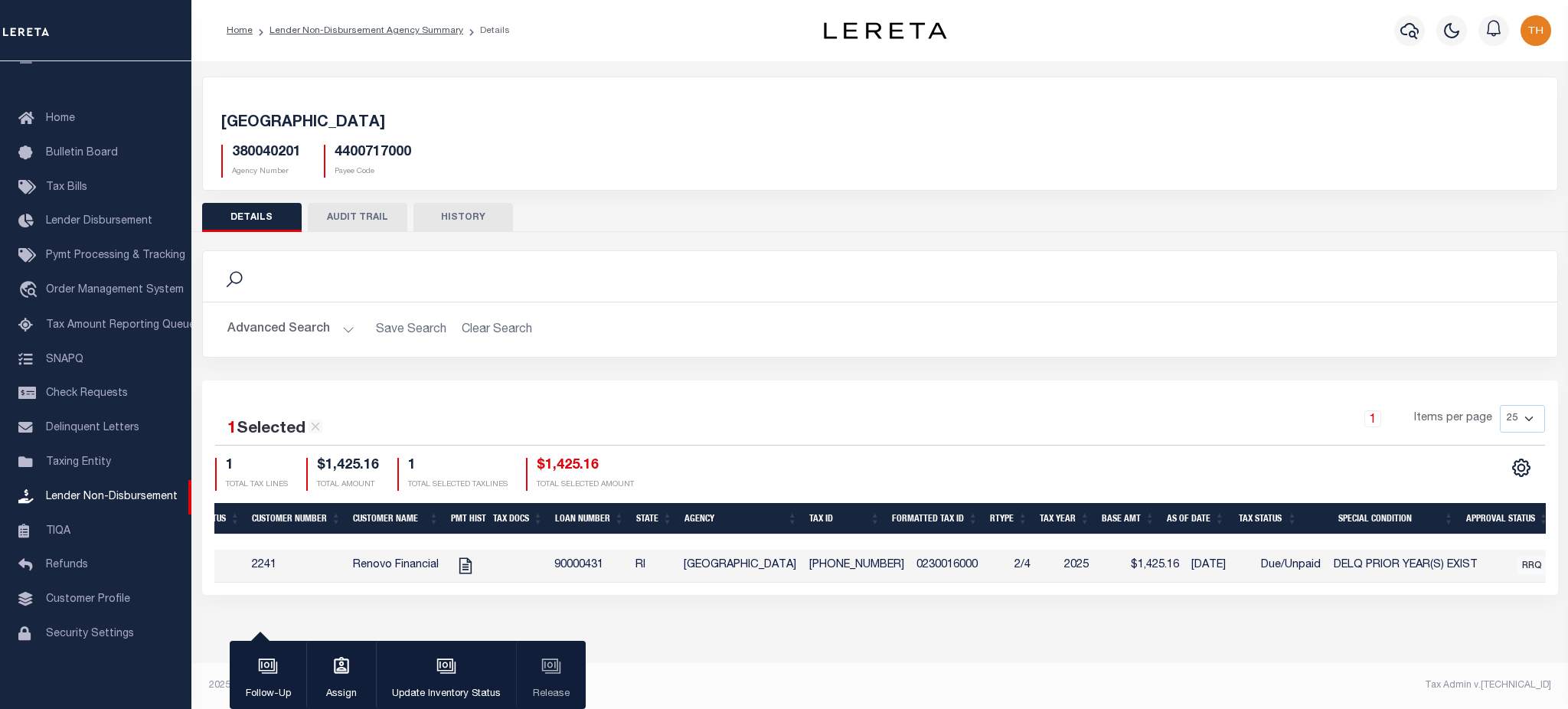
click at [1188, 612] on div "CUMBERLAND TOWN 380040201 Agency Number 4400717000 Payee Code Search Is 1" at bounding box center [879, 351] width 1376 height 579
drag, startPoint x: 1460, startPoint y: 566, endPoint x: 1311, endPoint y: 561, distance: 149.1
click at [1311, 561] on tr "ACTIONS View Tax Line Detail Internal Comments 4830 Open 2241 Renovo Financial …" at bounding box center [914, 566] width 1847 height 32
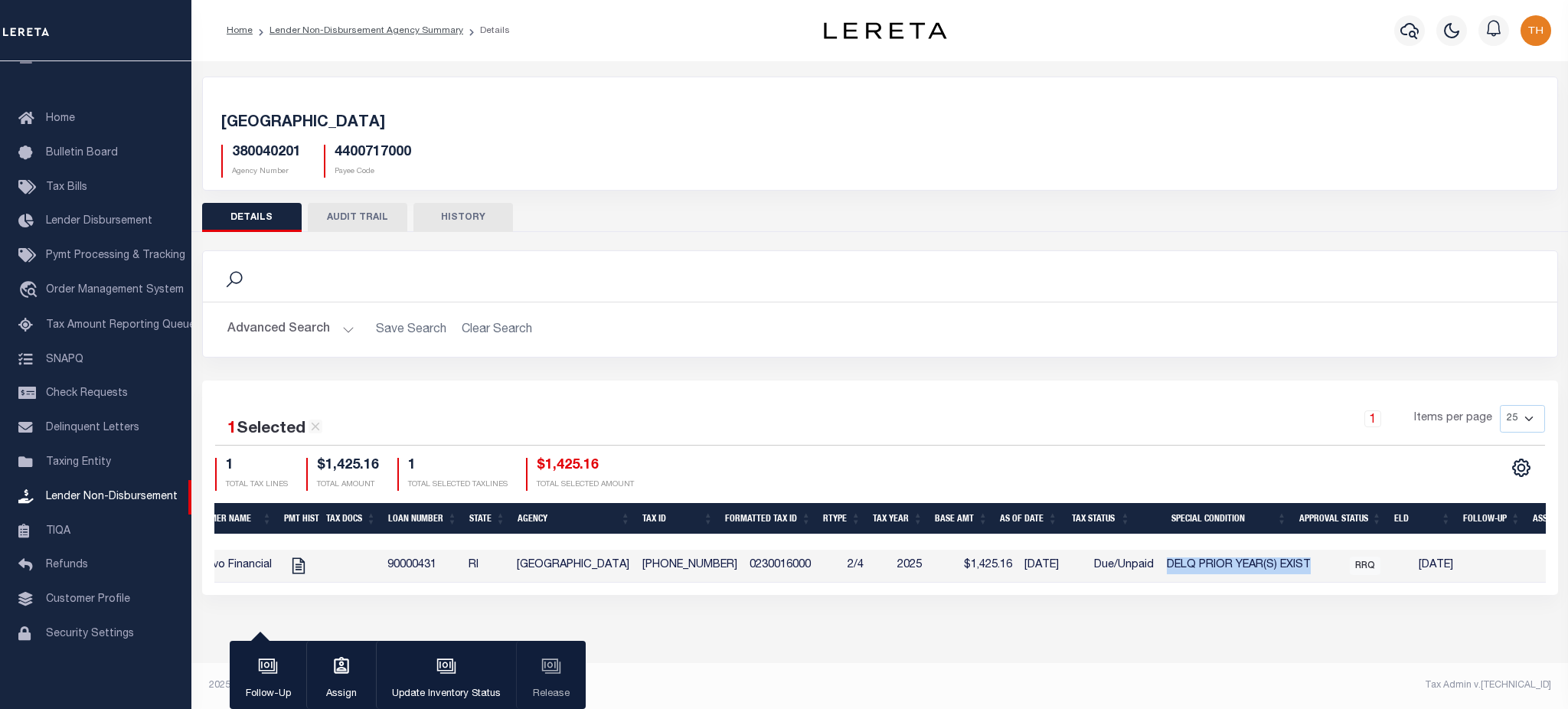
scroll to position [0, 402]
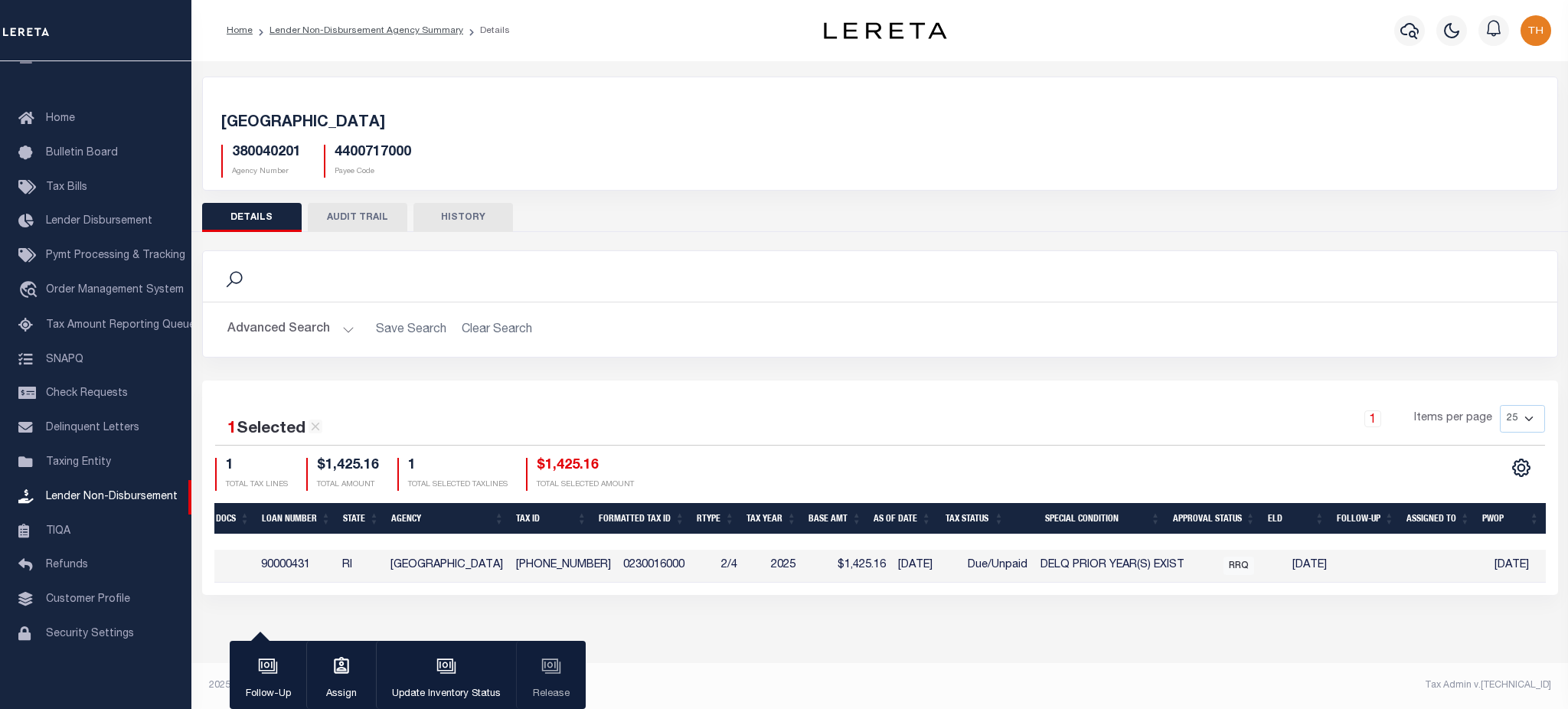
click at [1121, 594] on div "1 Selected 1 Result 1 Items per page 25 50 100 200 1 $1,425.16 1" at bounding box center [879, 487] width 1356 height 215
drag, startPoint x: 1168, startPoint y: 566, endPoint x: 1009, endPoint y: 568, distance: 159.0
click at [1009, 568] on tr "ACTIONS View Tax Line Detail Internal Comments 4830 Open 2241 Renovo Financial …" at bounding box center [621, 566] width 1847 height 32
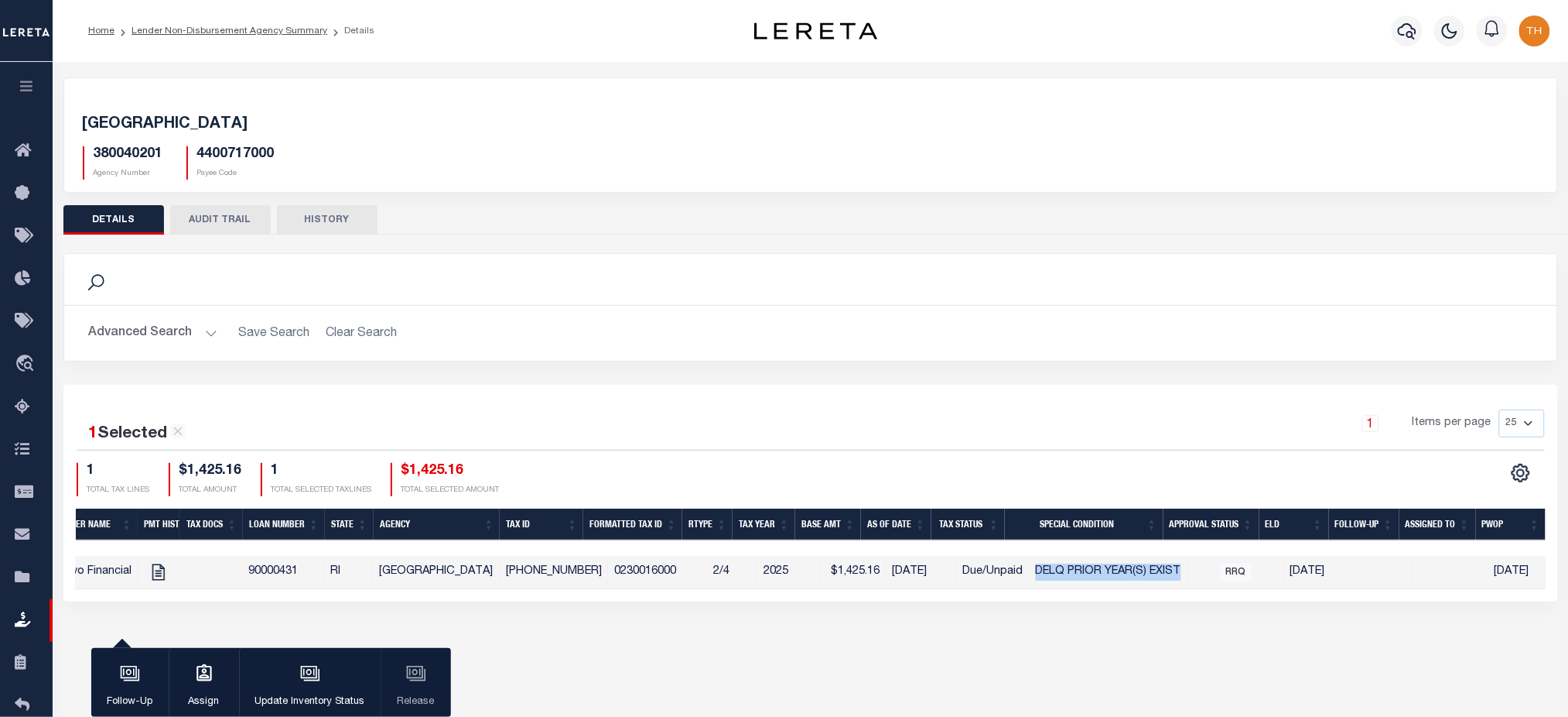
click at [41, 84] on button "button" at bounding box center [26, 88] width 53 height 53
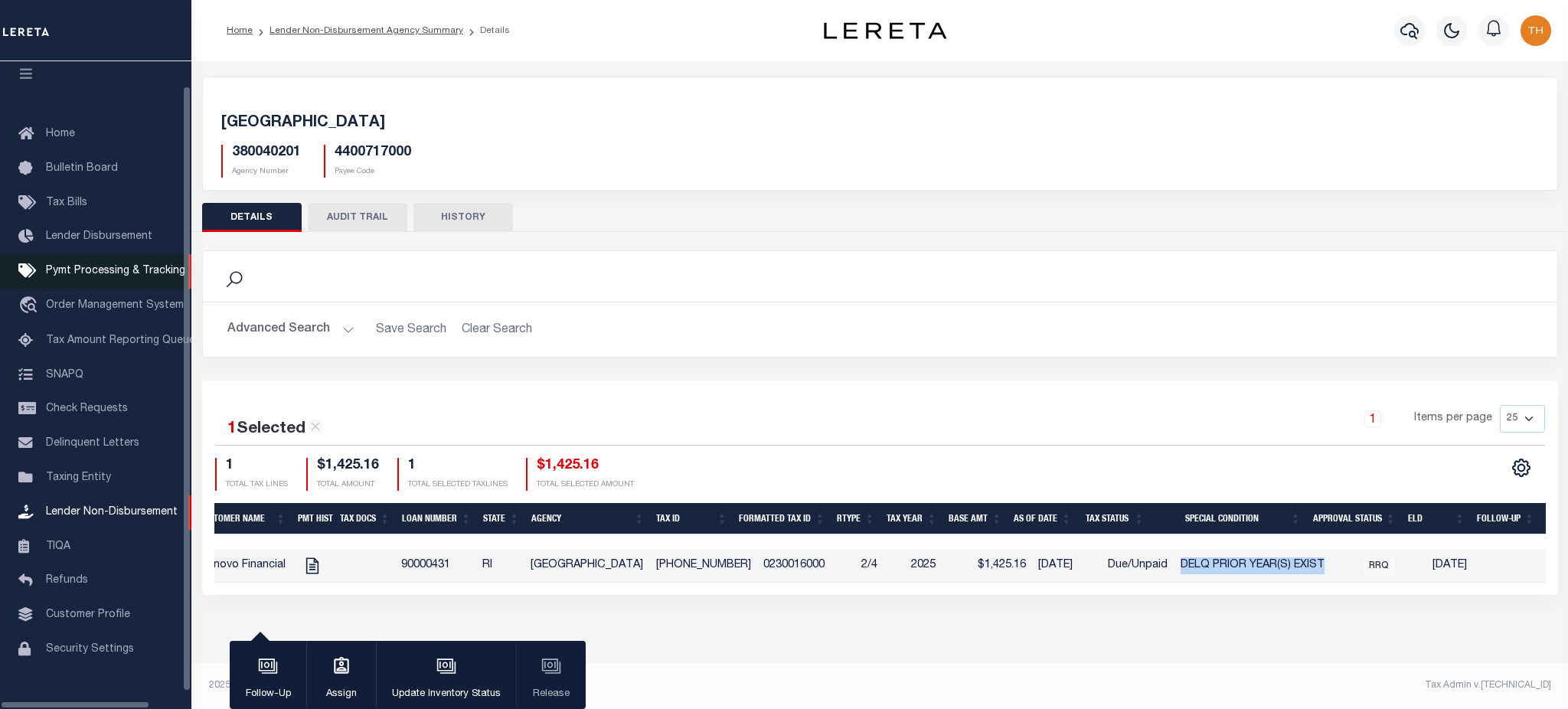
scroll to position [34, 0]
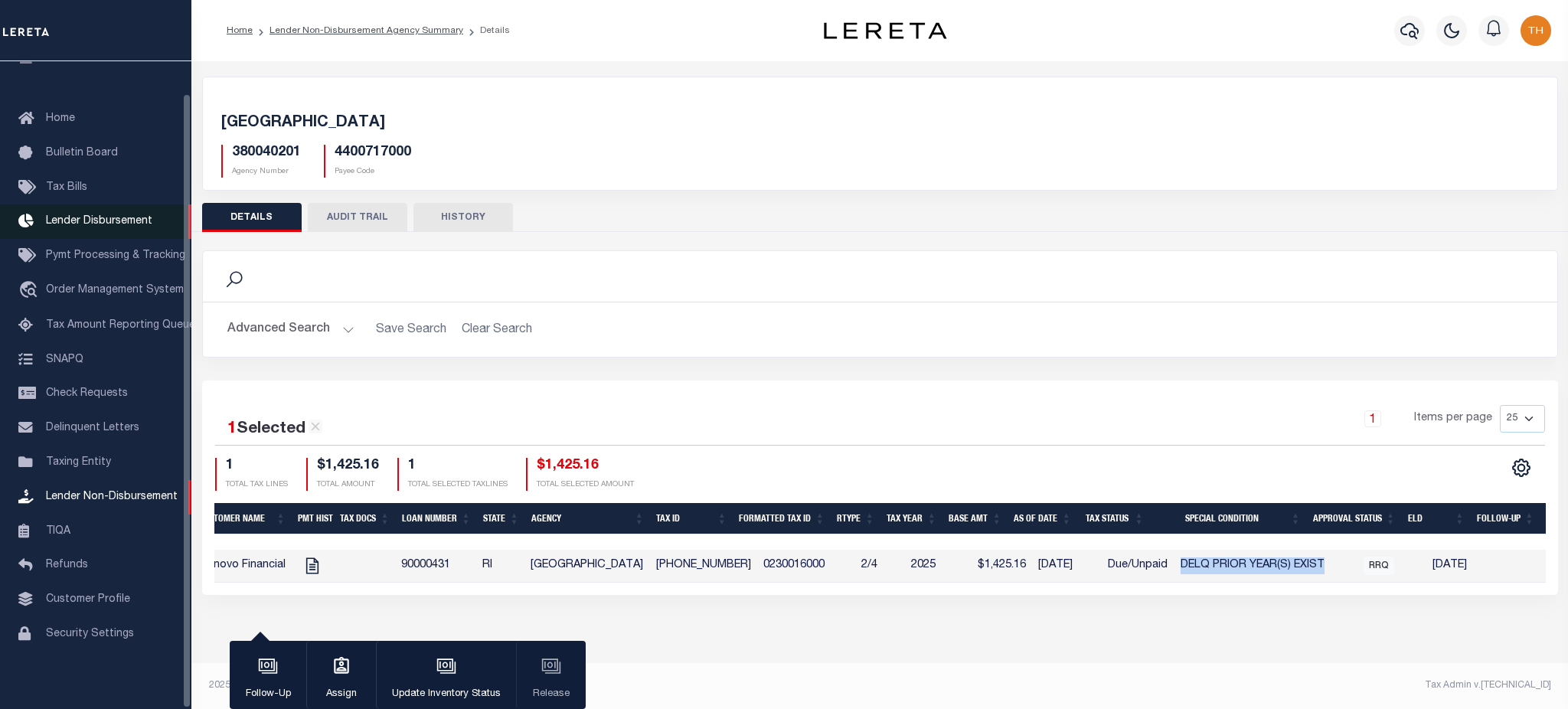
click at [110, 216] on span "Lender Disbursement" at bounding box center [99, 221] width 106 height 11
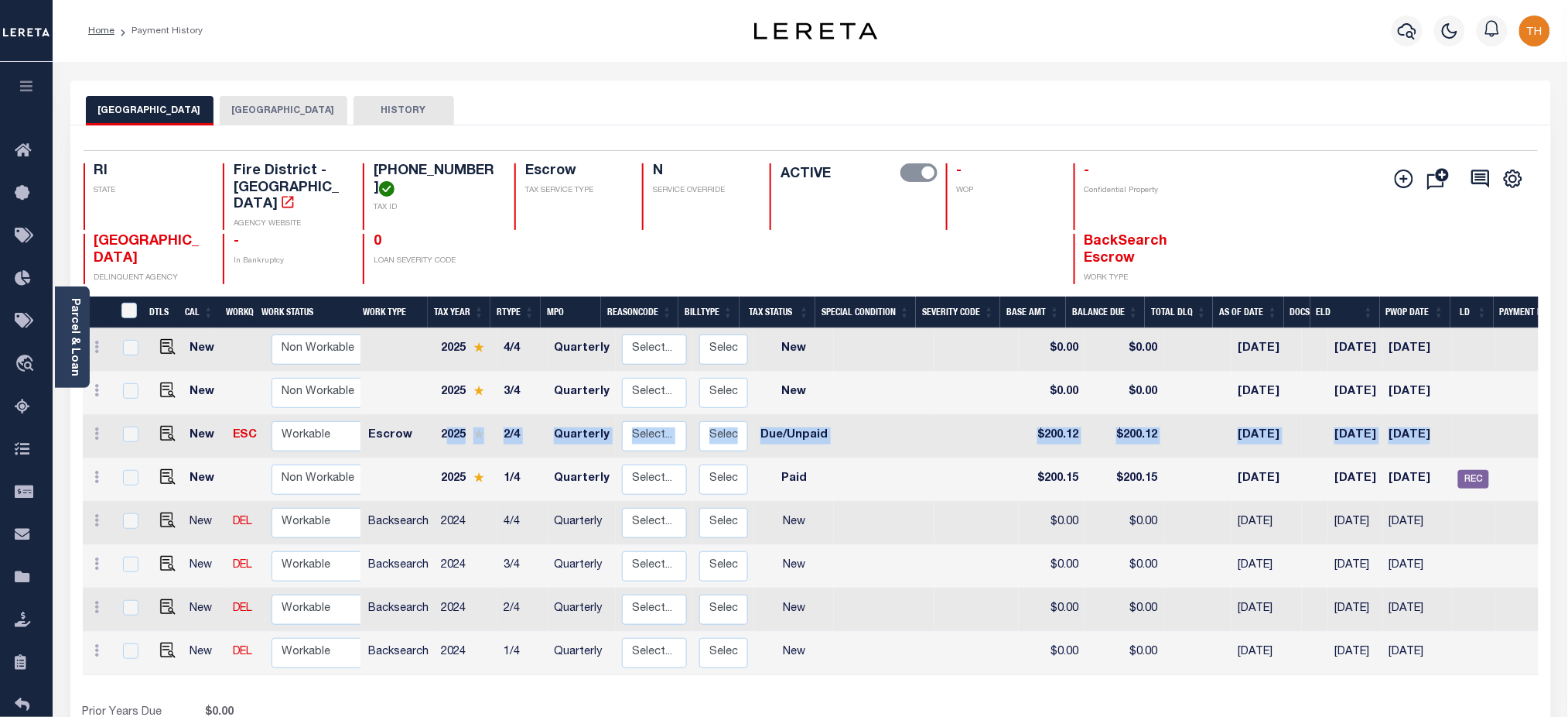
drag, startPoint x: 1464, startPoint y: 414, endPoint x: 445, endPoint y: 427, distance: 1019.1
click at [445, 427] on tr "New ESC Non Workable Workable Escrow 2025 2/4 Quarterly Select... Payment Rever…" at bounding box center [872, 437] width 1578 height 43
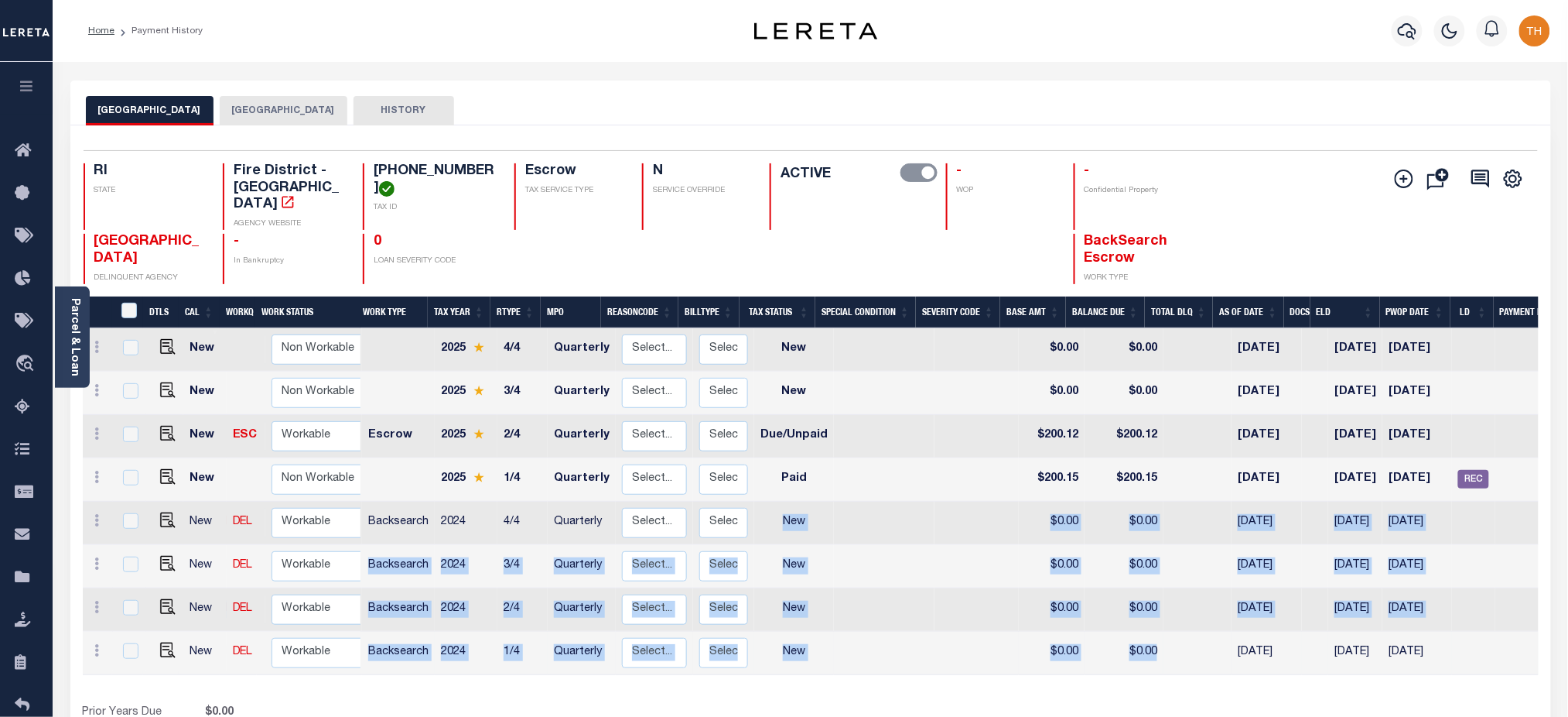
drag, startPoint x: 762, startPoint y: 501, endPoint x: 1194, endPoint y: 657, distance: 459.3
click at [1194, 657] on tbody "New Non Workable Workable 2025 4/4 Quarterly Select... Payment Reversal Taxable…" at bounding box center [872, 501] width 1578 height 347
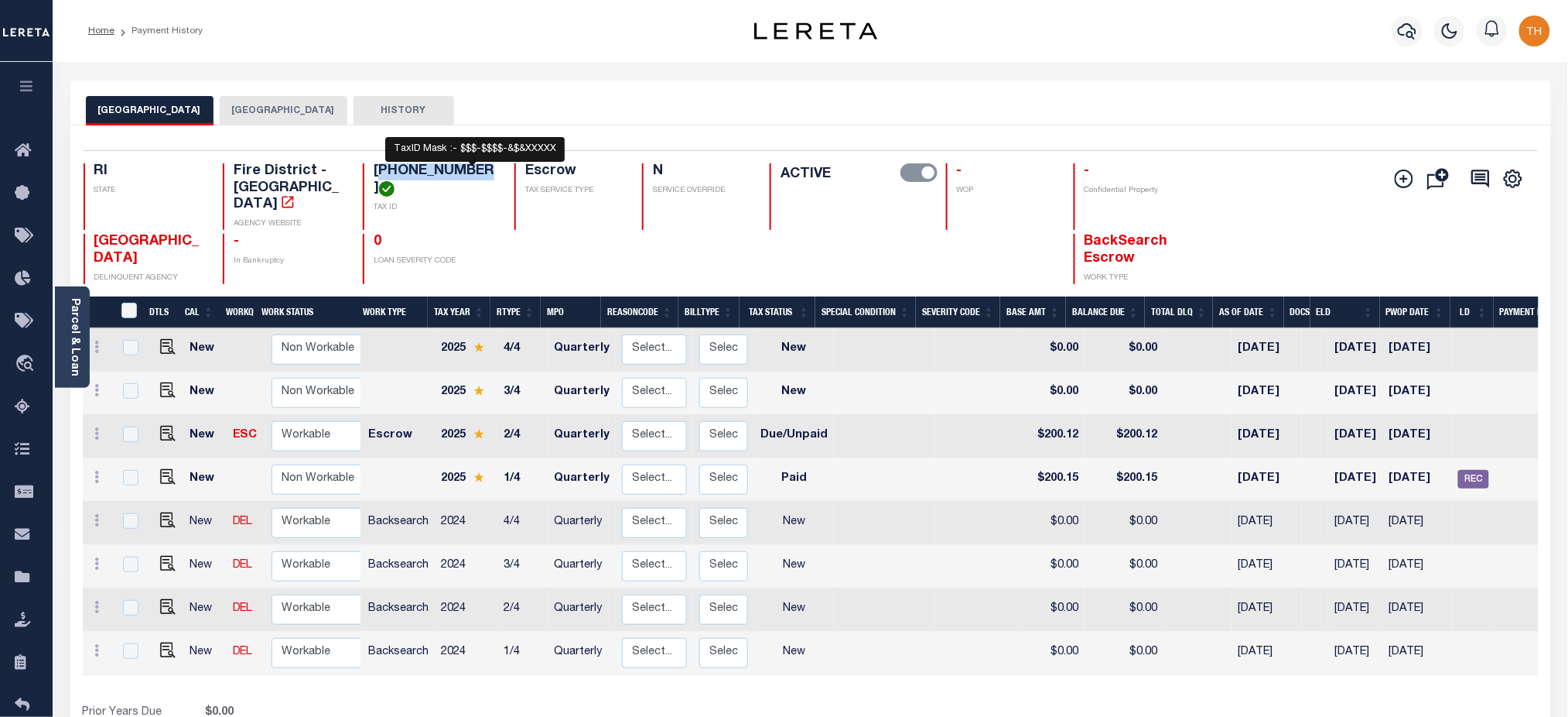
drag, startPoint x: 414, startPoint y: 173, endPoint x: 467, endPoint y: 172, distance: 53.0
click at [467, 172] on h4 "[PHONE_NUMBER]" at bounding box center [434, 180] width 122 height 33
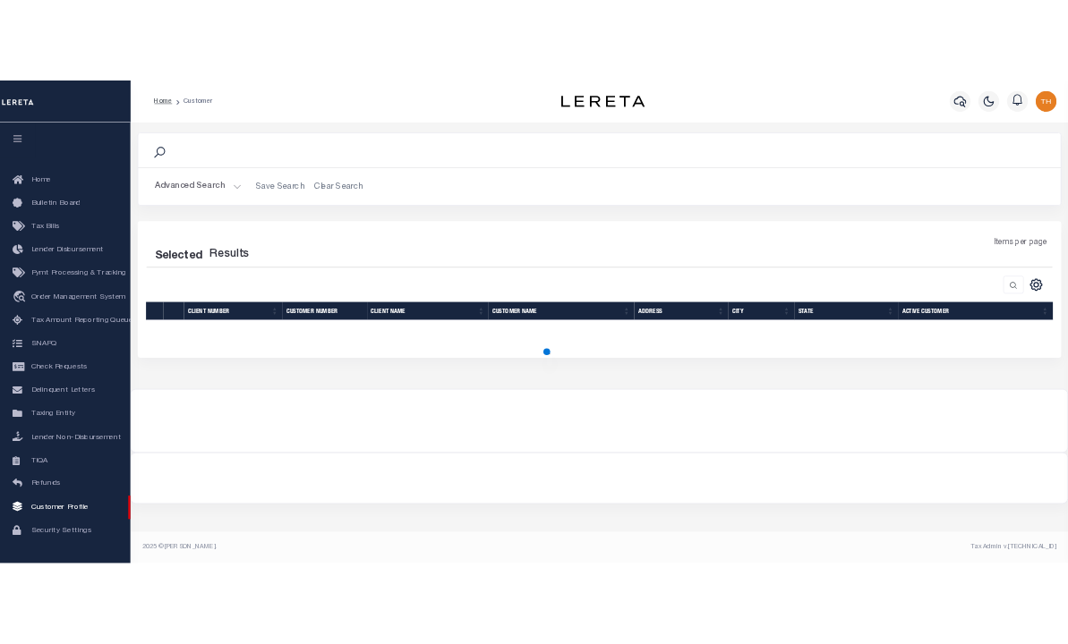
scroll to position [40, 0]
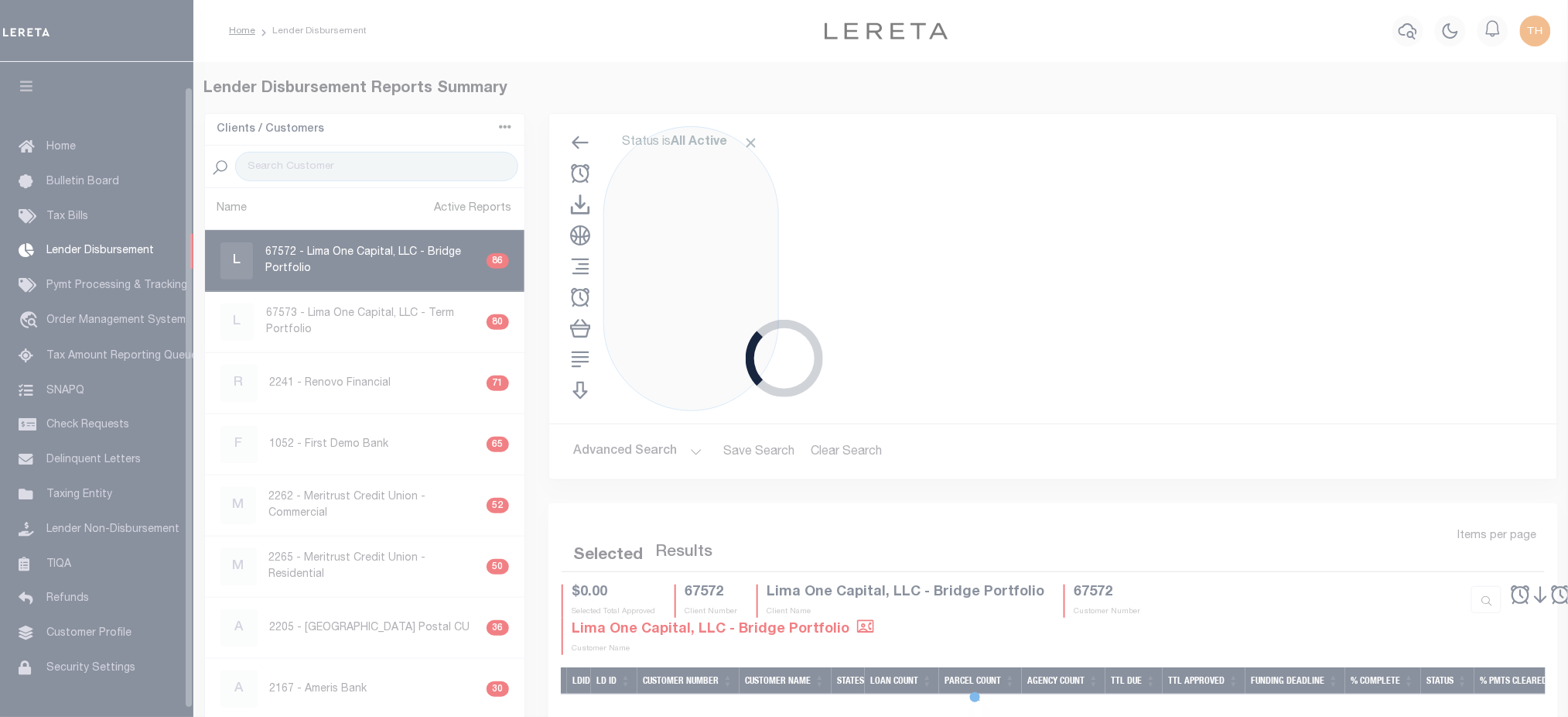
scroll to position [27, 0]
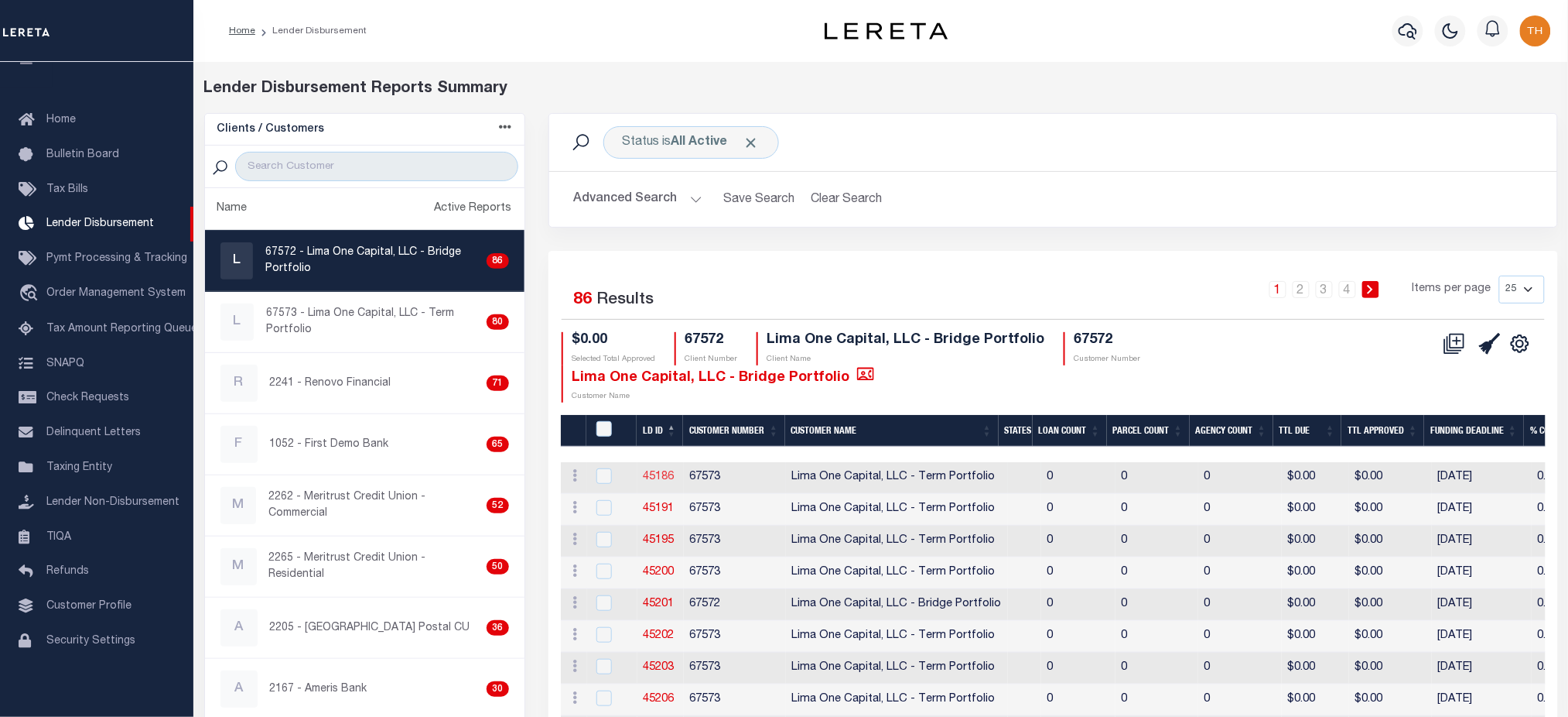
click at [666, 482] on link "45186" at bounding box center [660, 477] width 31 height 11
checkbox input "true"
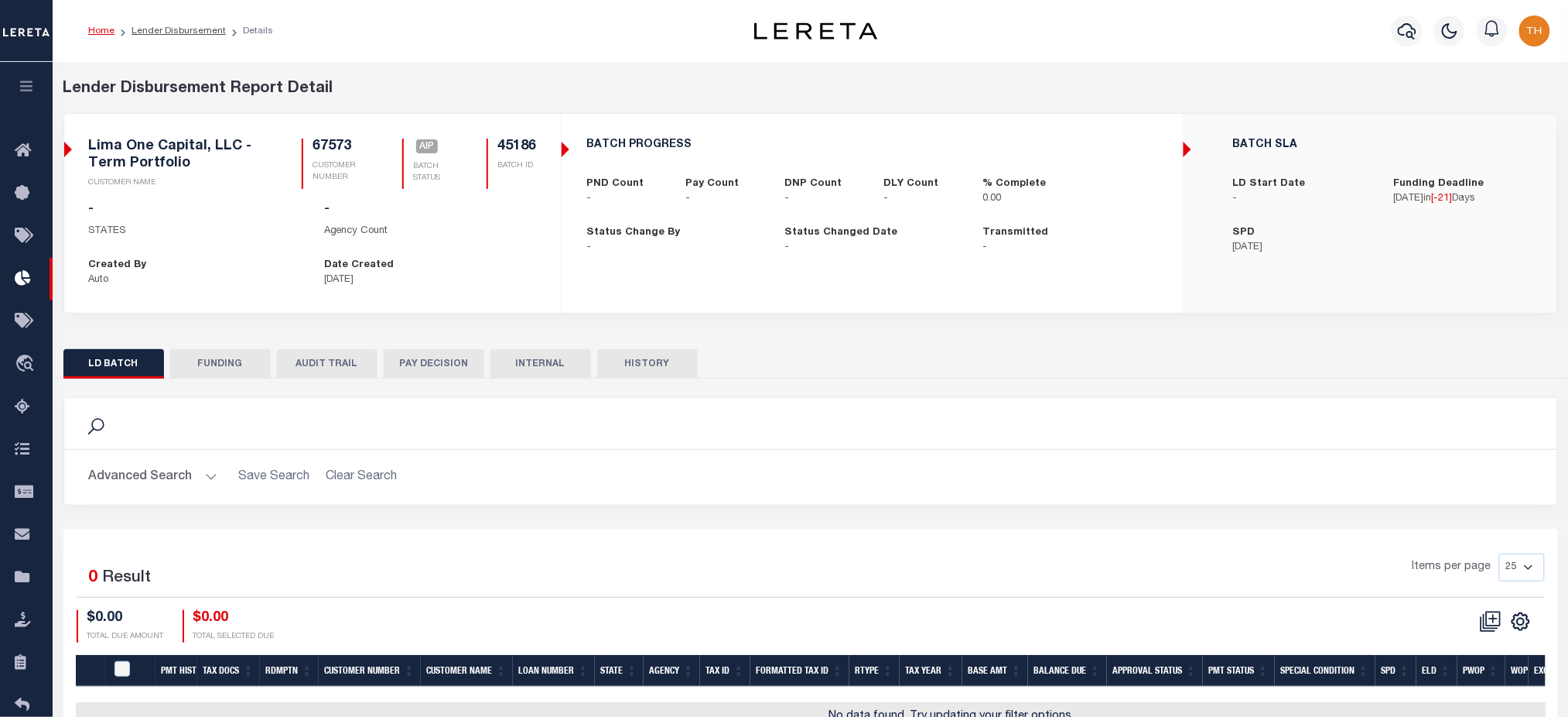
drag, startPoint x: 1143, startPoint y: 252, endPoint x: 127, endPoint y: 165, distance: 1019.7
click at [127, 165] on div "67572 CLIENT NUMBER Lima One Capital, LLC - Bridge Portfolio CLIENT NAME 67573 …" at bounding box center [810, 214] width 1493 height 199
click at [363, 449] on hr at bounding box center [810, 449] width 1493 height 1
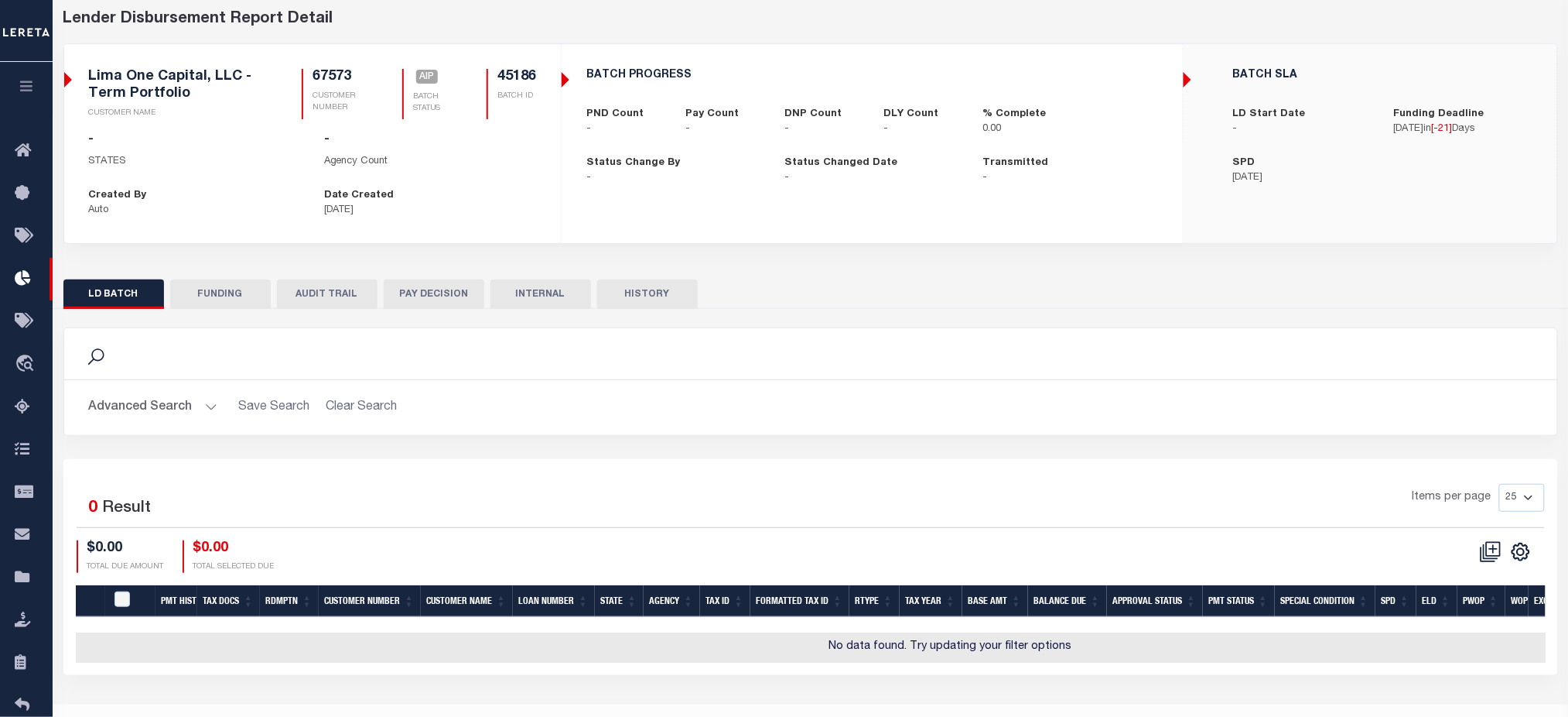
scroll to position [103, 0]
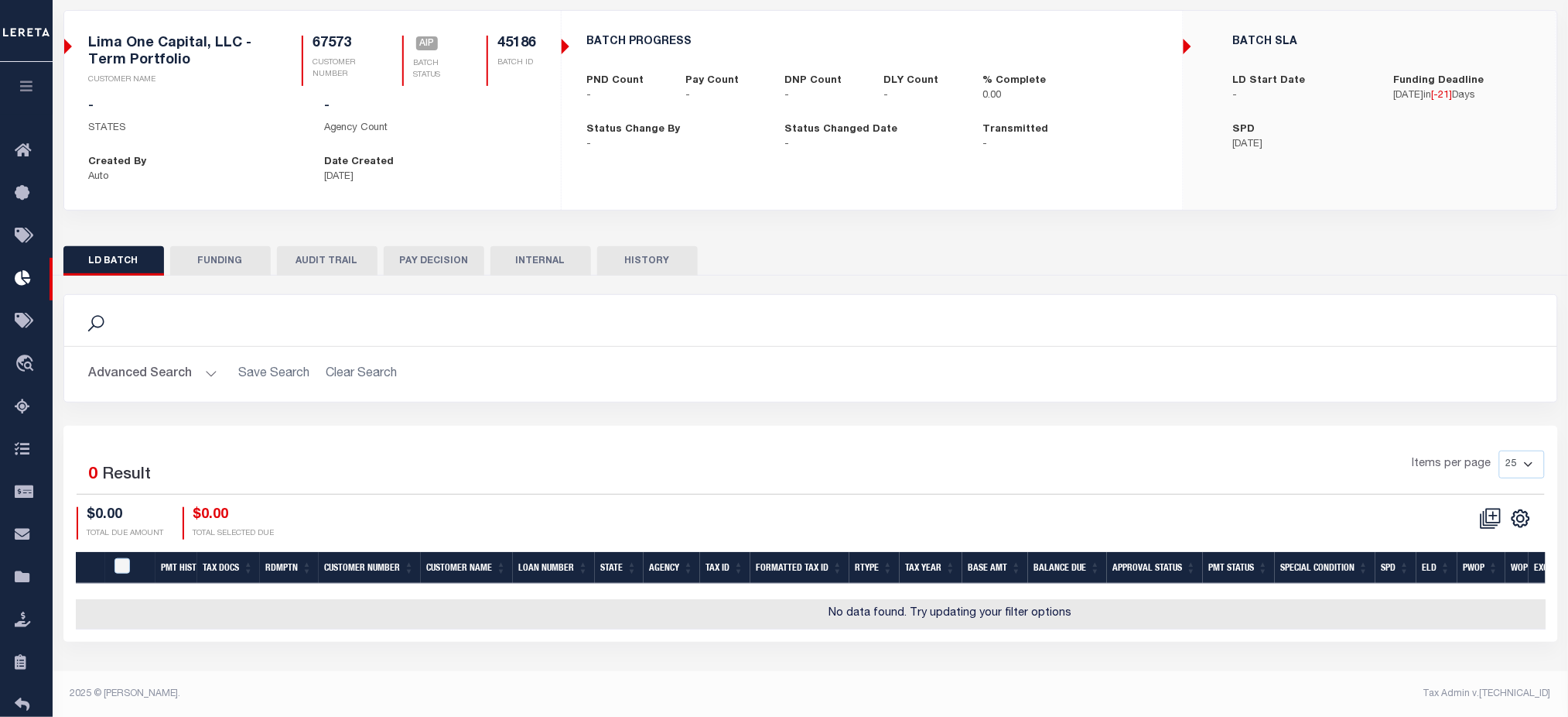
click at [232, 264] on button "FUNDING" at bounding box center [220, 261] width 100 height 29
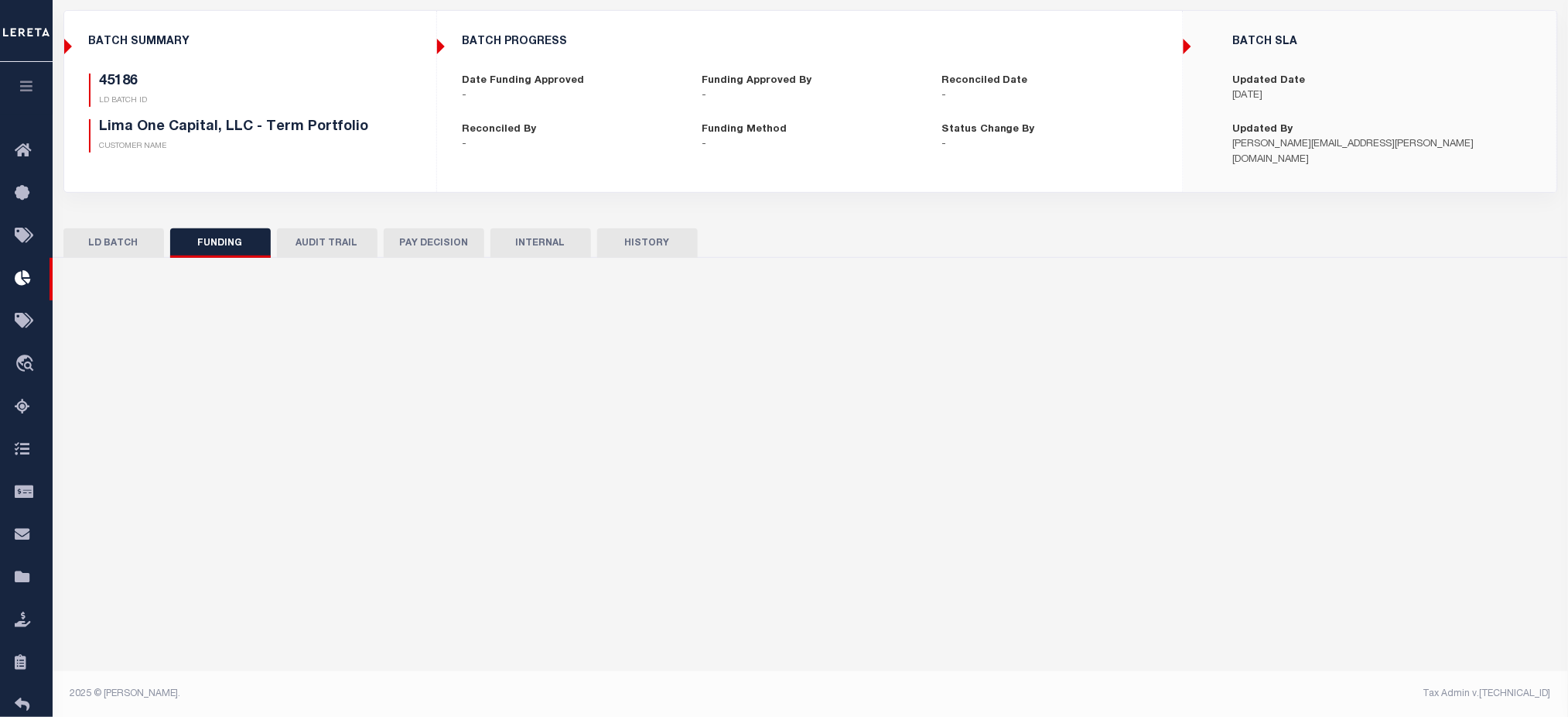
type input "$0"
type input "07/23/2025"
select select "100"
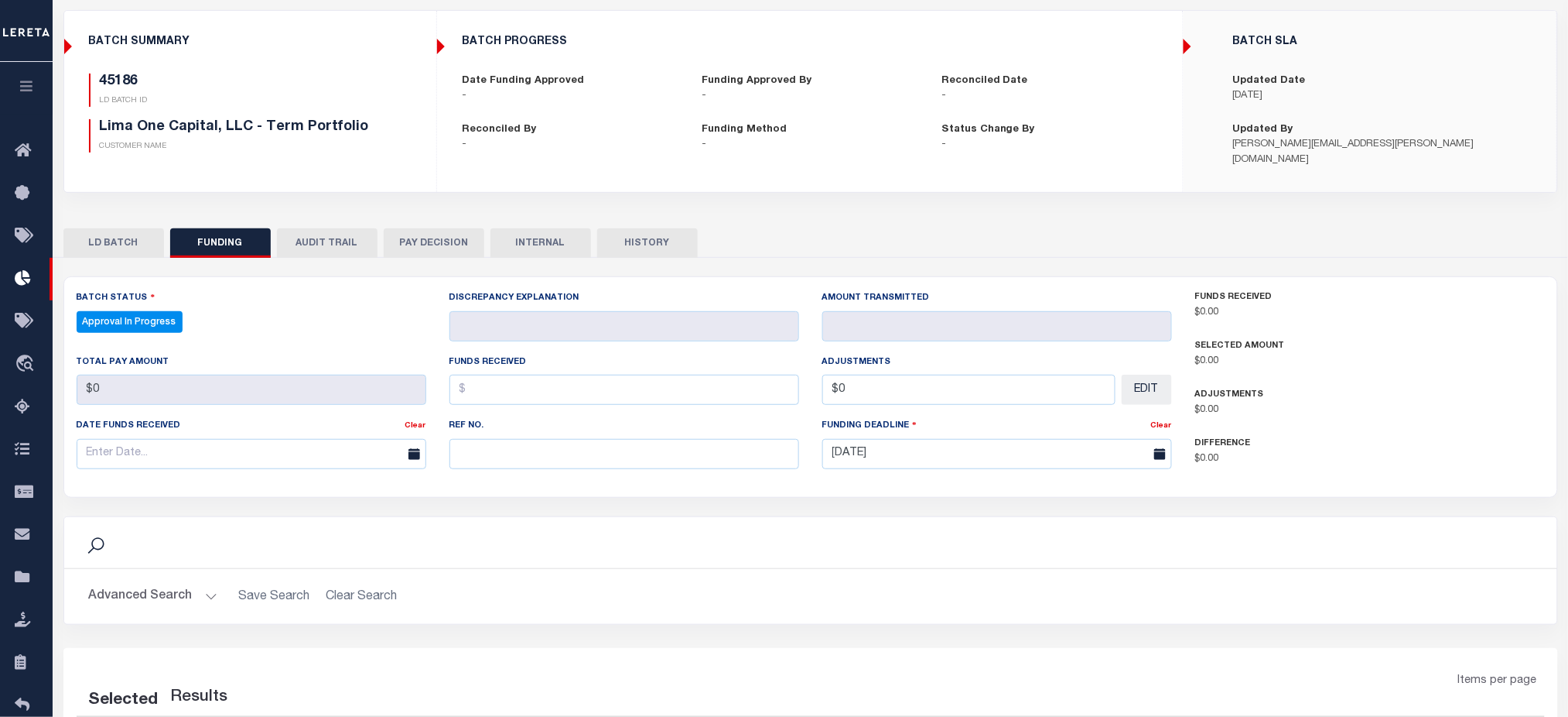
select select "100"
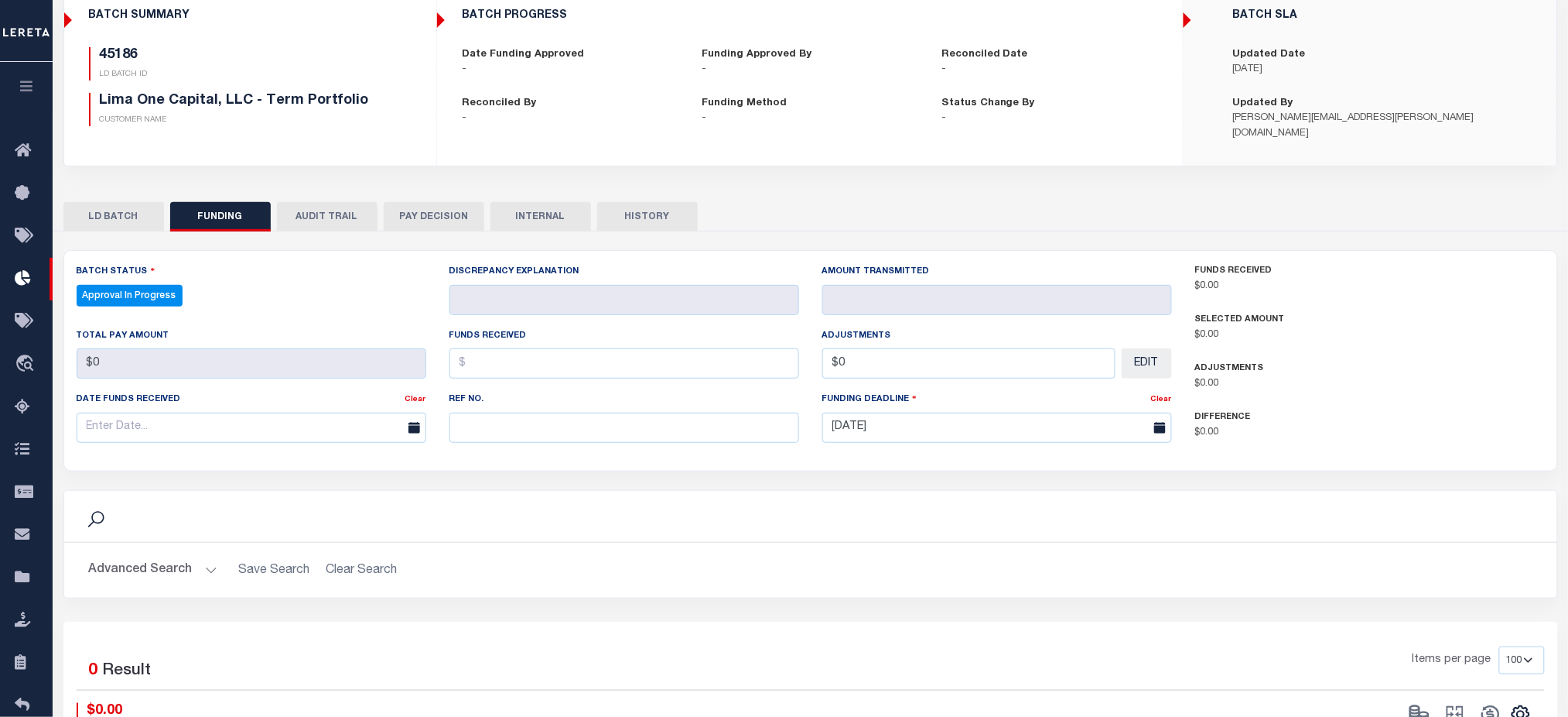
scroll to position [0, 0]
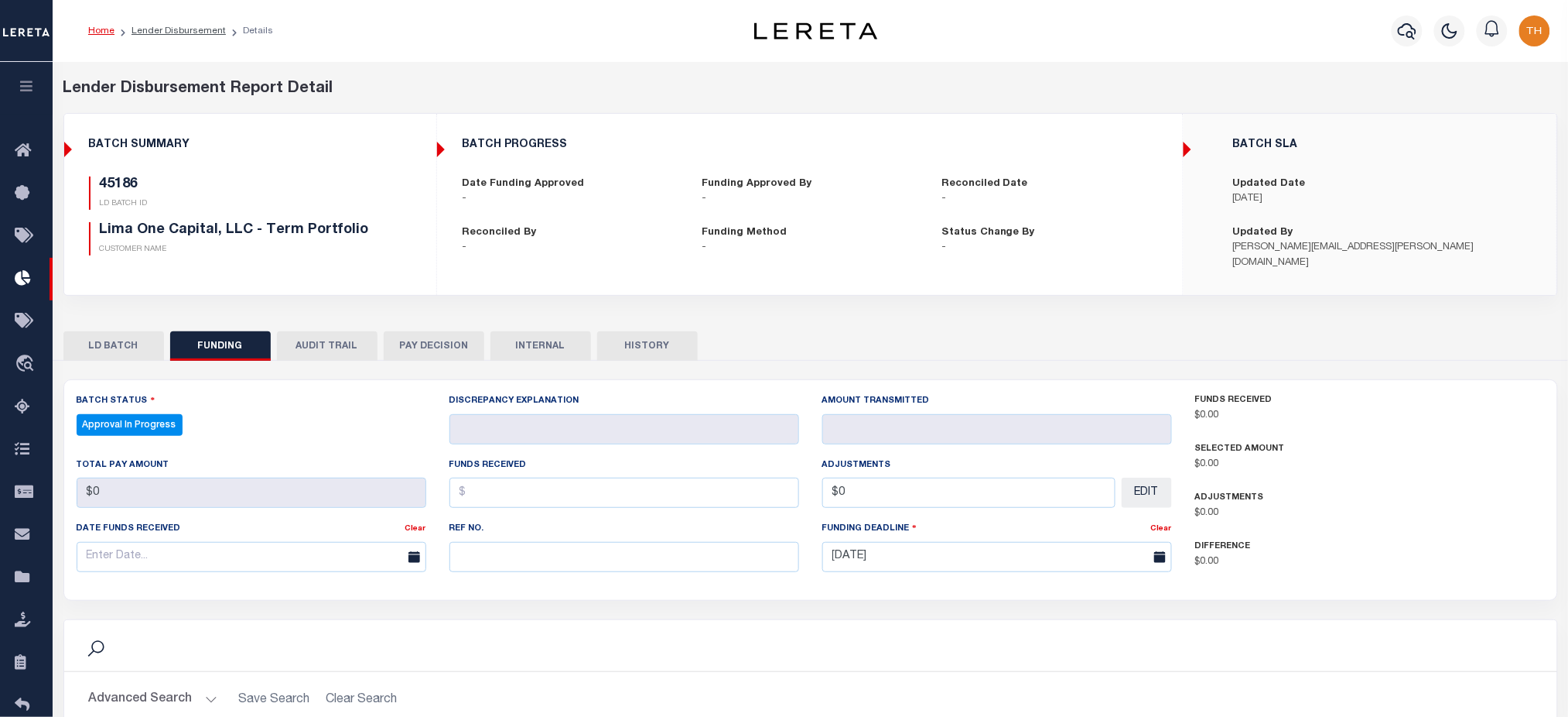
checkbox input "true"
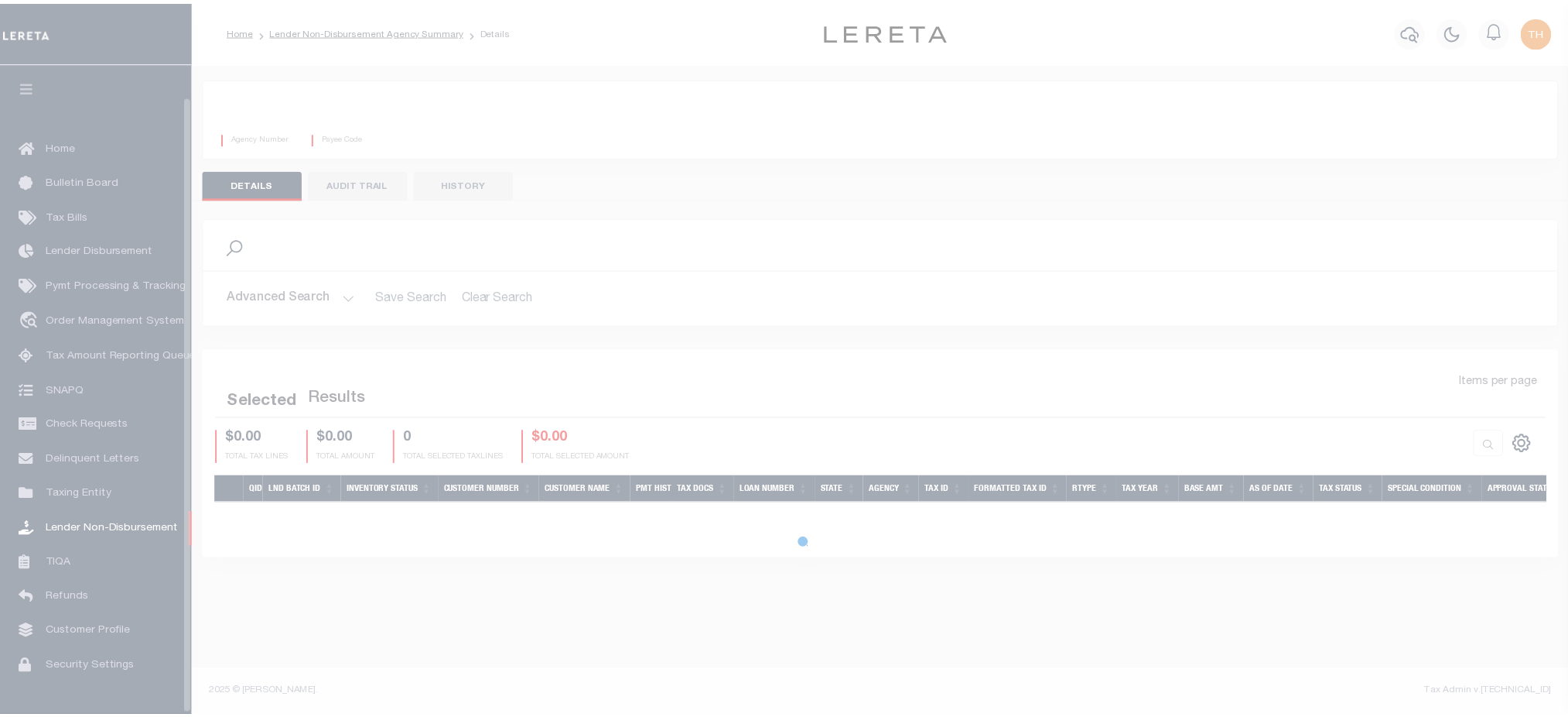
scroll to position [35, 0]
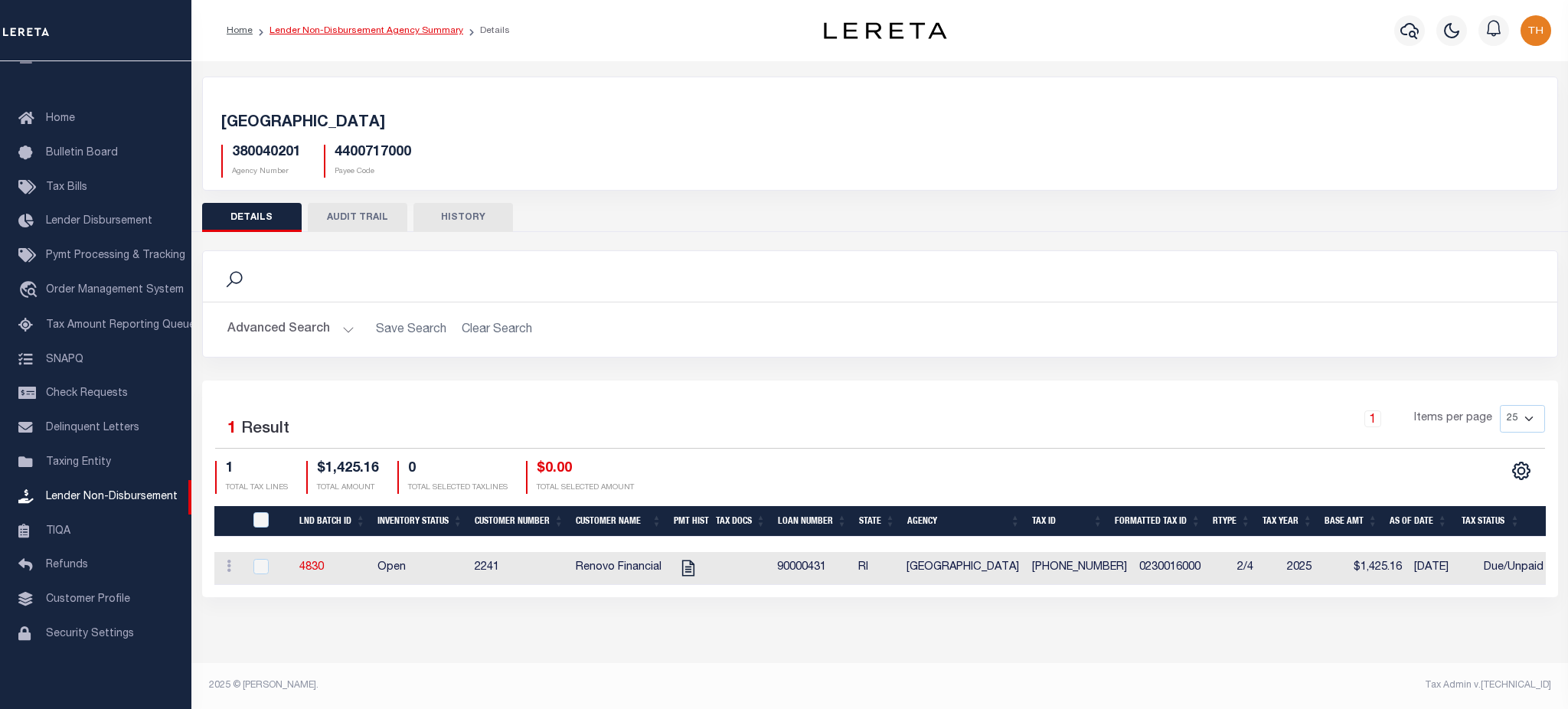
click at [346, 26] on link "Lender Non-Disbursement Agency Summary" at bounding box center [366, 30] width 193 height 9
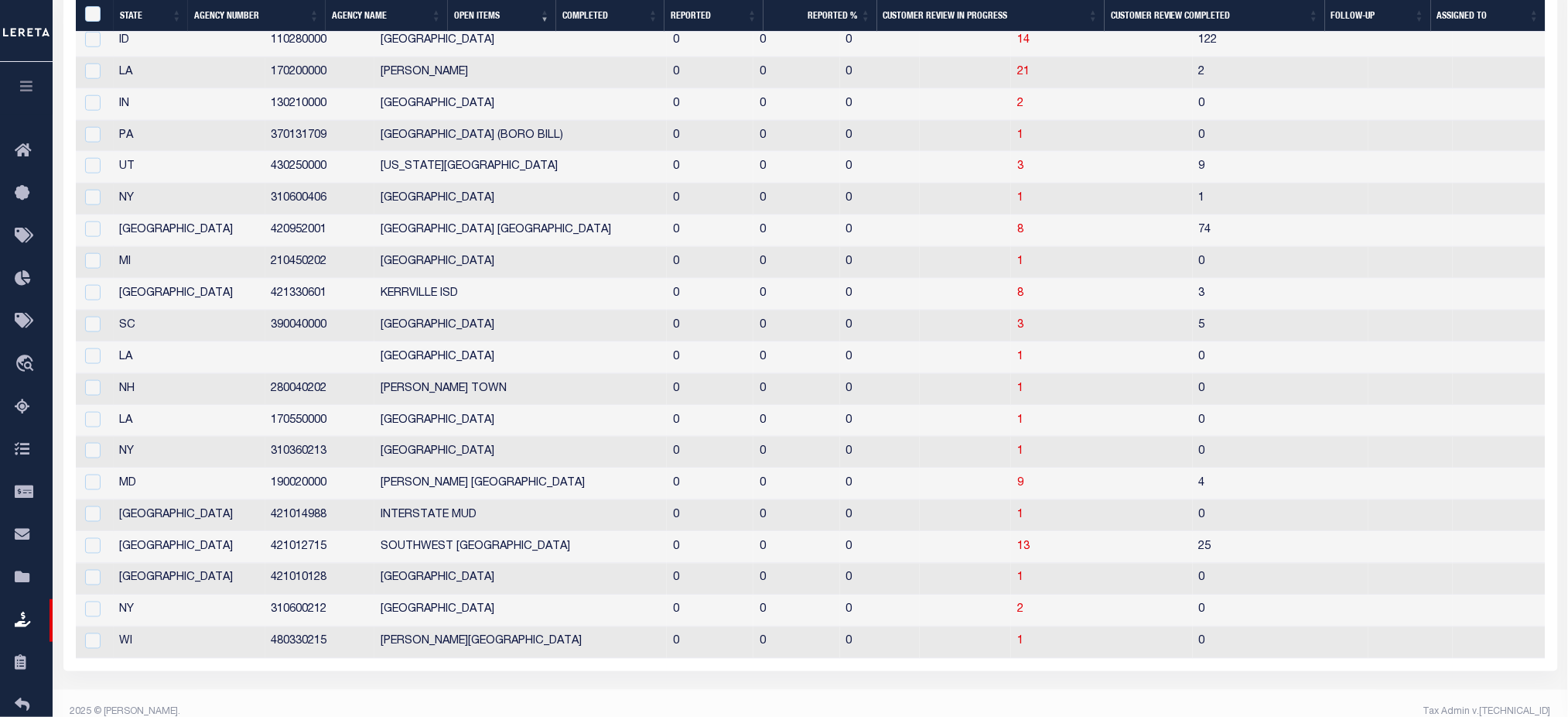
scroll to position [103, 0]
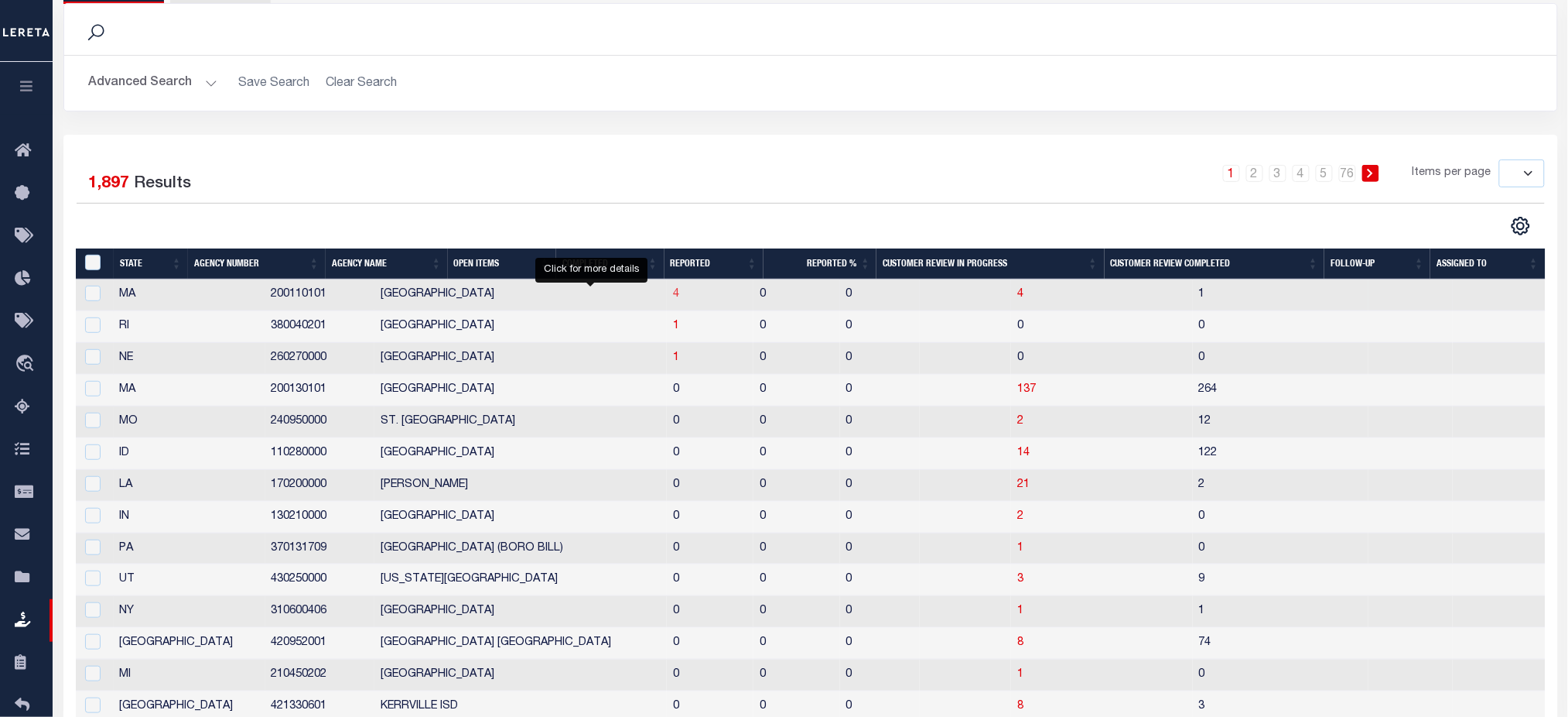
click at [673, 298] on span "4" at bounding box center [676, 294] width 6 height 11
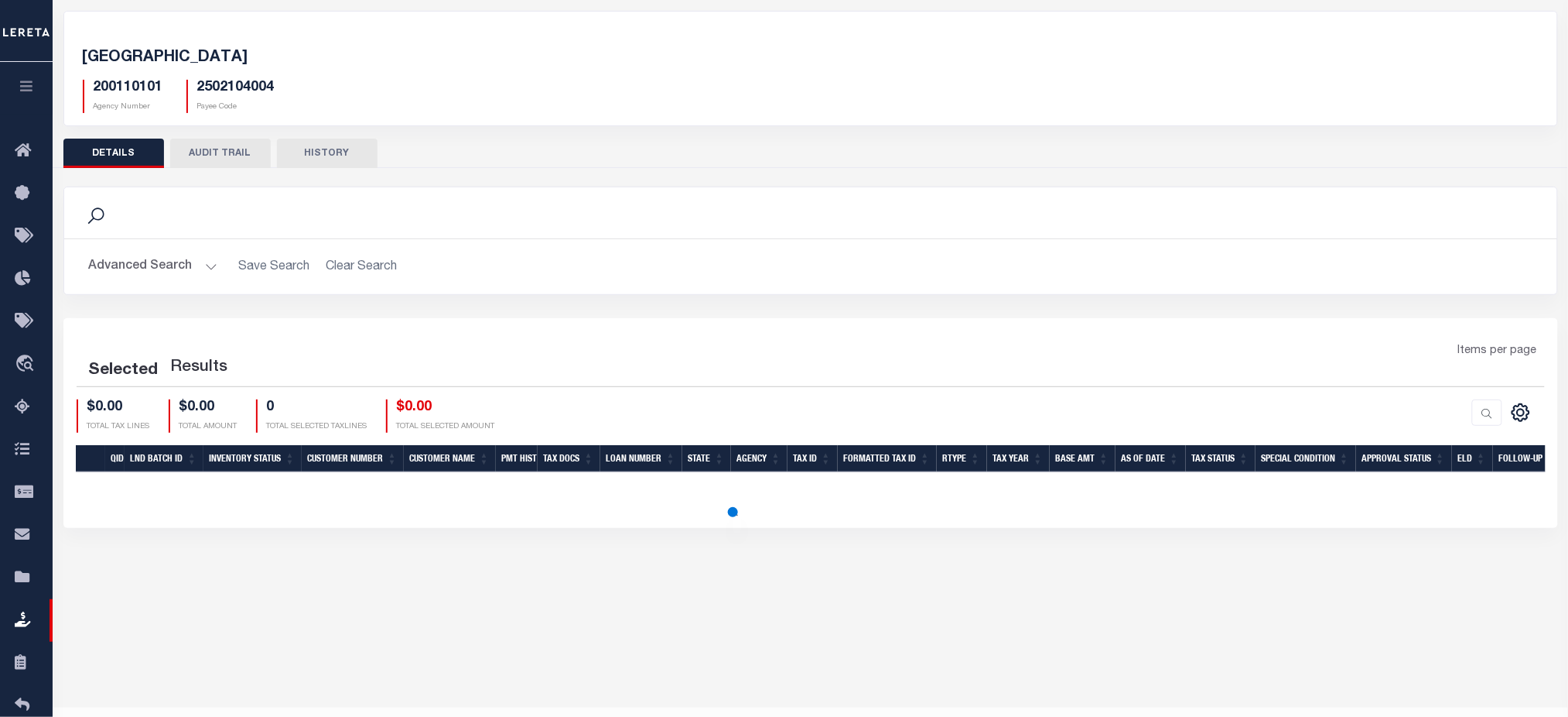
scroll to position [103, 0]
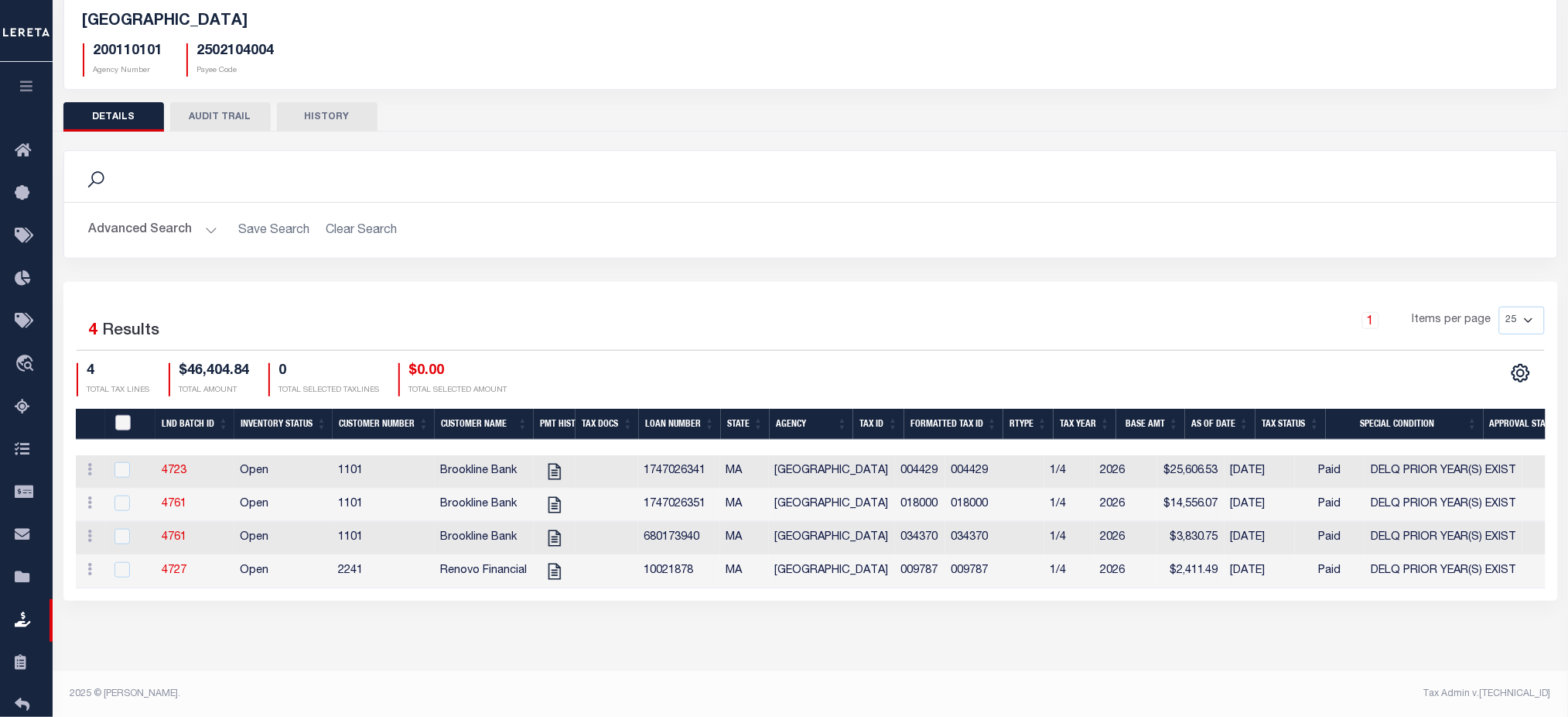
click at [127, 426] on input "QID" at bounding box center [123, 423] width 16 height 16
checkbox input "true"
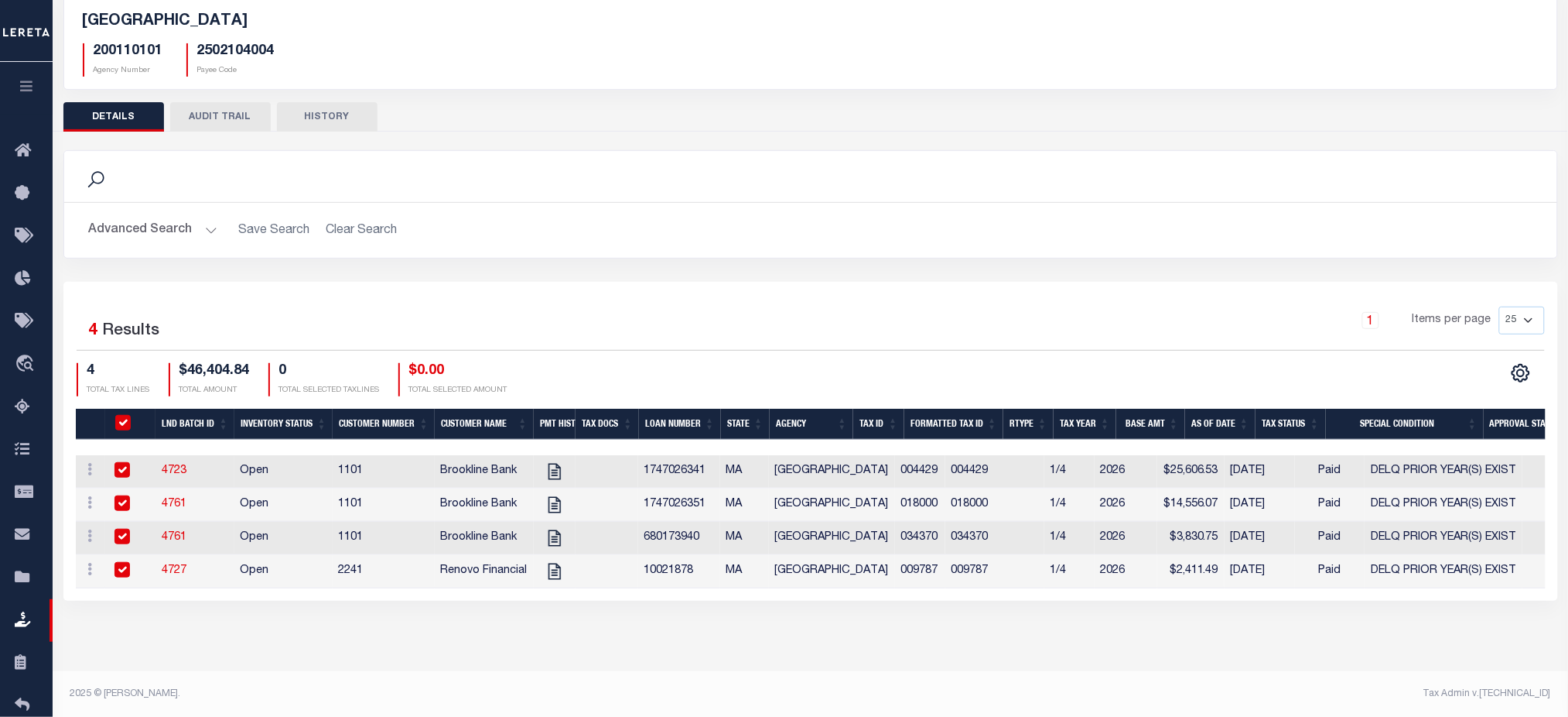
checkbox input "true"
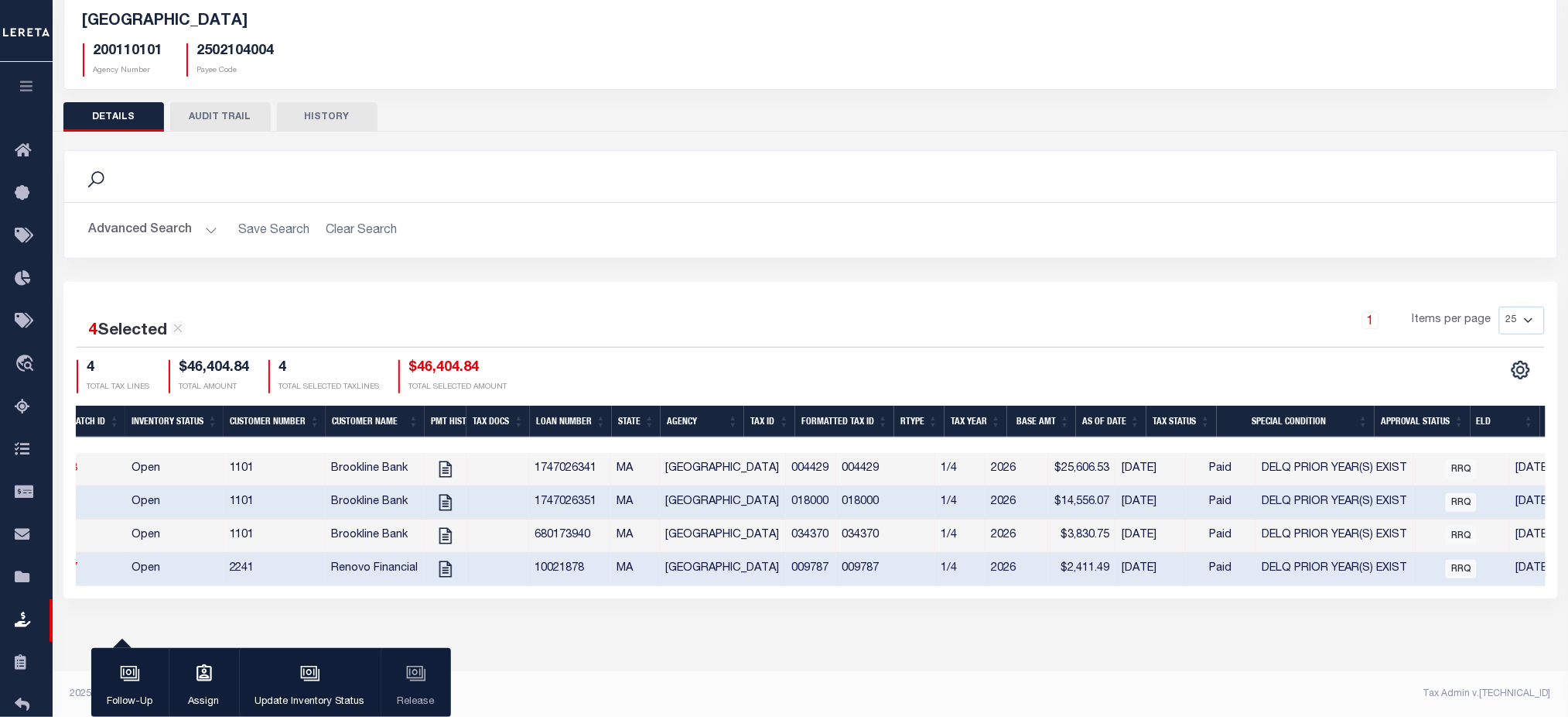
scroll to position [0, 0]
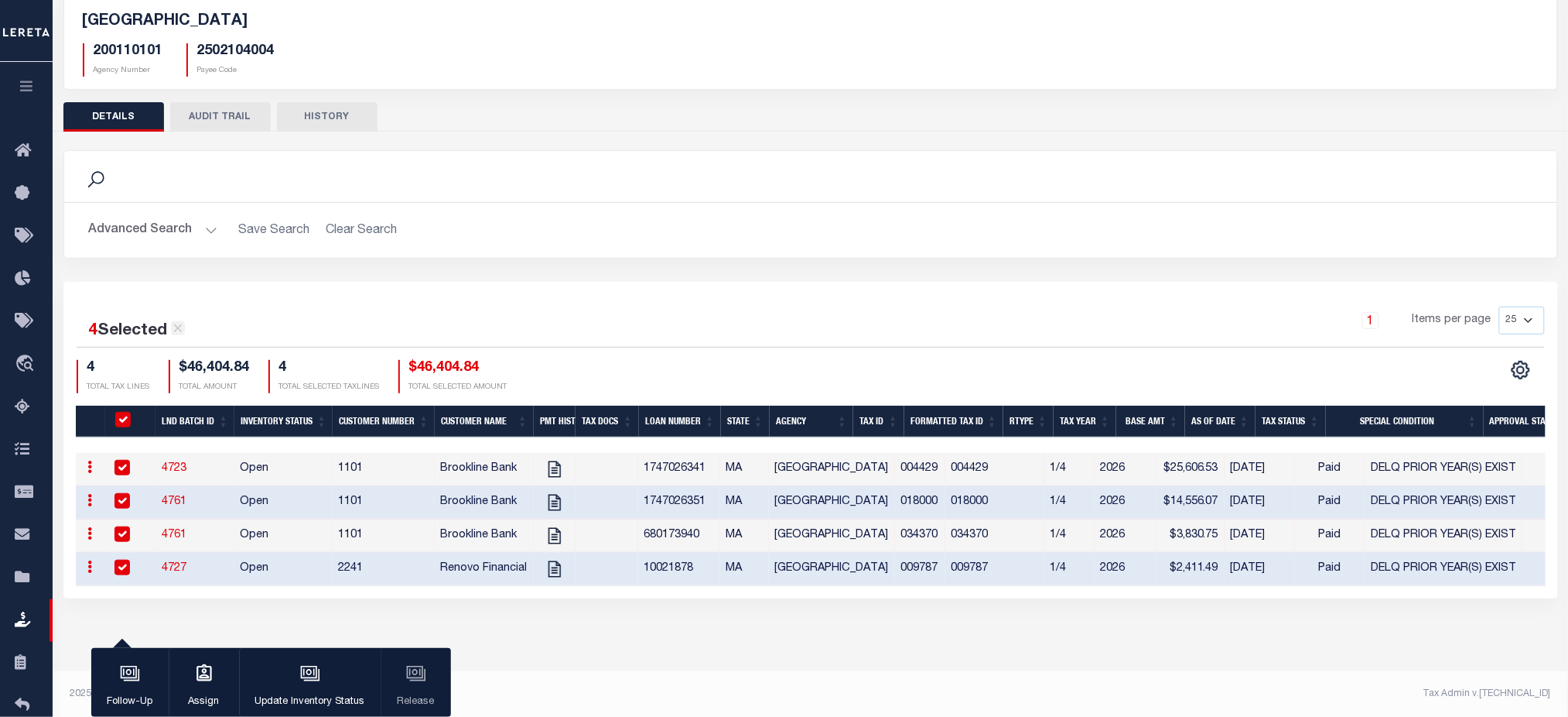
click at [182, 328] on icon at bounding box center [177, 329] width 9 height 9
checkbox input "false"
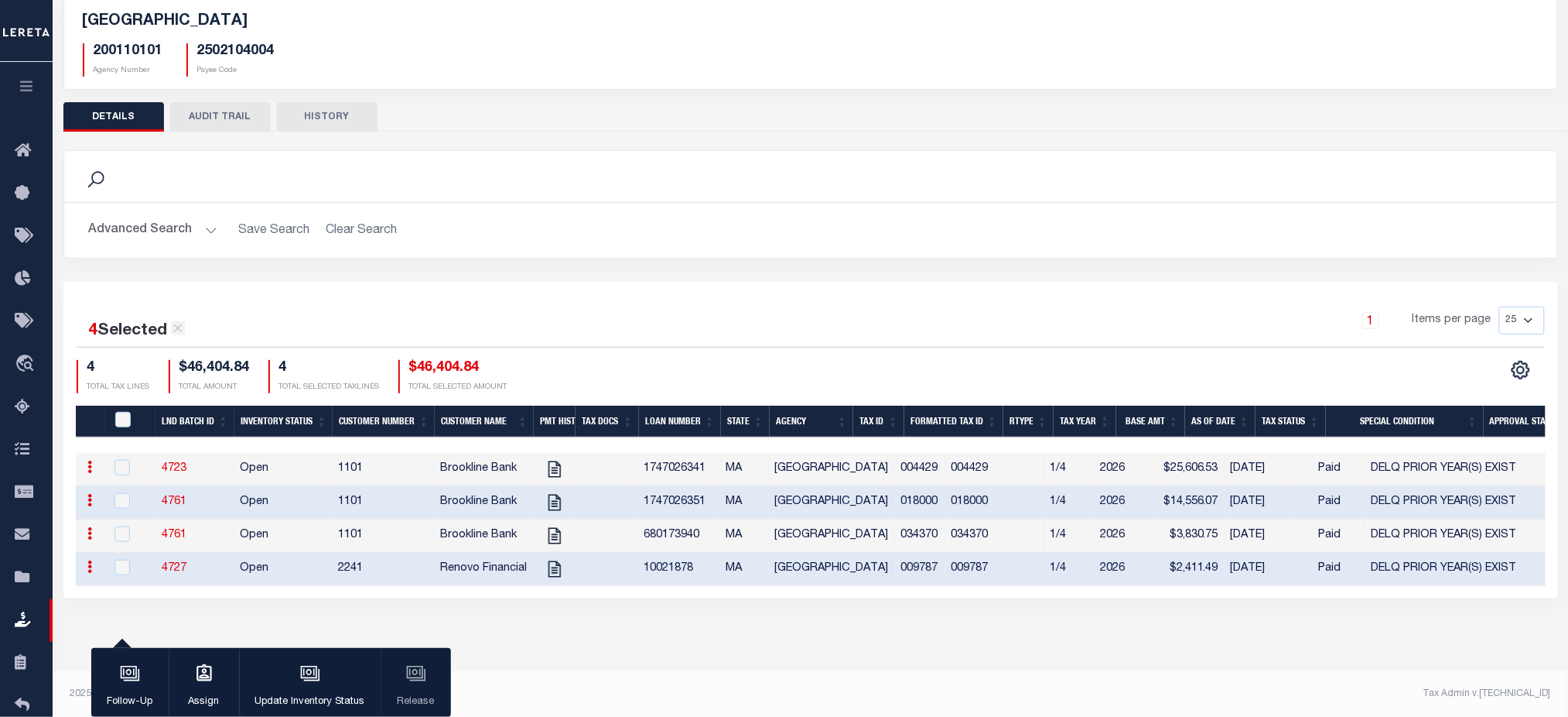
checkbox input "false"
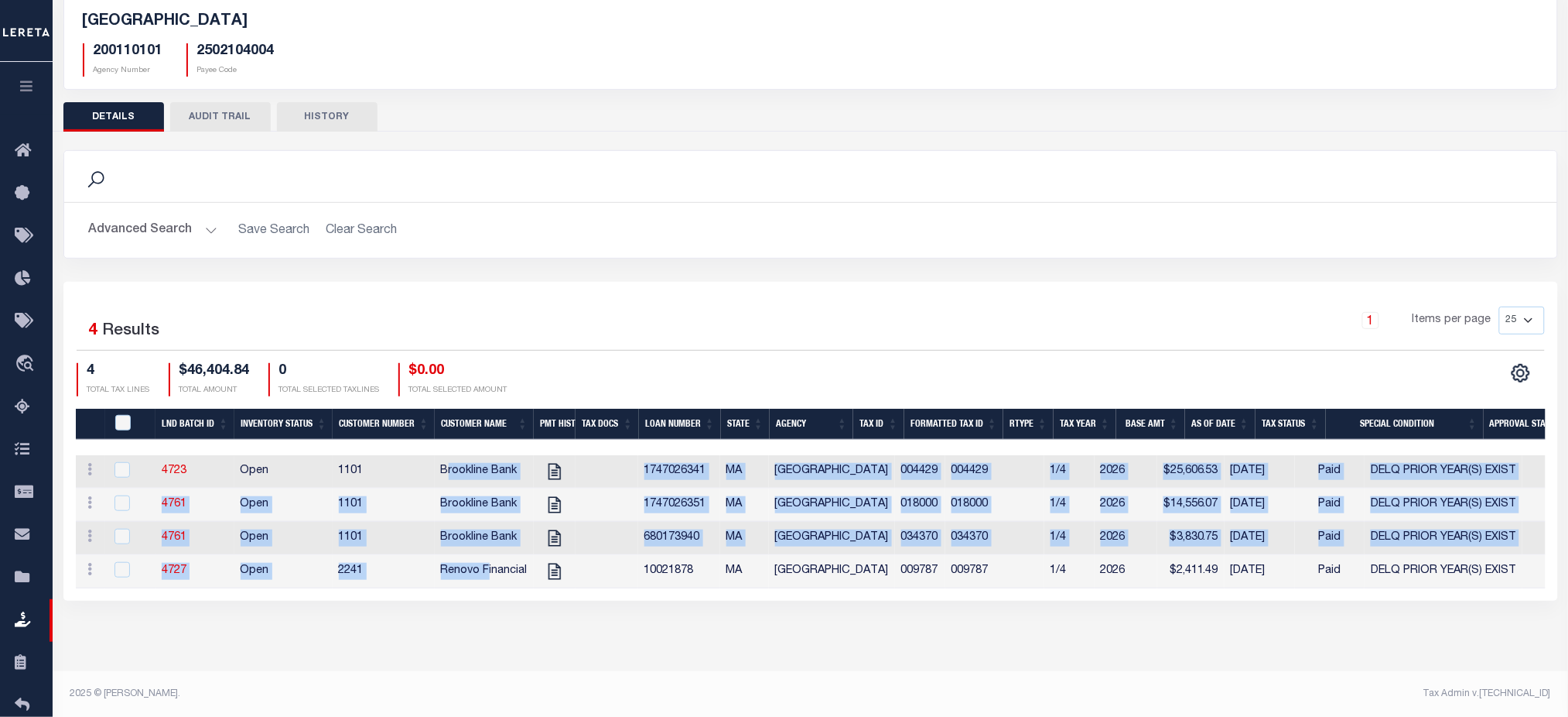
drag, startPoint x: 460, startPoint y: 475, endPoint x: 466, endPoint y: 635, distance: 160.1
click at [489, 566] on tbody "ACTIONS View Tax Line Detail Internal Comments 4723 Open [GEOGRAPHIC_DATA] 1747…" at bounding box center [972, 522] width 1791 height 133
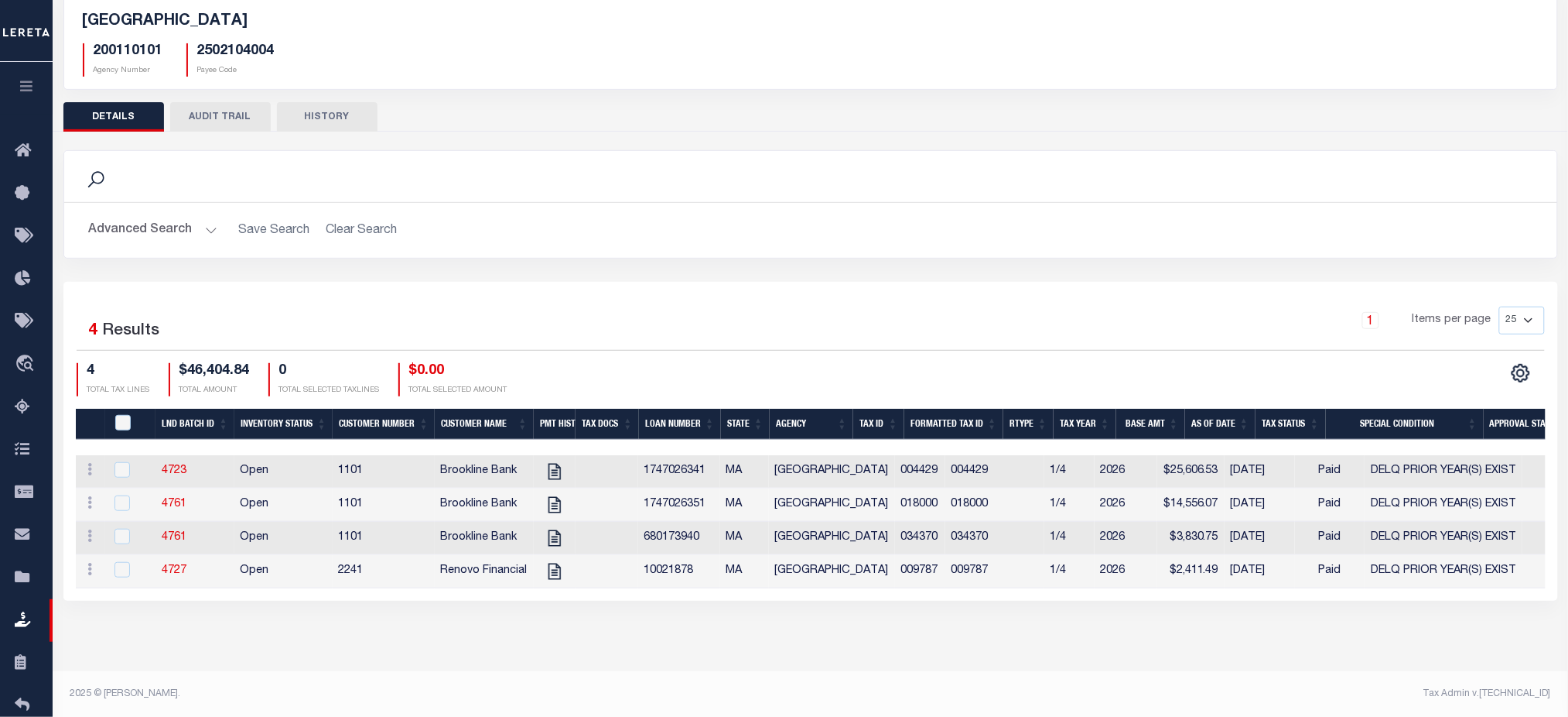
click at [466, 639] on div "[GEOGRAPHIC_DATA] 200110101 Agency Number 2502104004 Payee Code Search Is 4" at bounding box center [810, 304] width 1515 height 688
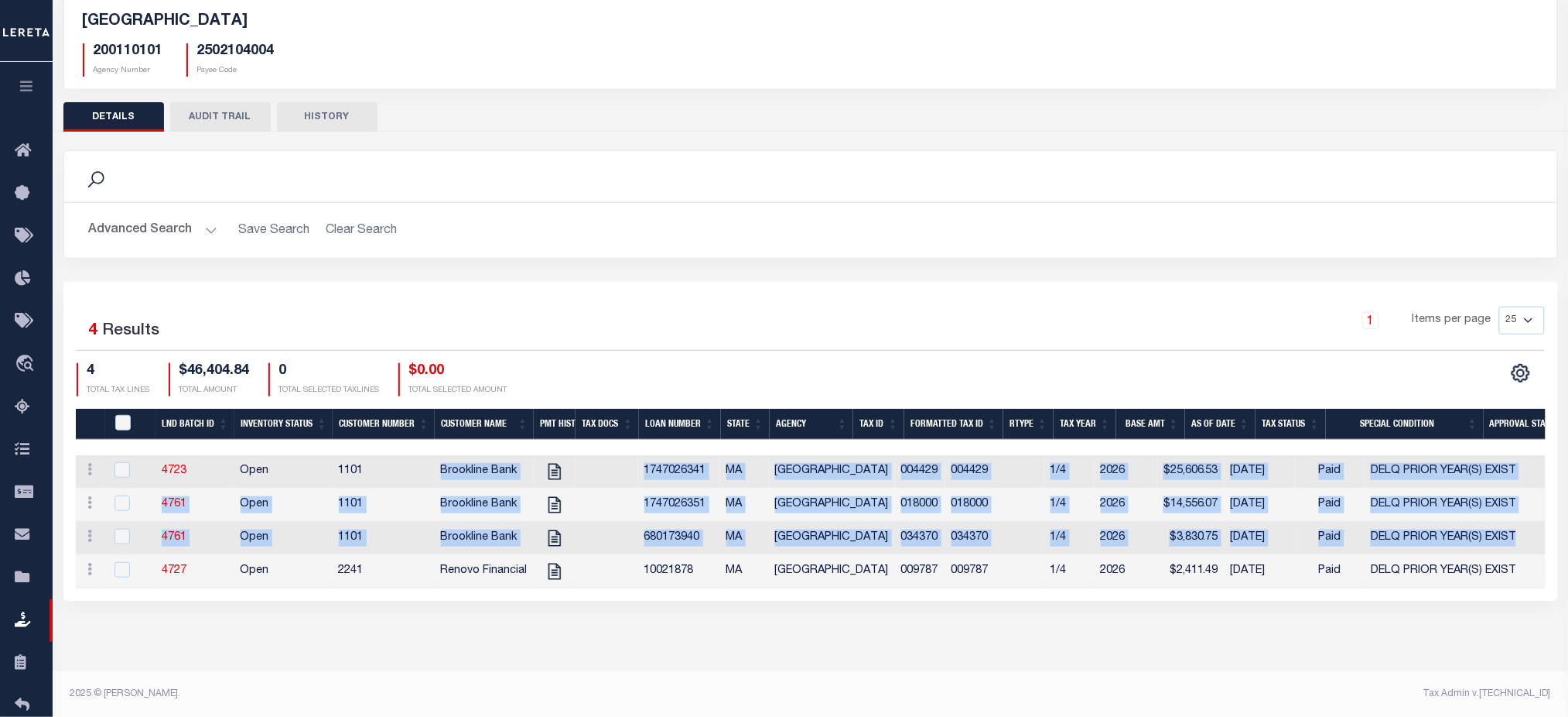
drag, startPoint x: 439, startPoint y: 474, endPoint x: 1513, endPoint y: 548, distance: 1076.5
click at [1513, 548] on tbody "ACTIONS View Tax Line Detail Internal Comments 4723 Open [GEOGRAPHIC_DATA] 1747…" at bounding box center [972, 522] width 1791 height 133
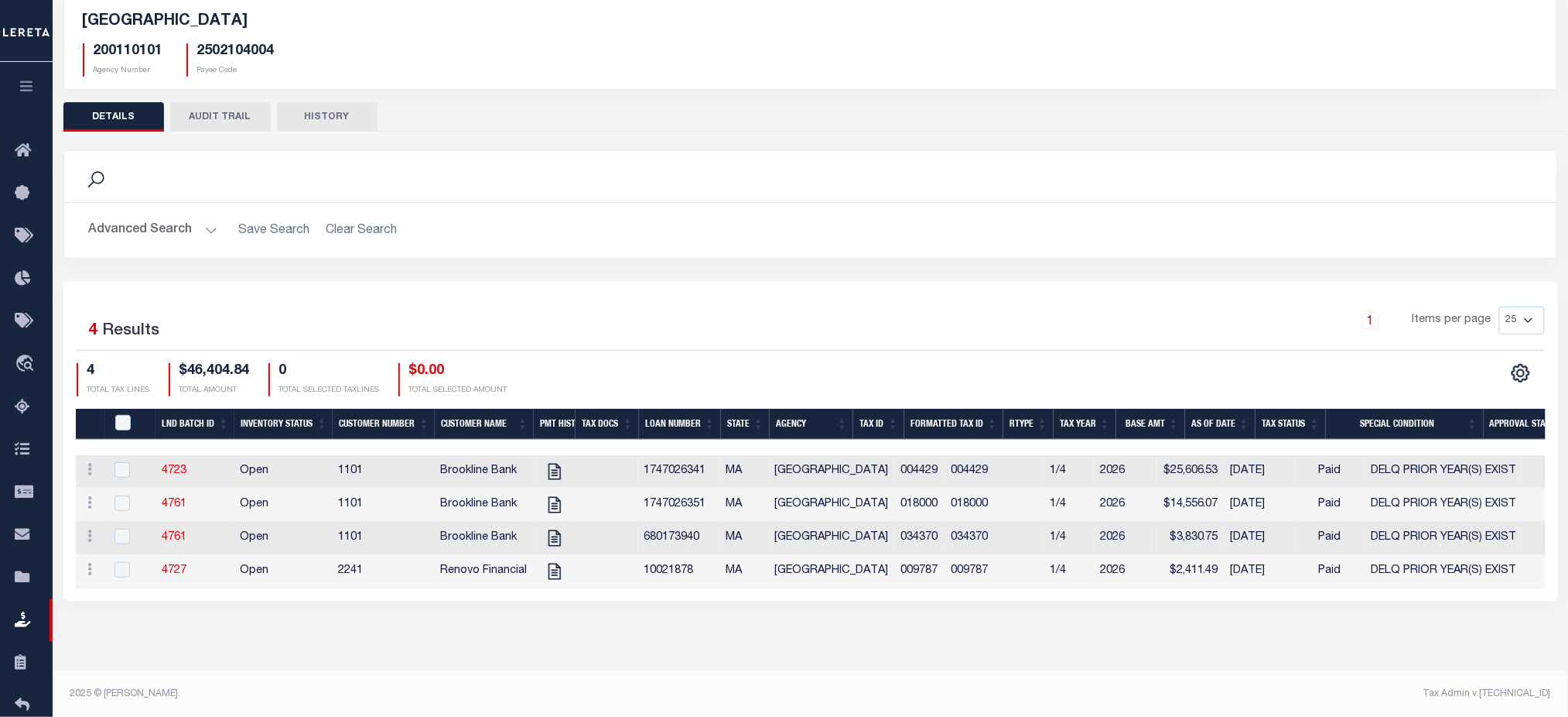
click at [1144, 647] on div "[GEOGRAPHIC_DATA] 200110101 Agency Number 2502104004 Payee Code Search Is 4" at bounding box center [810, 304] width 1515 height 688
drag, startPoint x: 1332, startPoint y: 468, endPoint x: 1476, endPoint y: 476, distance: 144.2
click at [1476, 476] on span "DELQ PRIOR YEAR(S) EXIST" at bounding box center [1444, 471] width 145 height 11
checkbox input "true"
